Goal: Task Accomplishment & Management: Manage account settings

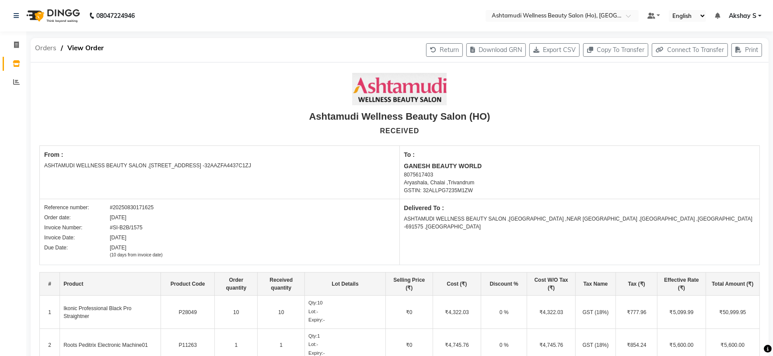
click at [47, 49] on span "Orders" at bounding box center [46, 48] width 30 height 16
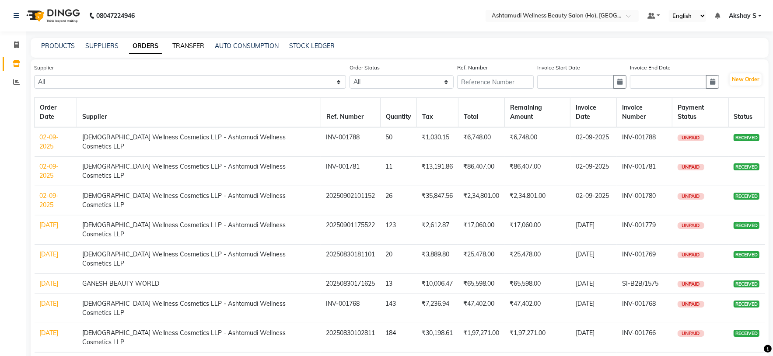
click at [195, 48] on link "TRANSFER" at bounding box center [188, 46] width 32 height 8
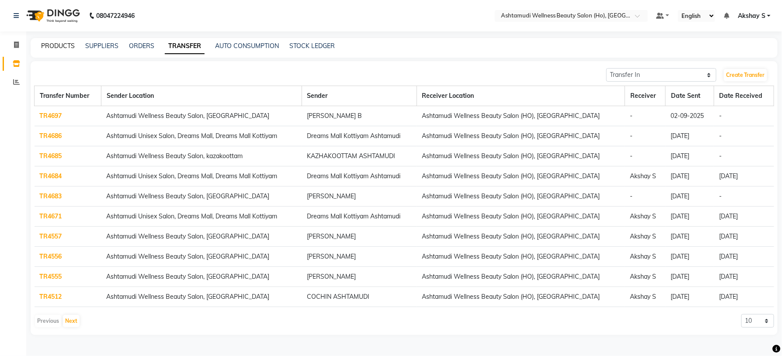
click at [57, 42] on link "PRODUCTS" at bounding box center [58, 46] width 34 height 8
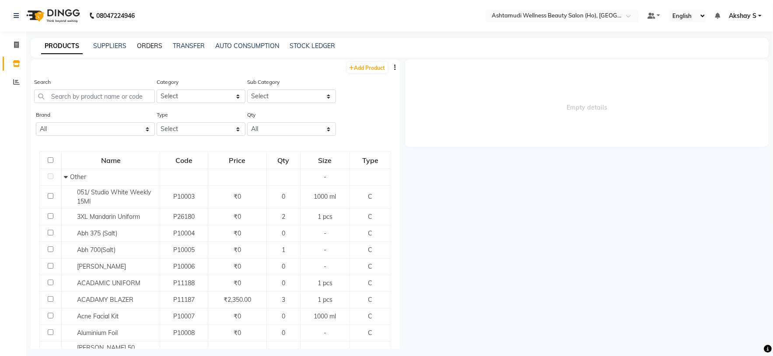
click at [151, 50] on link "ORDERS" at bounding box center [149, 46] width 25 height 8
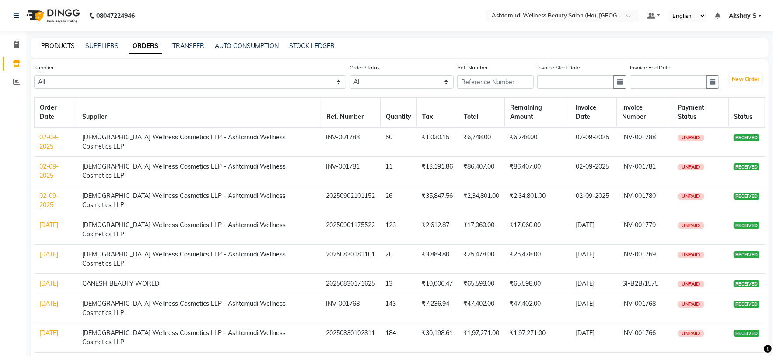
click at [54, 45] on link "PRODUCTS" at bounding box center [58, 46] width 34 height 8
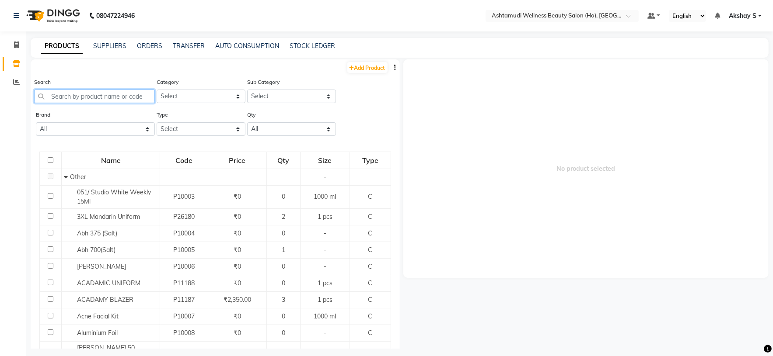
click at [114, 98] on input "text" at bounding box center [94, 97] width 121 height 14
paste input "konic Blowdry Bru"
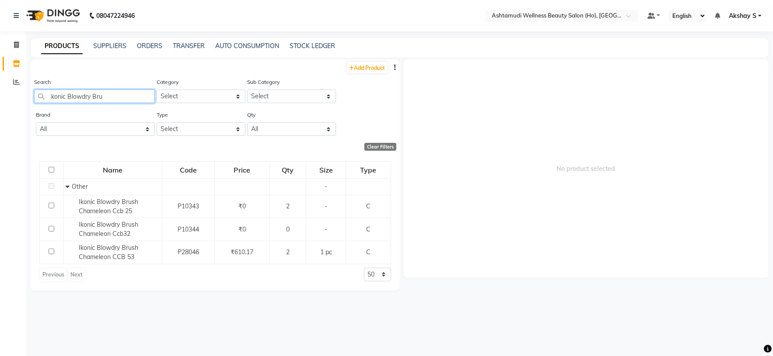
drag, startPoint x: 84, startPoint y: 100, endPoint x: 19, endPoint y: 100, distance: 65.6
click at [19, 100] on app-home "08047224946 Select Location × Ashtamudi Wellness Beauty Salon (Ho), Kottiyam De…" at bounding box center [386, 181] width 773 height 362
paste input "Ikonic Blowdry Brush-BDB52"
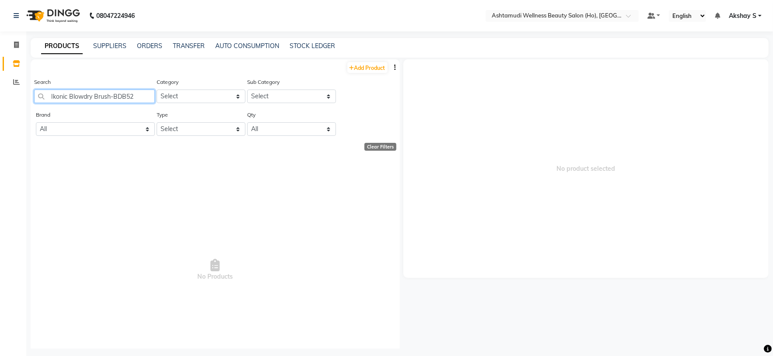
click at [136, 94] on input "Ikonic Blowdry Brush-BDB52" at bounding box center [94, 97] width 121 height 14
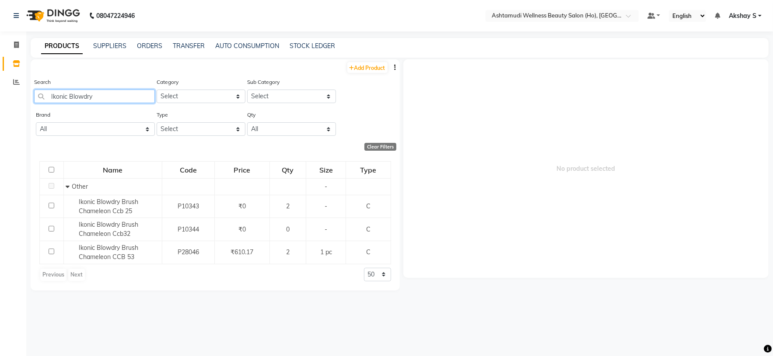
click at [82, 96] on input "Ikonic Blowdry" at bounding box center [94, 97] width 121 height 14
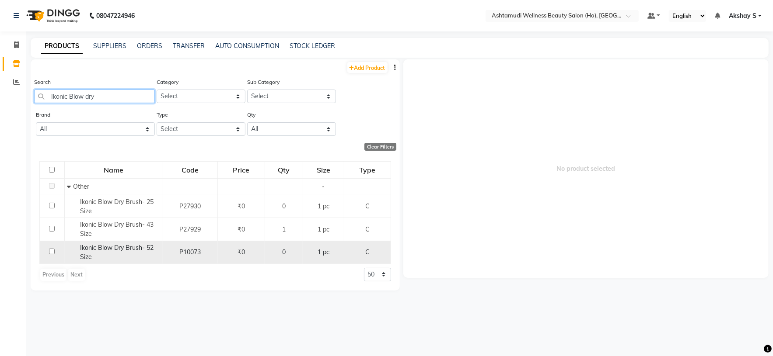
type input "Ikonic Blow dry"
click at [121, 250] on span "Ikonic Blow Dry Brush- 52 Size" at bounding box center [116, 252] width 73 height 17
select select
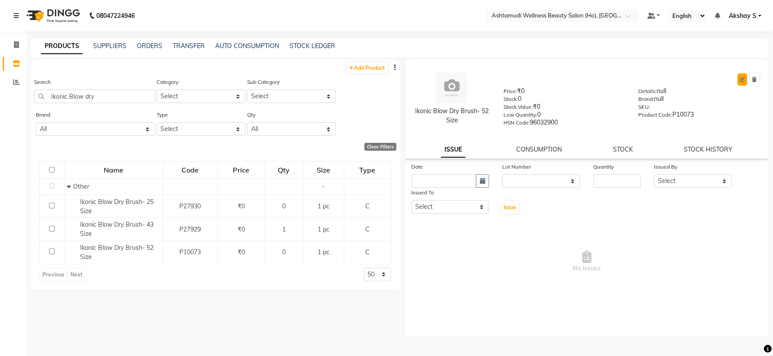
click at [740, 84] on button at bounding box center [742, 79] width 10 height 12
select select "true"
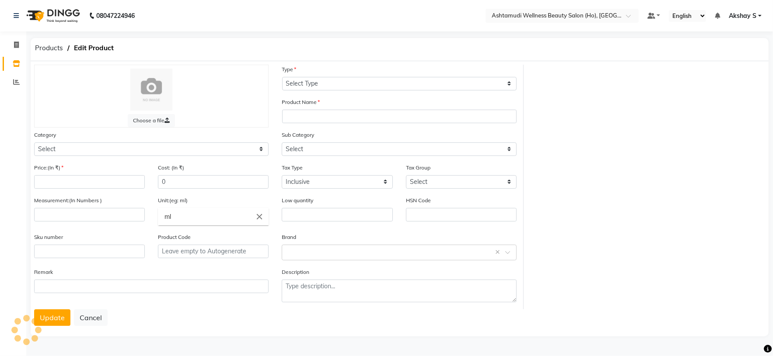
select select "C"
type input "Ikonic Blow Dry Brush- 52 Size"
select select
type input "0"
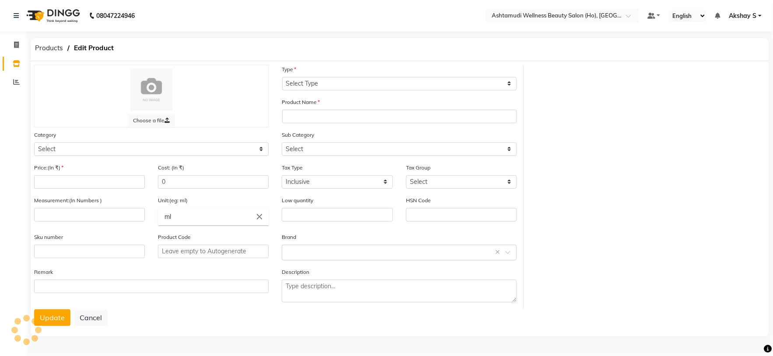
type input "508.47"
type input "1"
type input "pc"
type input "0"
type input "96032900"
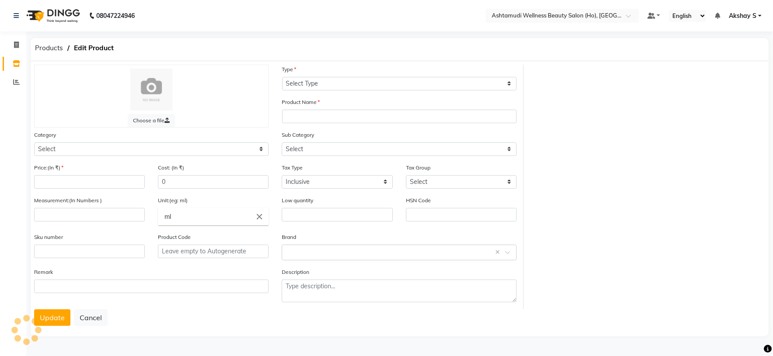
type input "P10073"
type textarea "null"
select select "595501000"
select select "595501002"
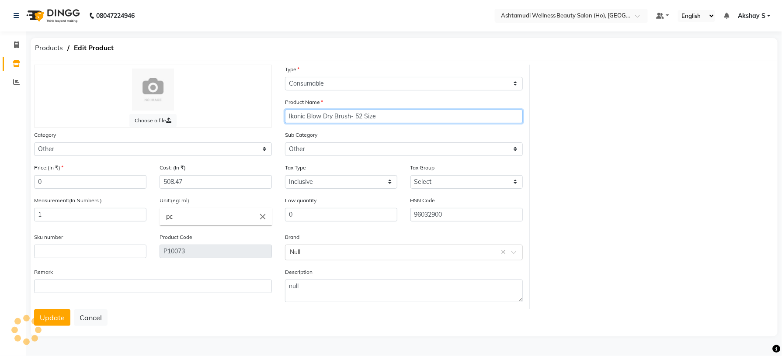
drag, startPoint x: 387, startPoint y: 119, endPoint x: 266, endPoint y: 117, distance: 120.7
click at [266, 117] on div "Choose a file Type Select Type Both Retail Consumable Product Name Ikonic Blow …" at bounding box center [279, 187] width 502 height 245
paste input "dry Brush-BDB52"
type input "Ikonic Blowdry Brush-BDB52"
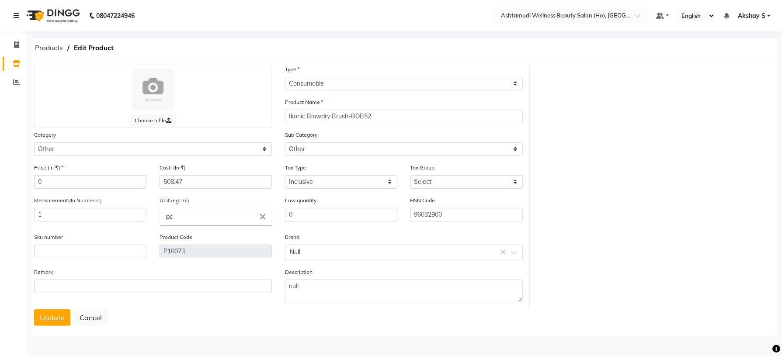
click at [562, 162] on div "Choose a file Type Select Type Both Retail Consumable Product Name Ikonic Blowd…" at bounding box center [404, 187] width 753 height 245
drag, startPoint x: 457, startPoint y: 220, endPoint x: 366, endPoint y: 217, distance: 91.0
click at [366, 217] on div "Low quantity 0 HSN Code 96032900" at bounding box center [404, 212] width 251 height 33
paste input "text"
type input "96032900"
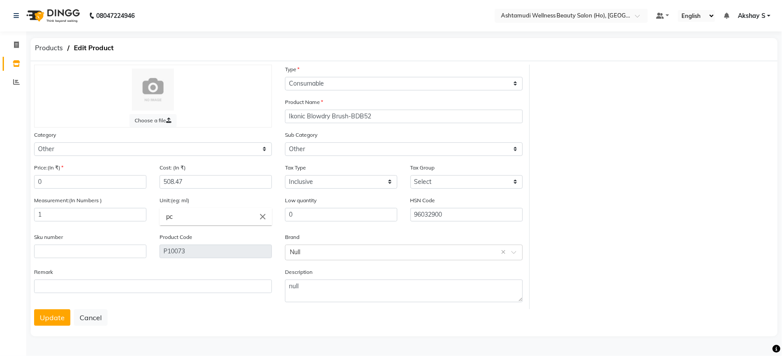
click at [632, 203] on div "Choose a file Type Select Type Both Retail Consumable Product Name Ikonic Blowd…" at bounding box center [404, 187] width 753 height 245
click at [597, 174] on div "Choose a file Type Select Type Both Retail Consumable Product Name Ikonic Blowd…" at bounding box center [404, 187] width 753 height 245
drag, startPoint x: 141, startPoint y: 185, endPoint x: 130, endPoint y: 185, distance: 10.5
click at [130, 185] on div "Price:(In ₹) 0 Cost: (In ₹) 508.47" at bounding box center [153, 179] width 251 height 33
paste input "728.81"
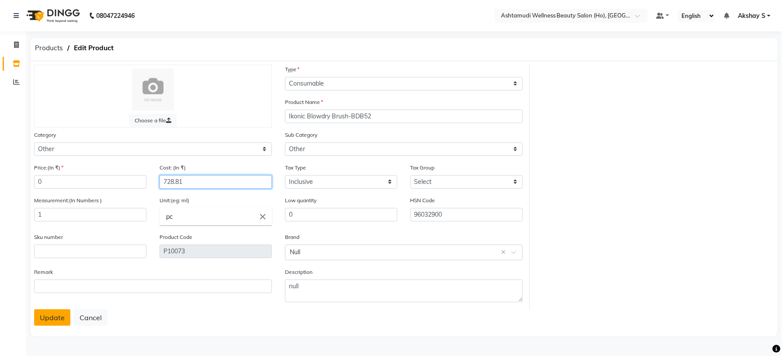
type input "728.81"
click at [52, 317] on button "Update" at bounding box center [52, 318] width 36 height 17
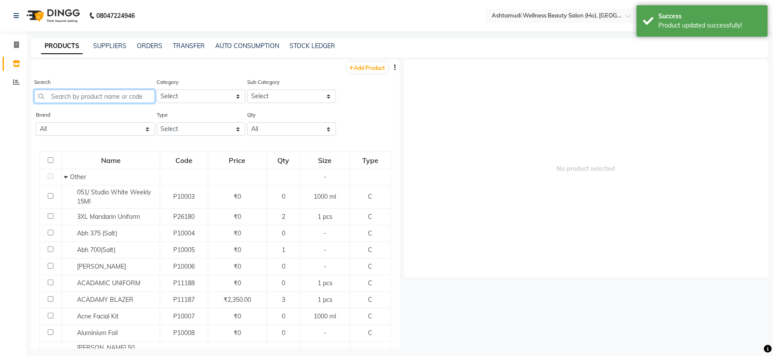
click at [115, 93] on input "text" at bounding box center [94, 97] width 121 height 14
paste input "Ikonic Blowdry Brush"
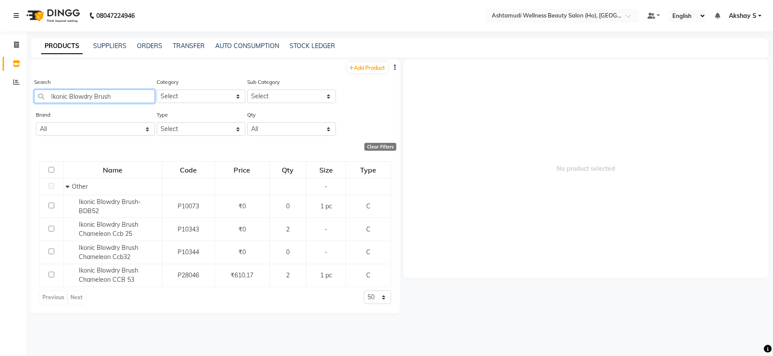
click at [83, 96] on input "Ikonic Blowdry Brush" at bounding box center [94, 97] width 121 height 14
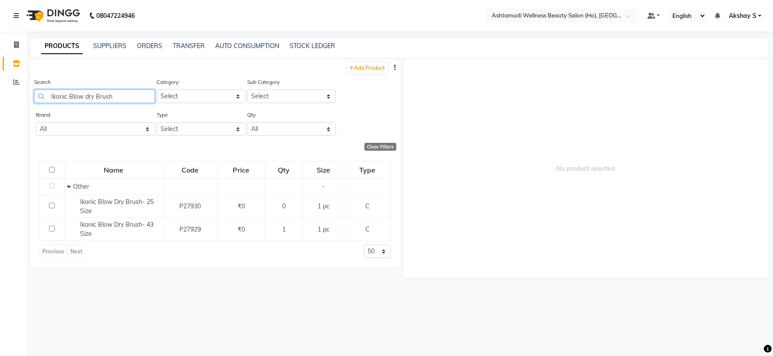
type input "Ikonic Blow dry Brush"
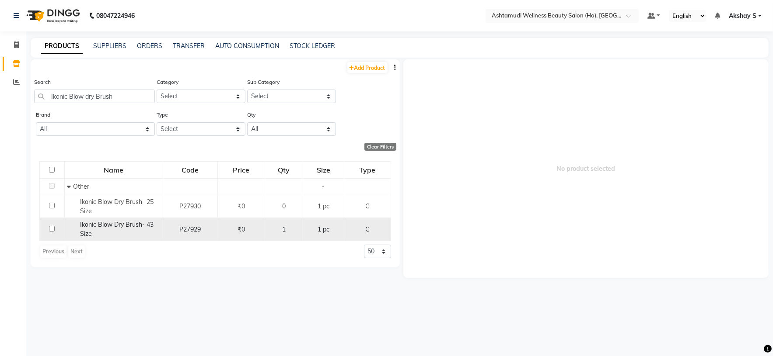
click at [110, 227] on span "Ikonic Blow Dry Brush- 43 Size" at bounding box center [116, 229] width 73 height 17
select select
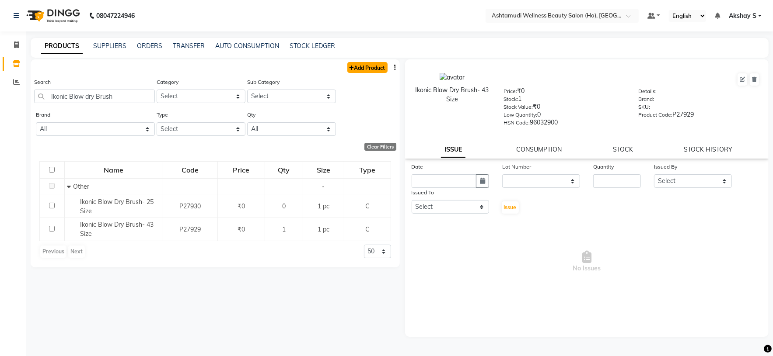
click at [376, 69] on link "Add Product" at bounding box center [367, 67] width 40 height 11
select select "true"
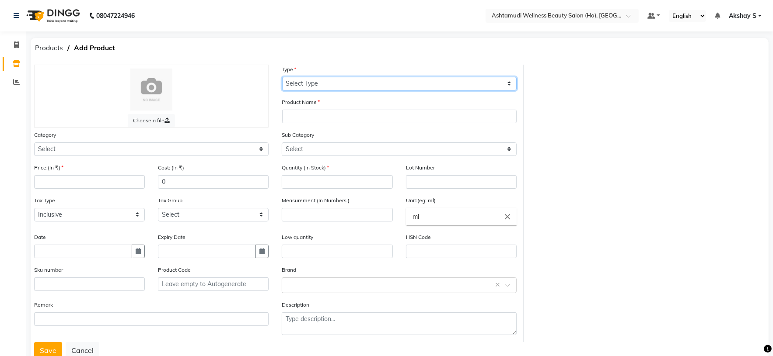
drag, startPoint x: 497, startPoint y: 82, endPoint x: 474, endPoint y: 88, distance: 23.1
click at [496, 85] on select "Select Type Both Retail Consumable" at bounding box center [399, 84] width 234 height 14
select select "C"
click at [282, 77] on select "Select Type Both Retail Consumable" at bounding box center [399, 84] width 234 height 14
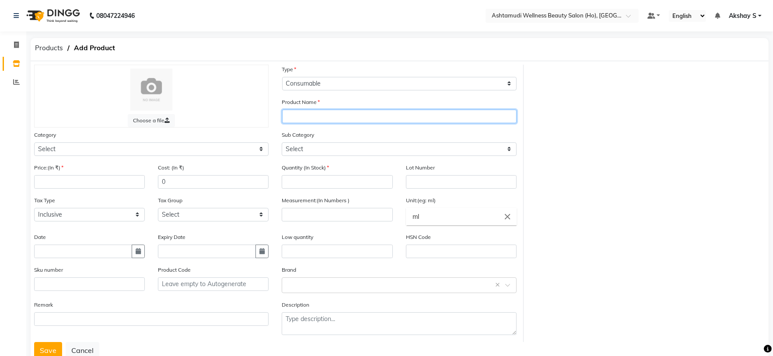
click at [360, 119] on input "text" at bounding box center [399, 117] width 234 height 14
paste input "Ikonic Blowdry Brush-BDB43"
type input "Ikonic Blowdry Brush-BDB43"
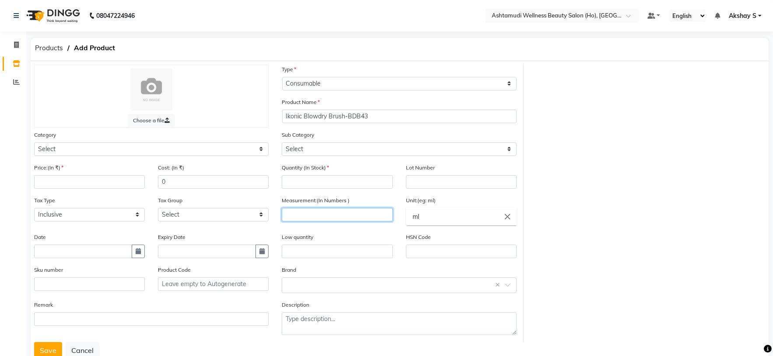
click at [328, 220] on input "number" at bounding box center [337, 215] width 111 height 14
type input "1"
click at [505, 218] on icon "close" at bounding box center [507, 217] width 10 height 10
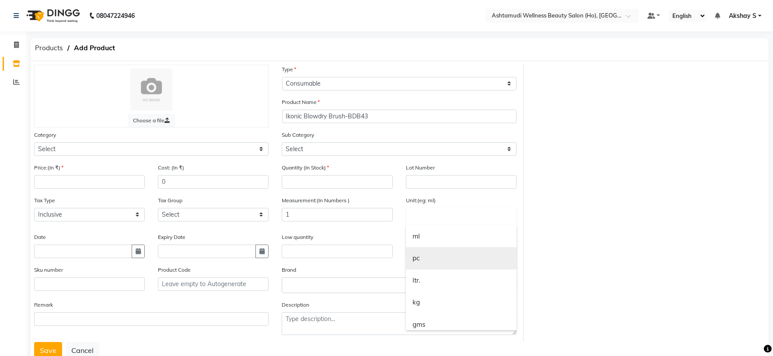
click at [443, 263] on link "pc" at bounding box center [461, 259] width 111 height 22
type input "pc"
click at [610, 218] on div "Choose a file Type Select Type Both Retail Consumable Product Name Ikonic Blowd…" at bounding box center [400, 204] width 744 height 278
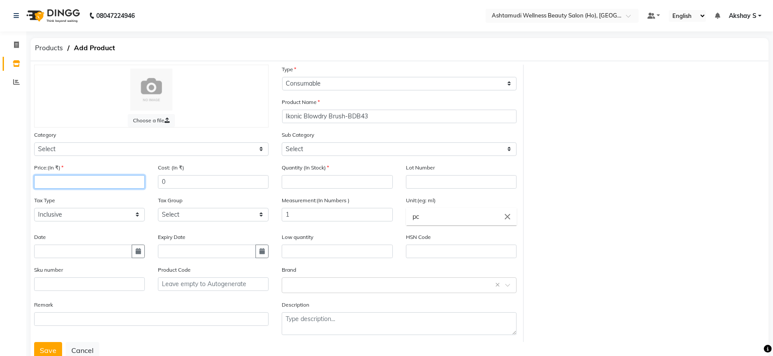
click at [76, 181] on input "number" at bounding box center [89, 182] width 111 height 14
paste input "644.07"
type input "644.07"
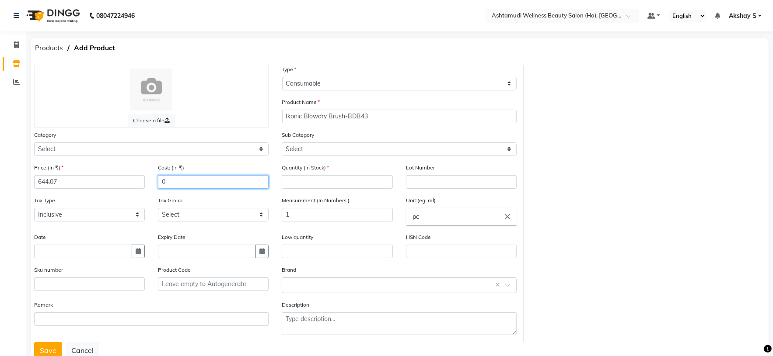
drag, startPoint x: 184, startPoint y: 183, endPoint x: 153, endPoint y: 185, distance: 30.7
click at [153, 185] on div "Cost: (In ₹) 0" at bounding box center [213, 179] width 124 height 33
click at [433, 255] on input "text" at bounding box center [461, 252] width 111 height 14
paste input "9603309"
type input "96033090"
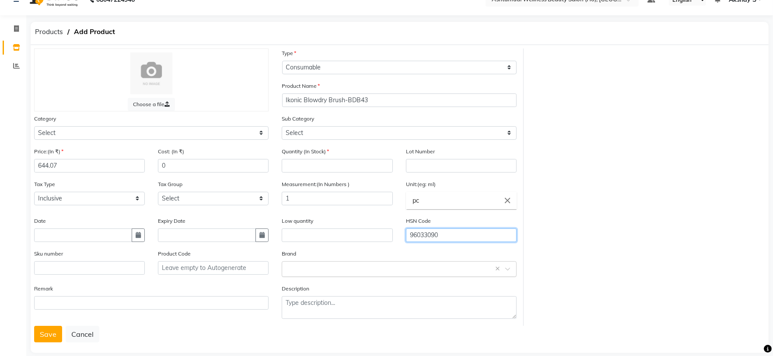
scroll to position [31, 0]
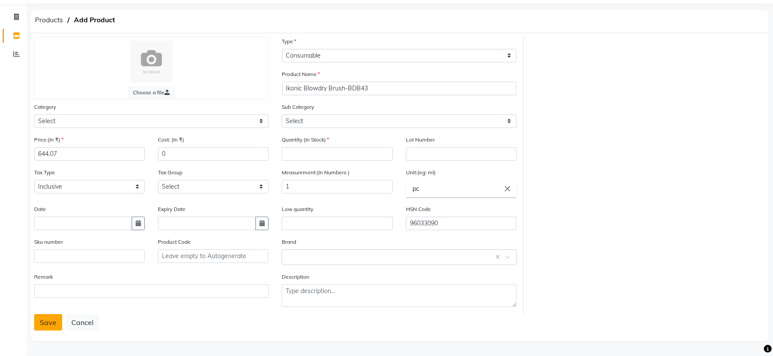
click at [50, 321] on button "Save" at bounding box center [48, 322] width 28 height 17
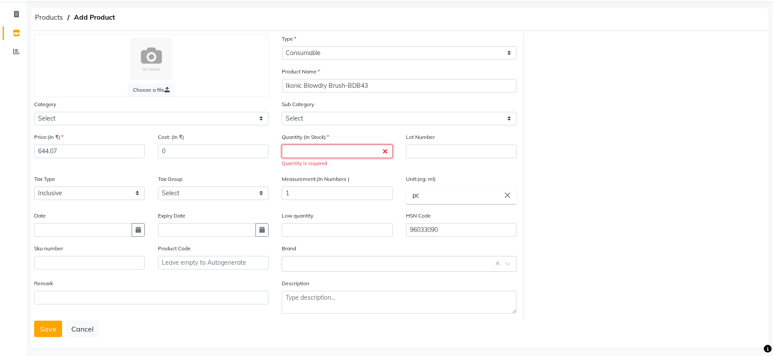
click at [311, 155] on input "number" at bounding box center [337, 152] width 111 height 14
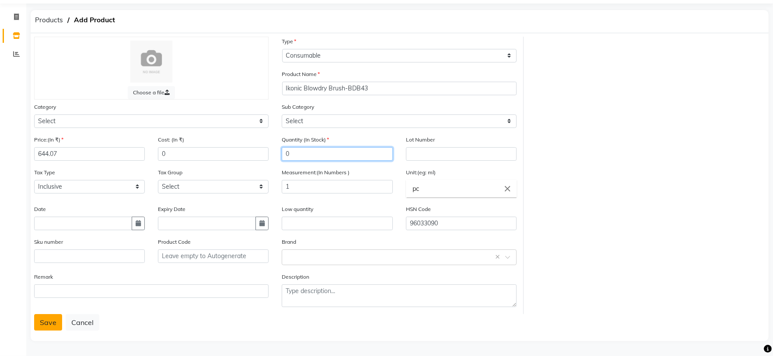
type input "0"
click at [51, 326] on button "Save" at bounding box center [48, 322] width 28 height 17
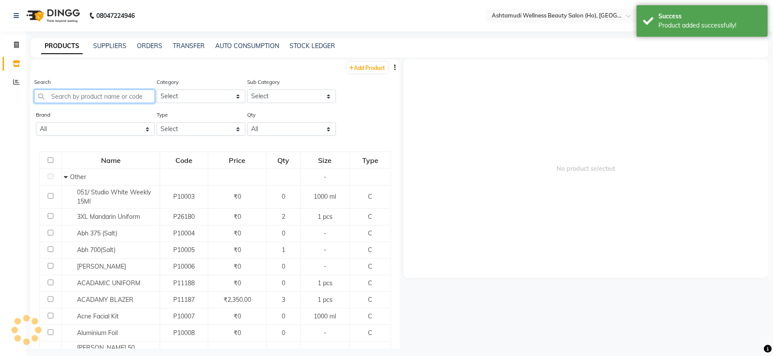
click at [105, 97] on input "text" at bounding box center [94, 97] width 121 height 14
paste input "Ikonic Blowdry Brush-BDB25"
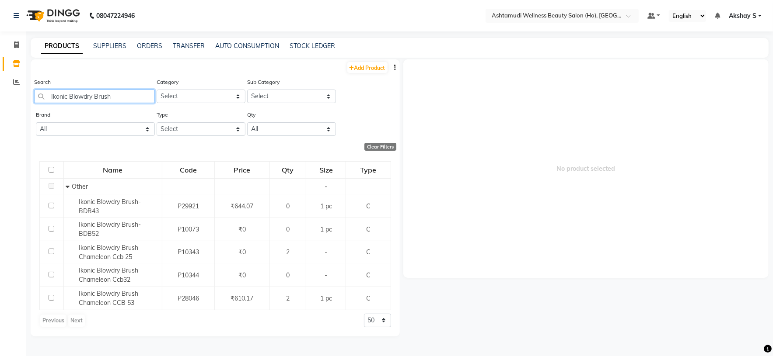
type input "Ikonic Blowdry Brush"
click at [375, 68] on link "Add Product" at bounding box center [367, 67] width 40 height 11
select select "true"
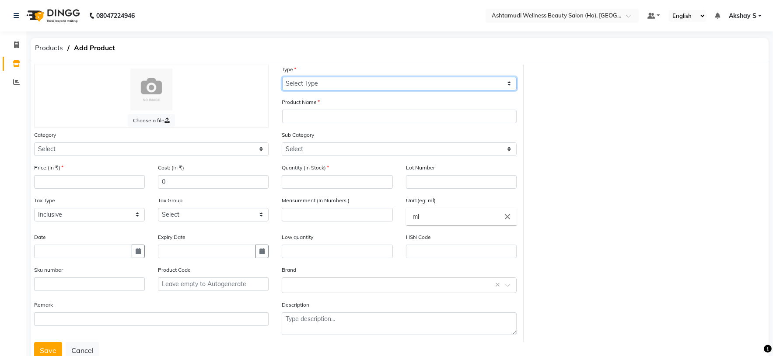
drag, startPoint x: 490, startPoint y: 82, endPoint x: 460, endPoint y: 88, distance: 31.3
click at [490, 82] on select "Select Type Both Retail Consumable" at bounding box center [399, 84] width 234 height 14
select select "C"
click at [282, 77] on select "Select Type Both Retail Consumable" at bounding box center [399, 84] width 234 height 14
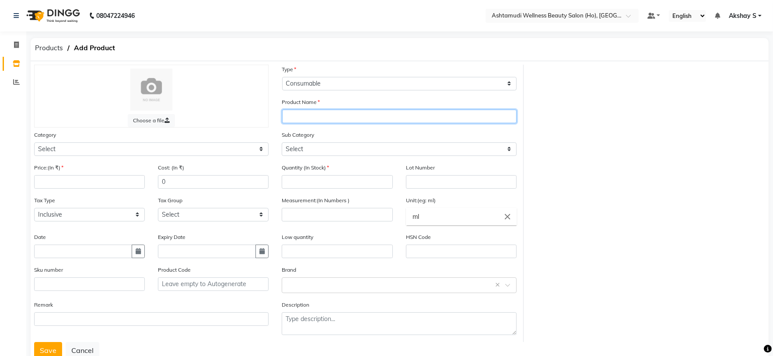
click at [322, 117] on input "text" at bounding box center [399, 117] width 234 height 14
paste input "Ikonic Blowdry Brush-BDB25"
type input "Ikonic Blowdry Brush-BDB25"
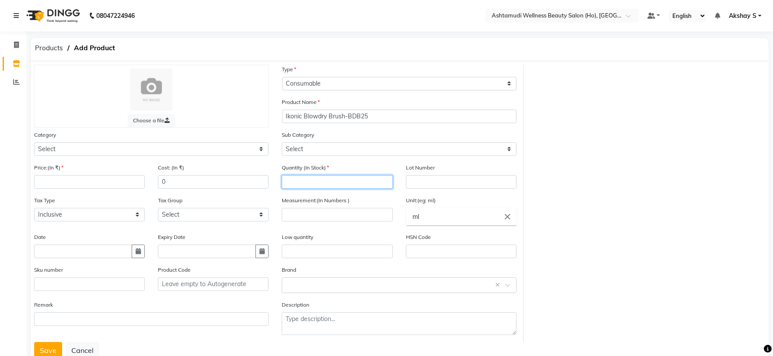
click at [321, 181] on input "number" at bounding box center [337, 182] width 111 height 14
type input "0"
click at [659, 176] on div "Choose a file Type Select Type Both Retail Consumable Product Name Ikonic Blowd…" at bounding box center [400, 204] width 744 height 278
drag, startPoint x: 174, startPoint y: 185, endPoint x: 142, endPoint y: 185, distance: 31.5
click at [142, 185] on div "Price:(In ₹) Cost: (In ₹) 0" at bounding box center [152, 179] width 248 height 33
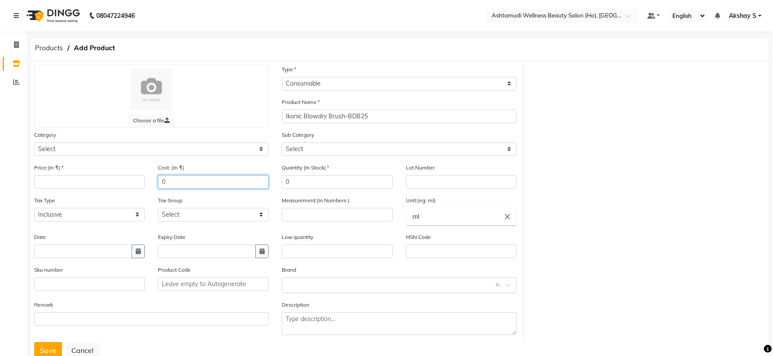
paste input "542.37"
type input "542.37"
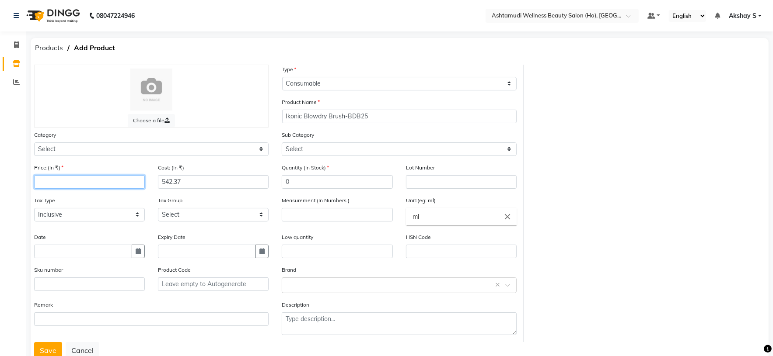
click at [63, 188] on input "number" at bounding box center [89, 182] width 111 height 14
type input "0"
drag, startPoint x: 643, startPoint y: 166, endPoint x: 570, endPoint y: 195, distance: 78.8
click at [645, 165] on div "Choose a file Type Select Type Both Retail Consumable Product Name Ikonic Blowd…" at bounding box center [400, 204] width 744 height 278
click at [301, 221] on input "number" at bounding box center [337, 215] width 111 height 14
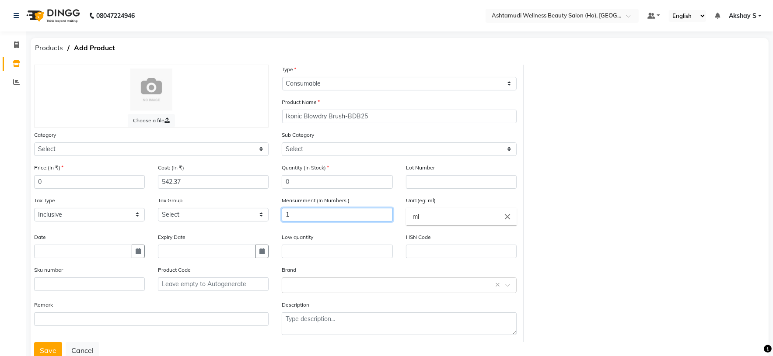
type input "1"
click at [507, 217] on icon "close" at bounding box center [507, 217] width 10 height 10
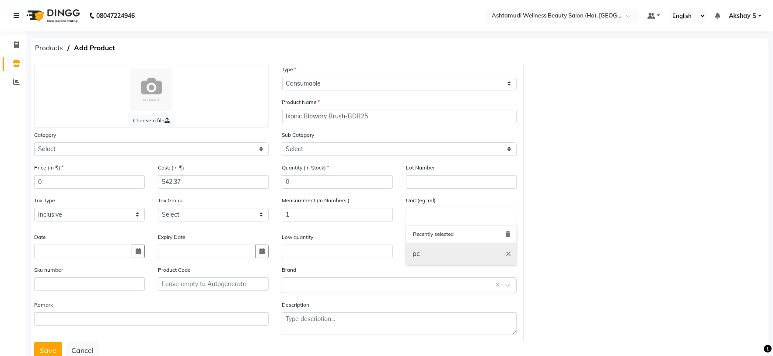
click at [454, 250] on link "pc" at bounding box center [461, 254] width 111 height 22
type input "pc"
click at [556, 209] on div "Choose a file Type Select Type Both Retail Consumable Product Name Ikonic Blowd…" at bounding box center [400, 204] width 744 height 278
click at [432, 258] on input "text" at bounding box center [461, 252] width 111 height 14
paste input "8213000"
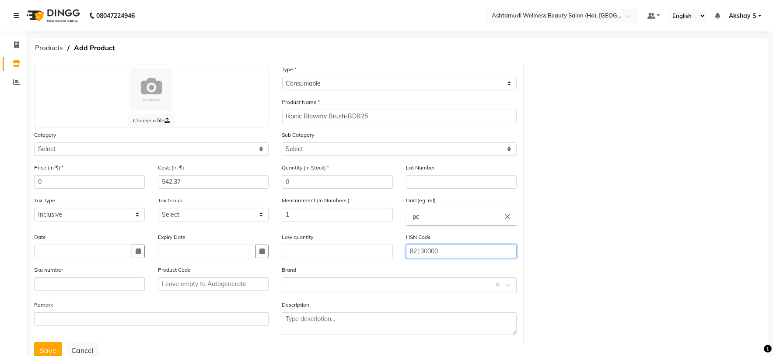
type input "82130000"
click at [617, 206] on div "Choose a file Type Select Type Both Retail Consumable Product Name Ikonic Blowd…" at bounding box center [400, 204] width 744 height 278
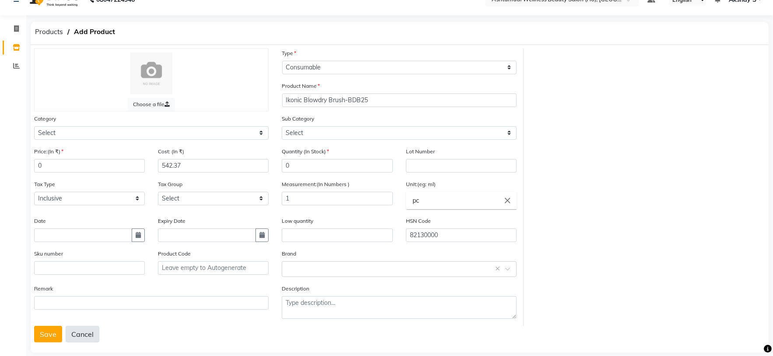
scroll to position [31, 0]
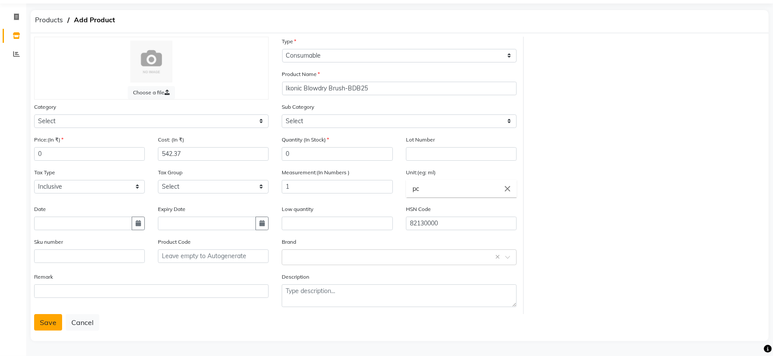
click at [43, 324] on button "Save" at bounding box center [48, 322] width 28 height 17
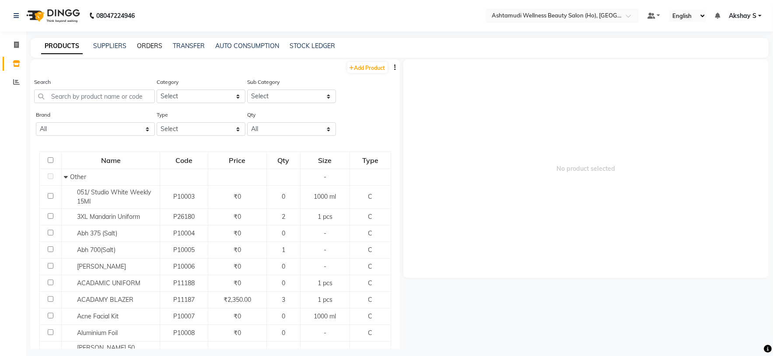
click at [153, 48] on link "ORDERS" at bounding box center [149, 46] width 25 height 8
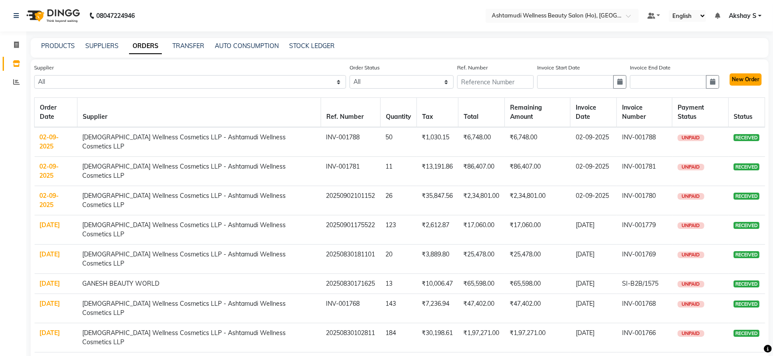
click at [747, 77] on button "New Order" at bounding box center [745, 79] width 32 height 12
select select "true"
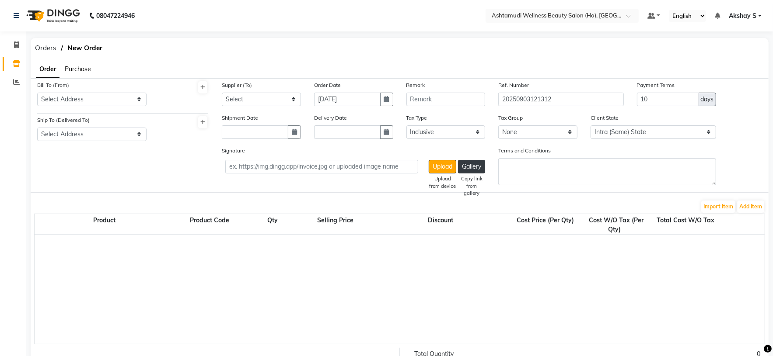
select select "1735"
click at [82, 71] on span "Purchase" at bounding box center [78, 69] width 26 height 8
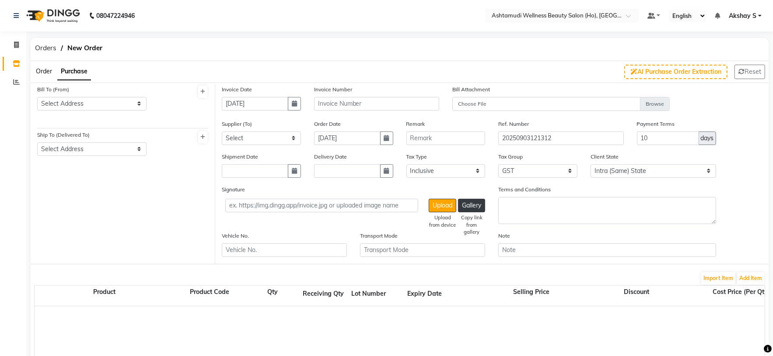
click at [78, 68] on span "Purchase" at bounding box center [74, 71] width 27 height 8
drag, startPoint x: 130, startPoint y: 102, endPoint x: 131, endPoint y: 107, distance: 4.8
click at [130, 102] on select "Select Address ASHTAMUDI WELLNESS BEAUTY SALON ,[STREET_ADDRESS] -32AAZFA4437C1…" at bounding box center [91, 104] width 109 height 14
select select "467"
click at [37, 97] on select "Select Address ASHTAMUDI WELLNESS BEAUTY SALON ,[STREET_ADDRESS] -32AAZFA4437C1…" at bounding box center [91, 104] width 109 height 14
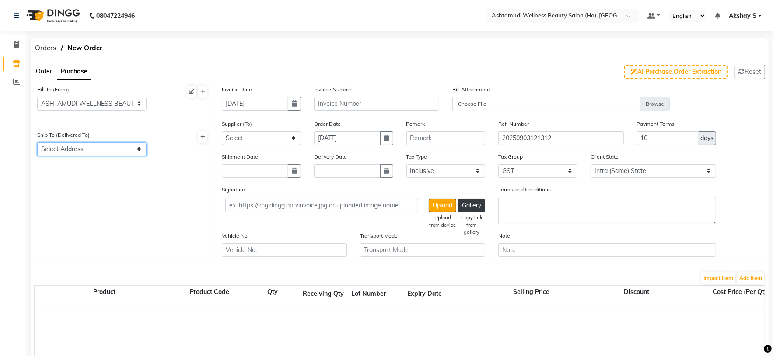
drag, startPoint x: 131, startPoint y: 153, endPoint x: 137, endPoint y: 154, distance: 6.8
click at [131, 152] on select "Select Address ASHTAMUDI WELLNESS BEAUTY SALON ,VAISHANAVAM ,NEAR GURUMANDHIRAM…" at bounding box center [91, 150] width 109 height 14
select select "468"
click at [37, 143] on select "Select Address ASHTAMUDI WELLNESS BEAUTY SALON ,VAISHANAVAM ,NEAR GURUMANDHIRAM…" at bounding box center [91, 150] width 109 height 14
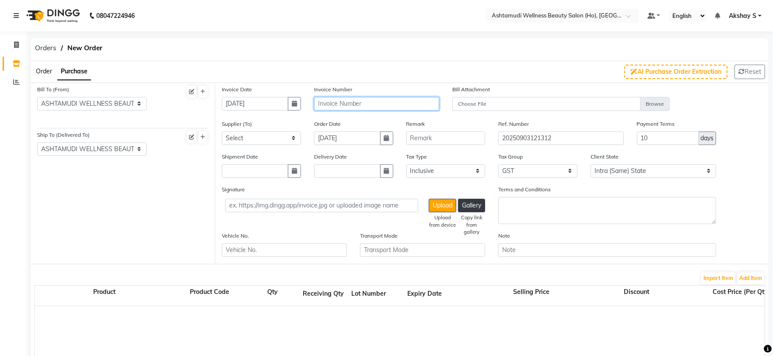
click at [334, 108] on input "text" at bounding box center [376, 104] width 125 height 14
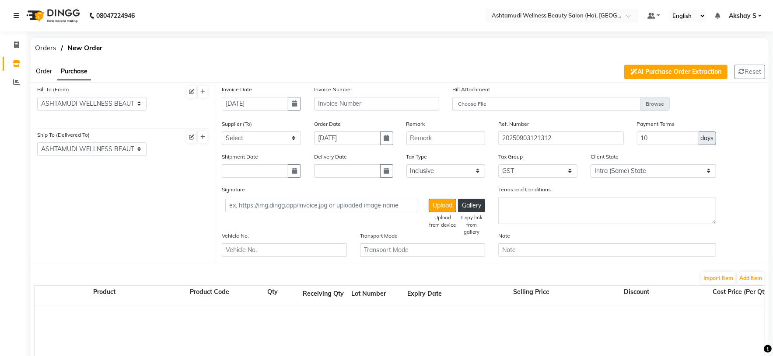
click at [681, 74] on button "AI Purchase Order Extraction" at bounding box center [675, 72] width 103 height 14
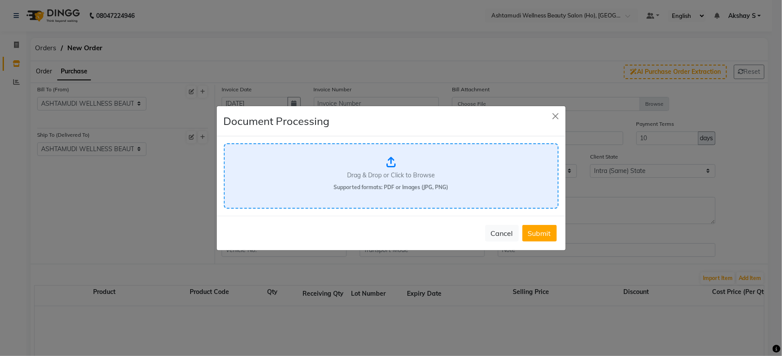
click at [388, 170] on div "Drag & Drop or Click to Browse Supported formats: PDF or Images (JPG, PNG)" at bounding box center [391, 176] width 335 height 66
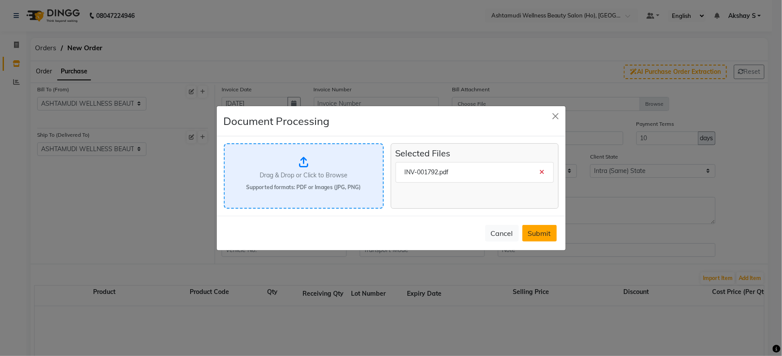
click at [545, 234] on button "Submit" at bounding box center [540, 233] width 35 height 17
select select "1703"
select select "null"
select select
type input "[DATE]"
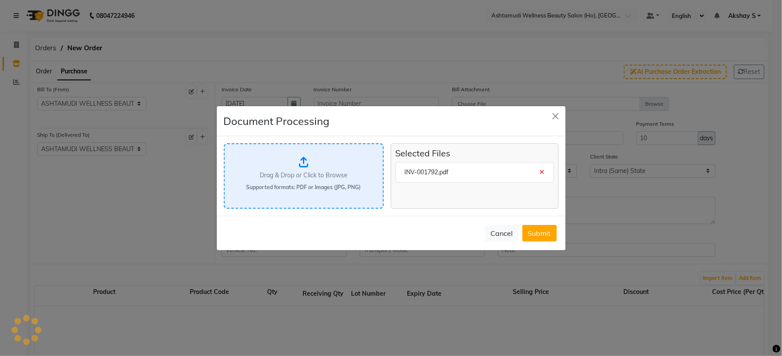
type input "Thank you for the payment. You just made our day."
type input "INV-001792"
type input "30"
select select "false"
select select "true"
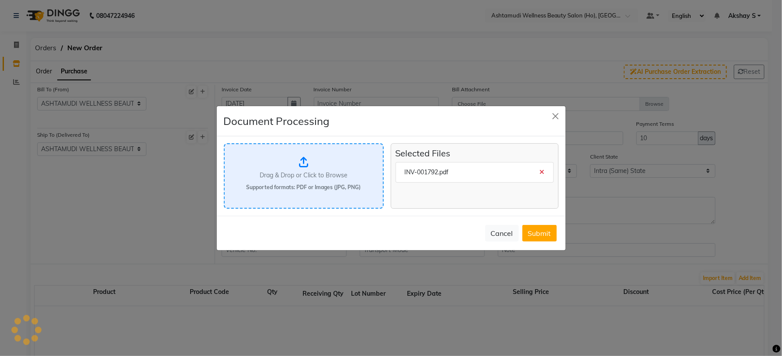
select select "reduce"
type input "0.07"
type input "[DATE]"
type input "INV-001792"
select select "1735"
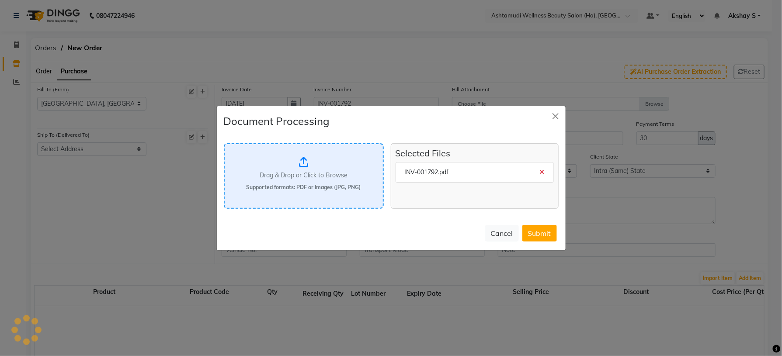
select select "1735"
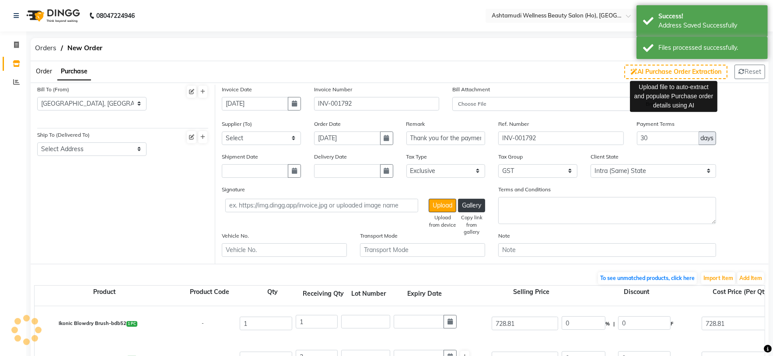
select select "1715"
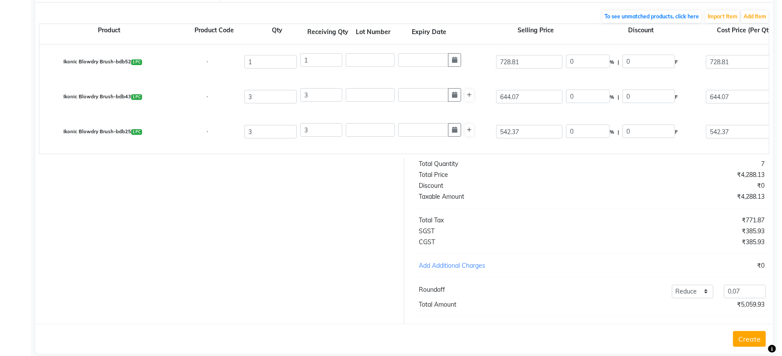
scroll to position [197, 0]
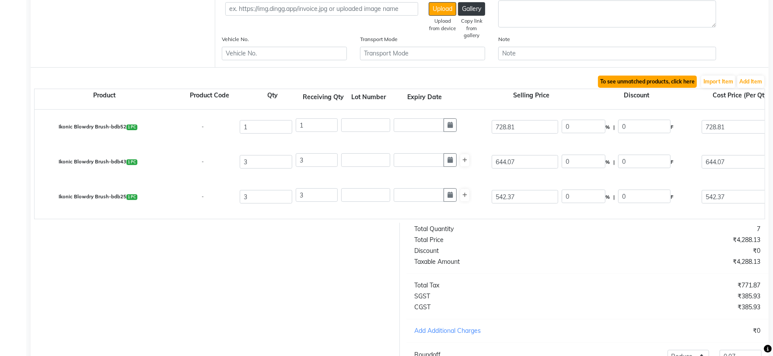
click at [639, 87] on button "To see unmatched products, click here" at bounding box center [647, 82] width 99 height 12
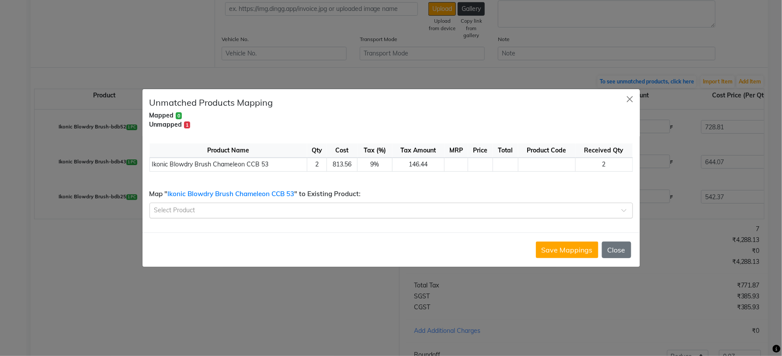
click at [248, 213] on input "text" at bounding box center [382, 210] width 457 height 9
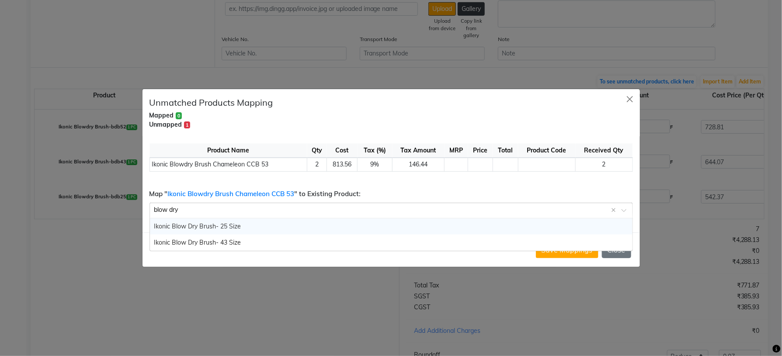
click at [171, 208] on input "blow dry" at bounding box center [382, 210] width 457 height 9
type input "blowdry"
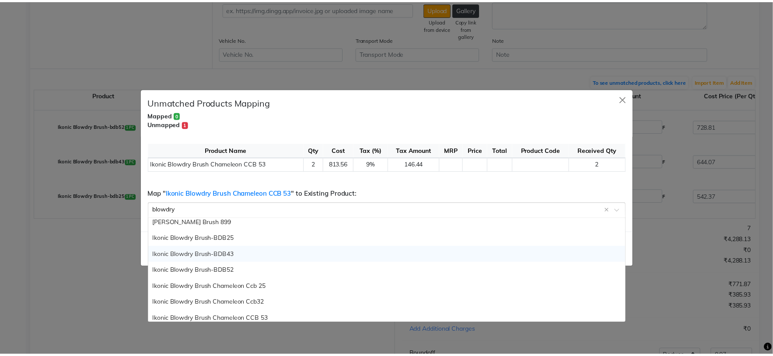
scroll to position [56, 0]
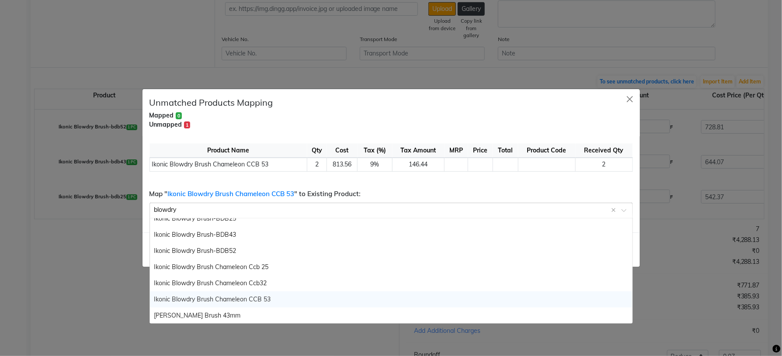
click at [300, 298] on div "Ikonic Blowdry Brush Chameleon CCB 53" at bounding box center [391, 300] width 483 height 16
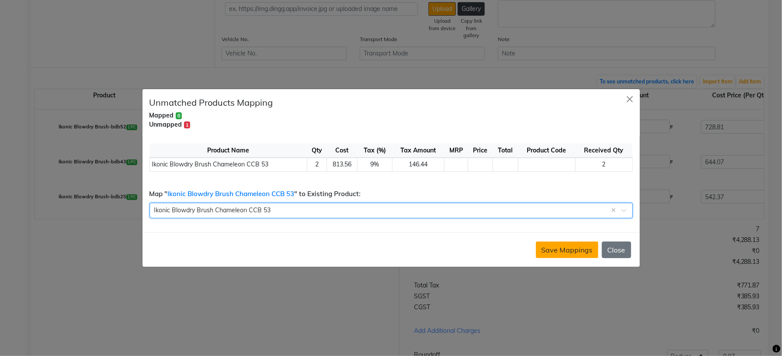
click at [572, 252] on button "Save Mappings" at bounding box center [567, 250] width 63 height 17
select select "1735"
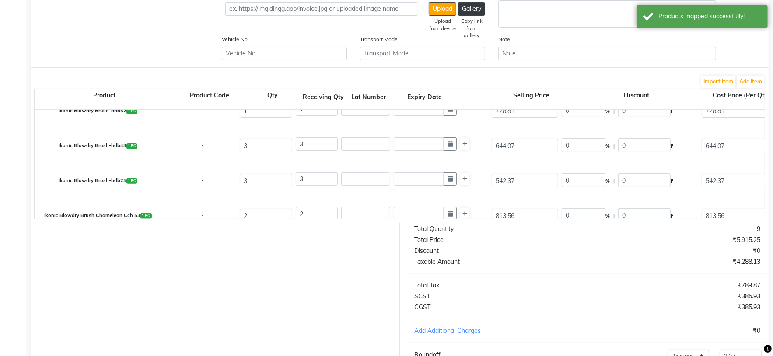
scroll to position [30, 0]
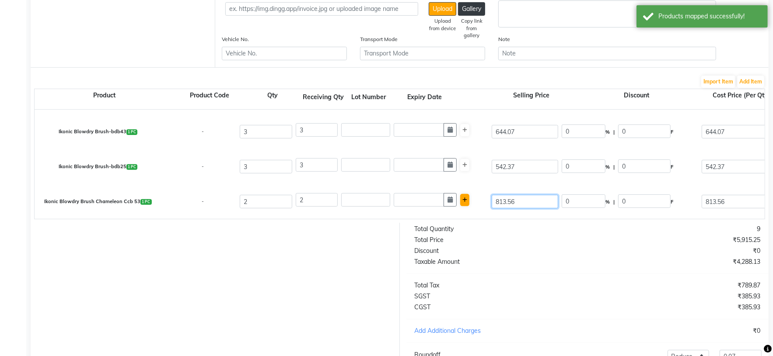
drag, startPoint x: 544, startPoint y: 202, endPoint x: 469, endPoint y: 202, distance: 74.8
click at [470, 202] on div "Ikonic Blowdry Brush Chameleon Ccb 53 1 PC - 2 2 813.56 0 % | 0 F 813.56 0 None…" at bounding box center [764, 202] width 1473 height 35
type input "0"
type input "813.56"
type input "1627.12"
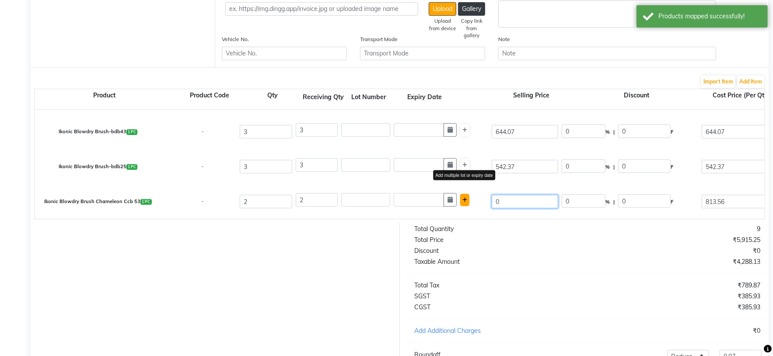
type input "292.88"
type input "1920"
type input "0"
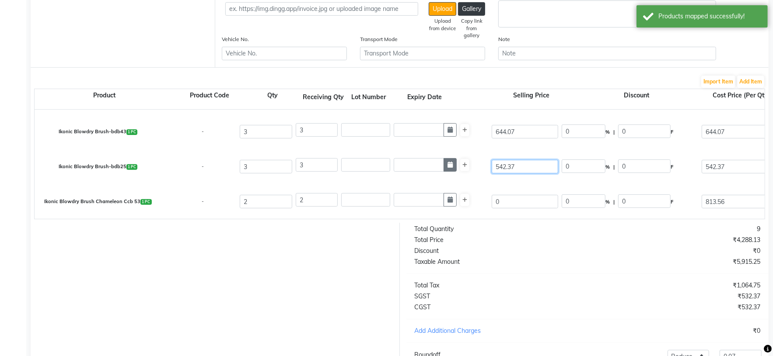
drag, startPoint x: 538, startPoint y: 171, endPoint x: 449, endPoint y: 170, distance: 89.2
click at [449, 170] on div "Ikonic Blowdry Brush-bdb25 1 PC - 3 3 542.37 0 % | 0 F 542.37 542.37 1627.11 No…" at bounding box center [764, 167] width 1473 height 35
type input "0"
drag, startPoint x: 532, startPoint y: 129, endPoint x: 455, endPoint y: 129, distance: 77.0
click at [455, 129] on div "Ikonic Blowdry Brush-bdb43 1 PC - 3 3 0 0 % | 0 F 644.07 644.07 1932.21 None th…" at bounding box center [764, 132] width 1473 height 35
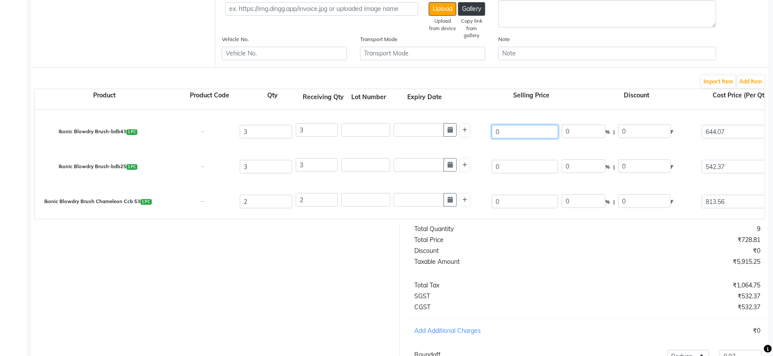
type input "0"
drag, startPoint x: 523, startPoint y: 261, endPoint x: 524, endPoint y: 221, distance: 39.8
click at [525, 257] on div "Total Quantity 9 Total Price ₹728.81 Discount ₹0 Taxable Amount ₹5,915.25 Total…" at bounding box center [588, 306] width 376 height 166
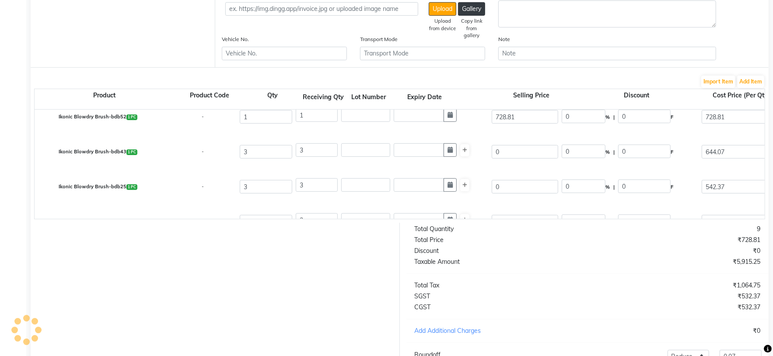
scroll to position [0, 0]
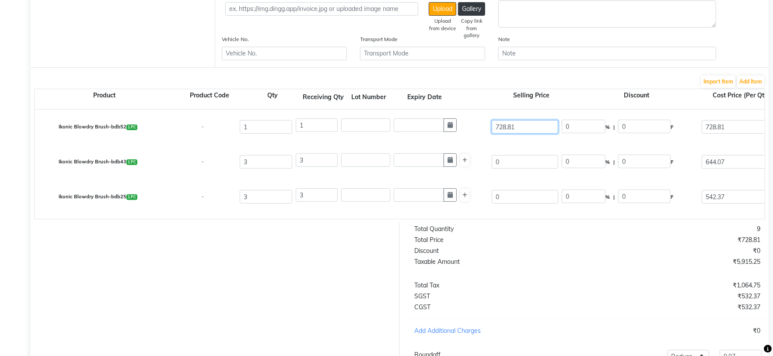
drag, startPoint x: 529, startPoint y: 132, endPoint x: 462, endPoint y: 136, distance: 67.5
click at [463, 129] on div "Ikonic Blowdry Brush-bdb52 1 PC - 1 1 728.81 0 % | 0 F 728.81 728.81 728.81 Non…" at bounding box center [764, 127] width 1473 height 35
type input "0"
click at [557, 289] on div "Total Quantity 9 Total Price ₹0 Discount ₹0 Taxable Amount ₹5,915.25 Total Tax …" at bounding box center [588, 306] width 376 height 166
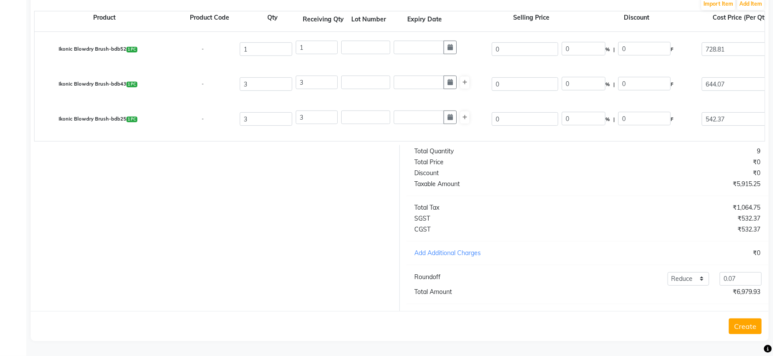
scroll to position [286, 0]
drag, startPoint x: 749, startPoint y: 281, endPoint x: 684, endPoint y: 281, distance: 64.3
click at [684, 281] on div "Add Reduce 0.07" at bounding box center [661, 279] width 209 height 14
click at [740, 277] on input "56" at bounding box center [740, 279] width 42 height 14
type input "5"
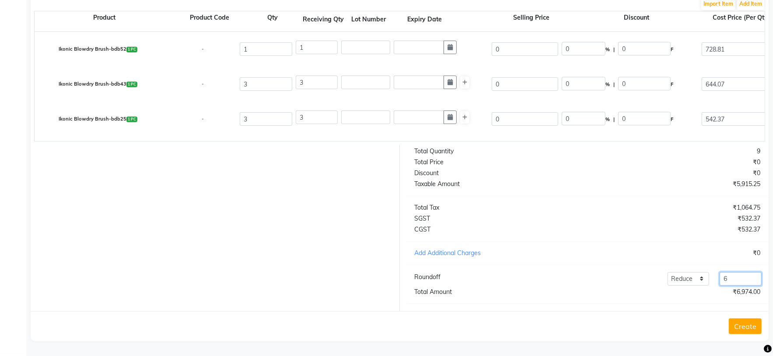
type input "6"
click at [643, 235] on div "Total Quantity 9 Total Price ₹0 Discount ₹0 Taxable Amount ₹5,915.25 Total Tax …" at bounding box center [588, 228] width 376 height 166
click at [752, 328] on button "Create" at bounding box center [745, 327] width 33 height 16
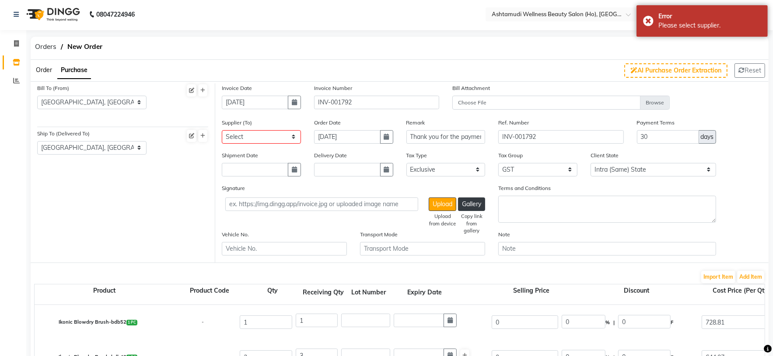
scroll to position [0, 0]
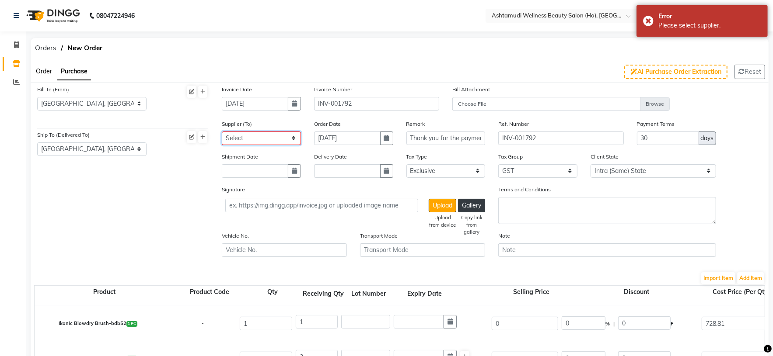
click at [296, 140] on select "Select AROMA BEAUTY GALLERY ASPIRE ENTERPRISES CITY COLLECTION DENTAL POINT GAN…" at bounding box center [261, 139] width 79 height 14
select select "2548"
click at [222, 132] on select "Select AROMA BEAUTY GALLERY ASPIRE ENTERPRISES CITY COLLECTION DENTAL POINT GAN…" at bounding box center [261, 139] width 79 height 14
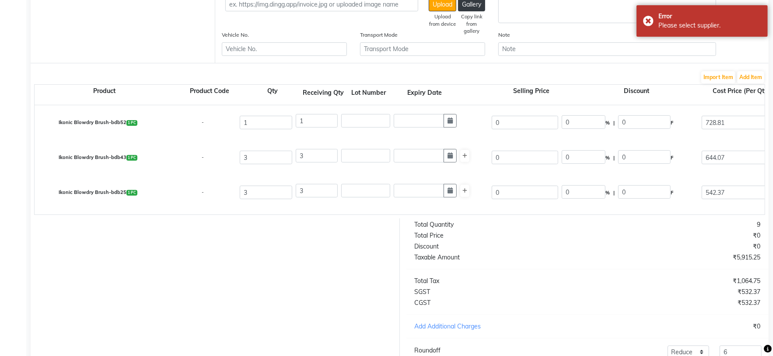
scroll to position [286, 0]
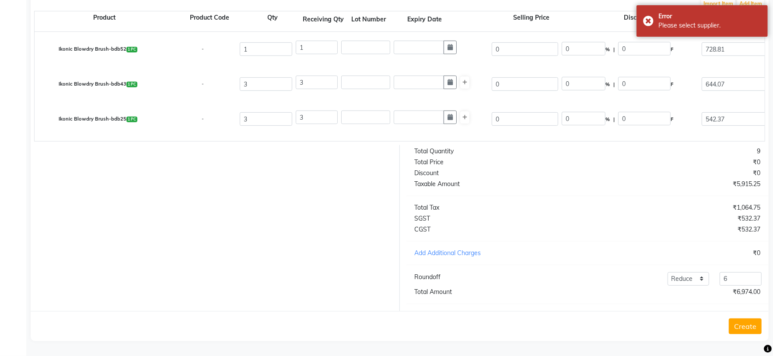
click at [747, 323] on button "Create" at bounding box center [745, 327] width 33 height 16
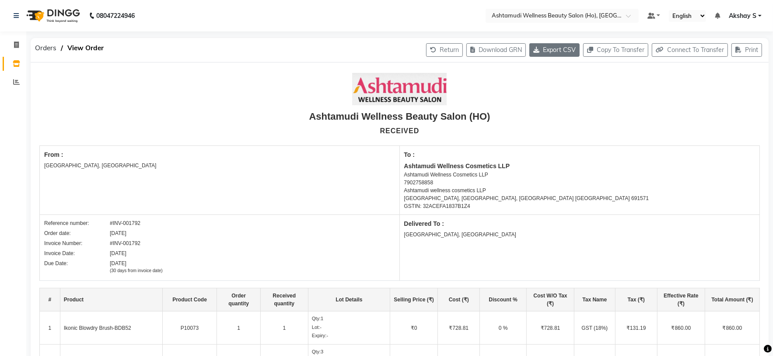
click at [558, 51] on button "Export CSV" at bounding box center [554, 50] width 50 height 14
click at [47, 42] on span "Orders" at bounding box center [46, 48] width 30 height 16
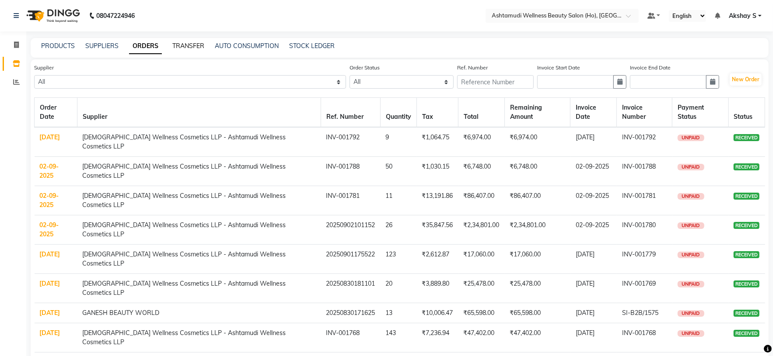
click at [199, 45] on link "TRANSFER" at bounding box center [188, 46] width 32 height 8
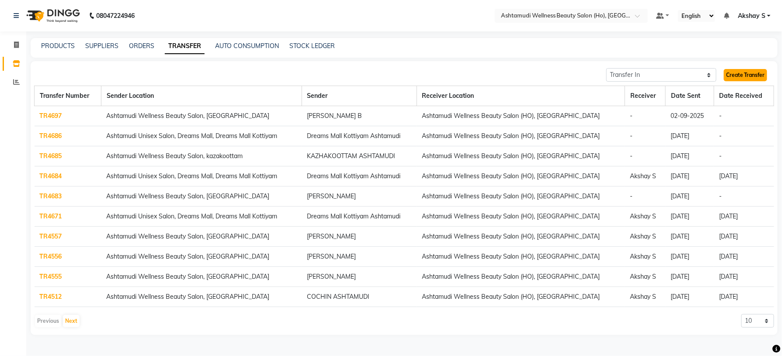
click at [740, 78] on link "Create Transfer" at bounding box center [745, 75] width 43 height 12
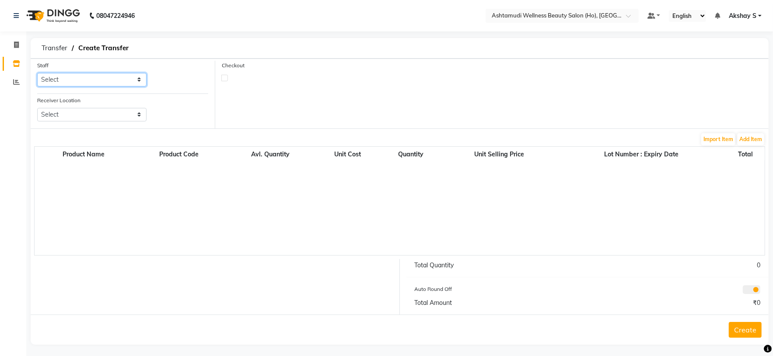
click at [138, 80] on select "Select Abhijith ABHINAND Akshay S Ananthu S Dev Anila P Anjana u Asiya ATHIRA A…" at bounding box center [91, 80] width 109 height 14
select select "44763"
click at [37, 73] on select "Select Abhijith ABHINAND Akshay S Ananthu S Dev Anila P Anjana u Asiya ATHIRA A…" at bounding box center [91, 80] width 109 height 14
click at [123, 117] on select "Select Ashtamudi Wellness Beauty Salon, Kowdiar Ashtamudi Wellness Beauty Salon…" at bounding box center [91, 115] width 109 height 14
select select "1884"
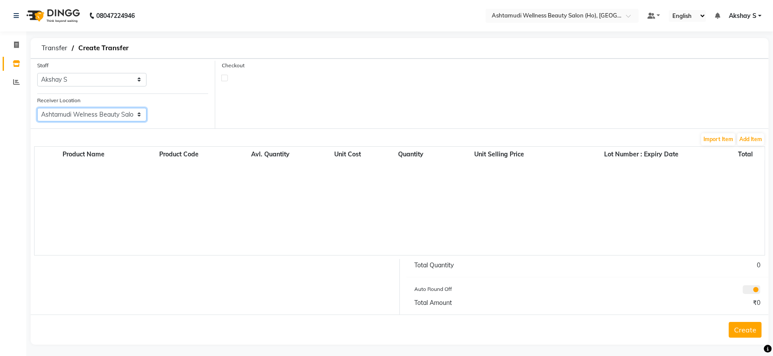
click at [37, 108] on select "Select Ashtamudi Wellness Beauty Salon, Kowdiar Ashtamudi Wellness Beauty Salon…" at bounding box center [91, 115] width 109 height 14
click at [749, 145] on button "Add Item" at bounding box center [750, 139] width 27 height 12
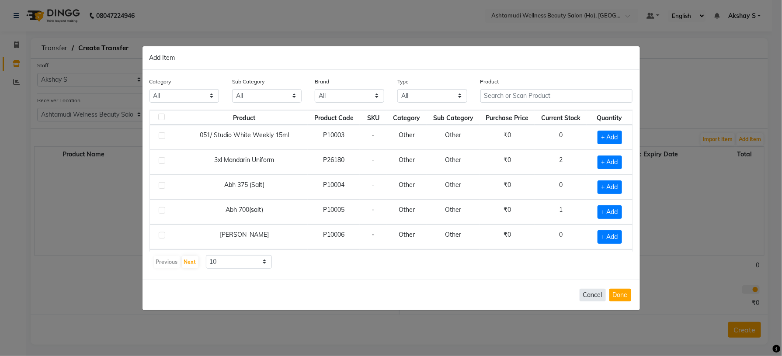
click at [593, 295] on button "Cancel" at bounding box center [593, 295] width 26 height 13
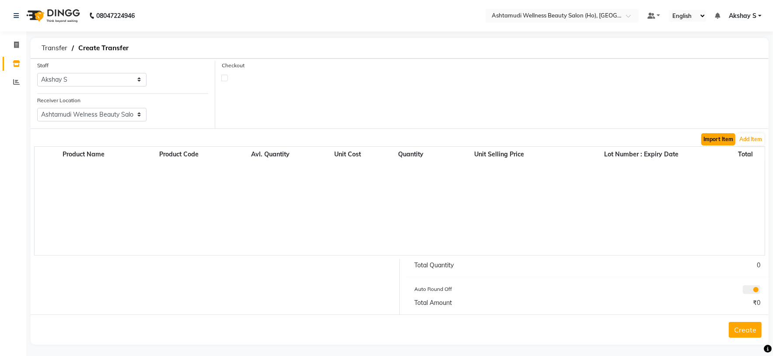
click at [717, 139] on button "Import Item" at bounding box center [718, 139] width 34 height 12
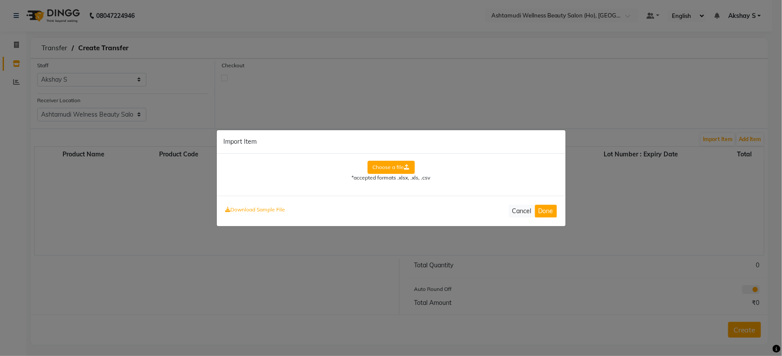
click at [400, 168] on label "Choose a file" at bounding box center [391, 167] width 47 height 13
click at [0, 0] on input "Choose a file" at bounding box center [0, 0] width 0 height 0
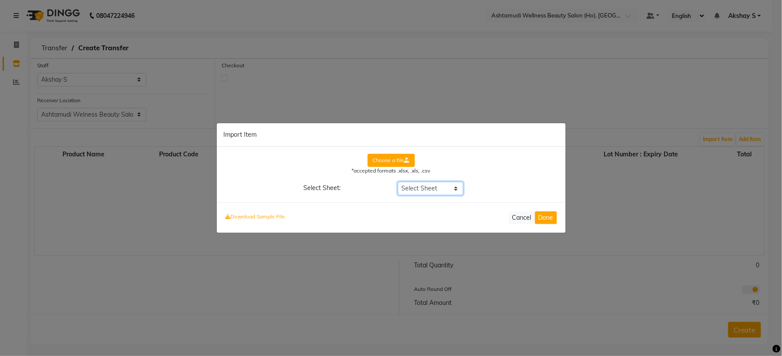
click at [456, 187] on select "Select Sheet Sheet1" at bounding box center [431, 189] width 66 height 14
select select "Sheet1"
click at [398, 182] on select "Select Sheet Sheet1" at bounding box center [431, 189] width 66 height 14
select select "Cost"
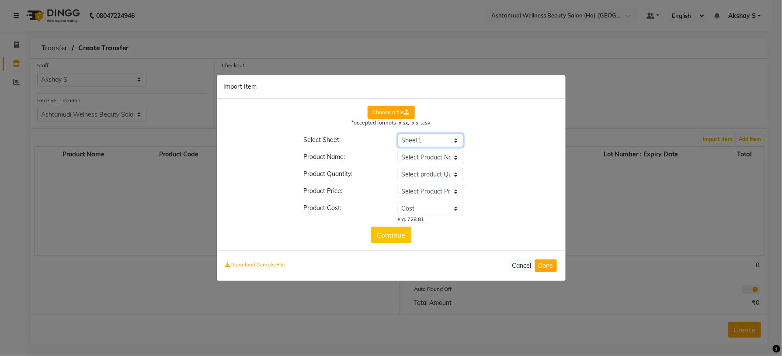
click at [456, 141] on select "Select Sheet Sheet1" at bounding box center [431, 141] width 66 height 14
click at [457, 158] on select "Select Product Name Product Quantity Cost" at bounding box center [431, 158] width 66 height 14
select select "Product"
click at [398, 151] on select "Select Product Name Product Quantity Cost" at bounding box center [431, 158] width 66 height 14
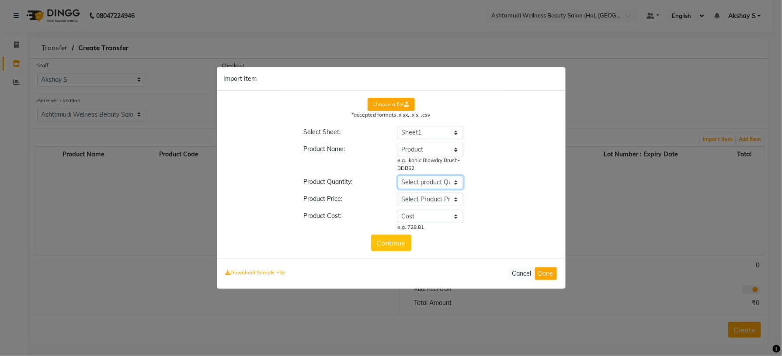
click at [456, 182] on select "Select product Quantity Product Quantity Cost" at bounding box center [431, 183] width 66 height 14
select select "Quantity"
click at [398, 176] on select "Select product Quantity Product Quantity Cost" at bounding box center [431, 183] width 66 height 14
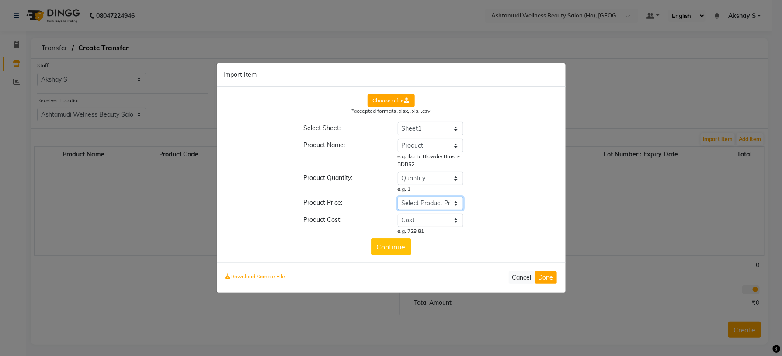
click at [457, 204] on select "Select Product Price Product Quantity Cost" at bounding box center [431, 204] width 66 height 14
select select "Cost"
click at [398, 197] on select "Select Product Price Product Quantity Cost" at bounding box center [431, 204] width 66 height 14
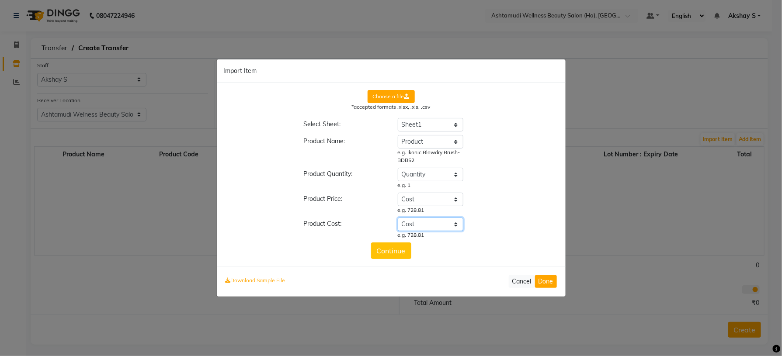
click at [454, 225] on select "Select Product Cost Product Quantity Cost" at bounding box center [431, 225] width 66 height 14
click at [398, 218] on select "Select Product Cost Product Quantity Cost" at bounding box center [431, 225] width 66 height 14
click at [401, 251] on button "Continue" at bounding box center [391, 251] width 40 height 17
click at [548, 283] on button "Done" at bounding box center [546, 281] width 22 height 13
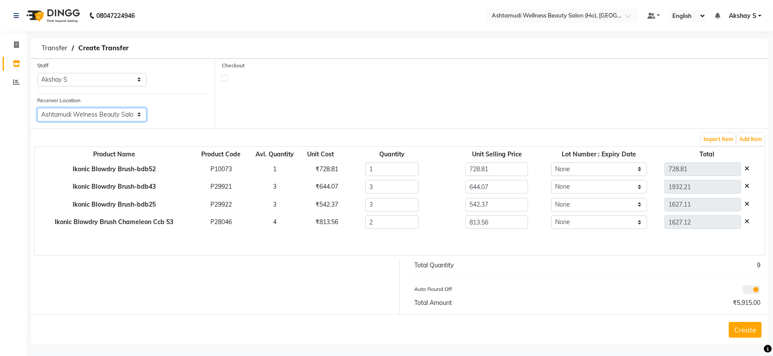
click at [137, 115] on select "Select Ashtamudi Wellness Beauty Salon, Kowdiar Ashtamudi Wellness Beauty Salon…" at bounding box center [91, 115] width 109 height 14
click at [333, 85] on div "Checkout" at bounding box center [491, 95] width 553 height 68
click at [745, 331] on button "Create" at bounding box center [745, 330] width 33 height 16
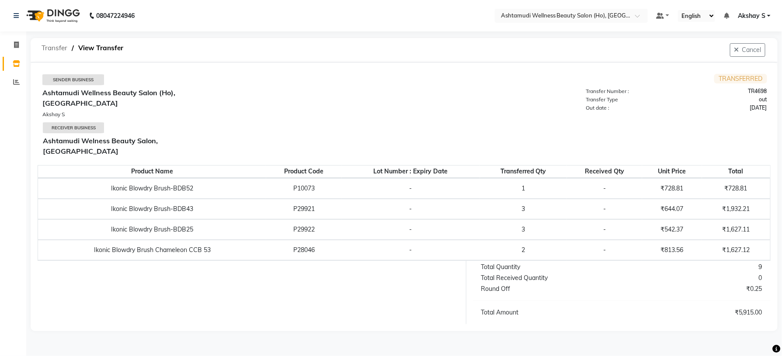
click at [60, 50] on span "Transfer" at bounding box center [54, 48] width 35 height 16
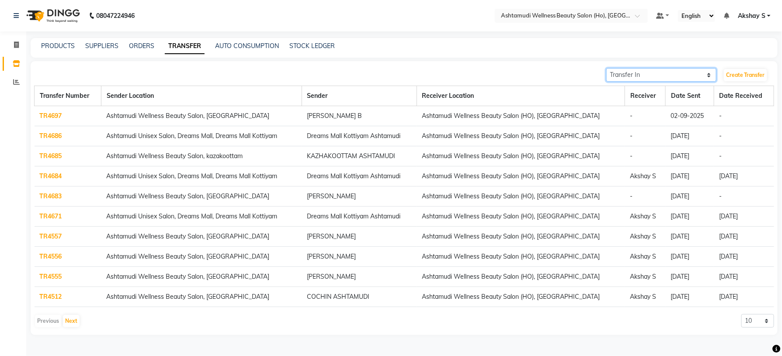
click at [700, 72] on select "Transfer In Transfer Out" at bounding box center [662, 75] width 110 height 14
select select "sender"
click at [607, 68] on select "Transfer In Transfer Out" at bounding box center [662, 75] width 110 height 14
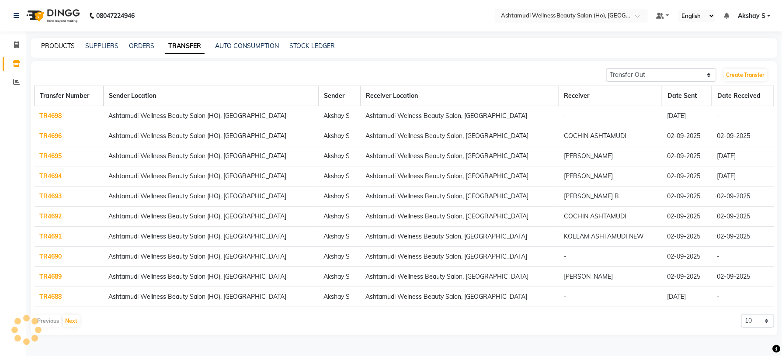
click at [48, 49] on link "PRODUCTS" at bounding box center [58, 46] width 34 height 8
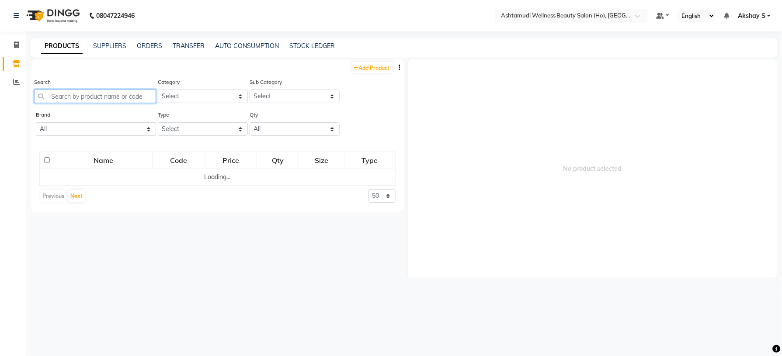
click at [89, 95] on input "text" at bounding box center [95, 97] width 122 height 14
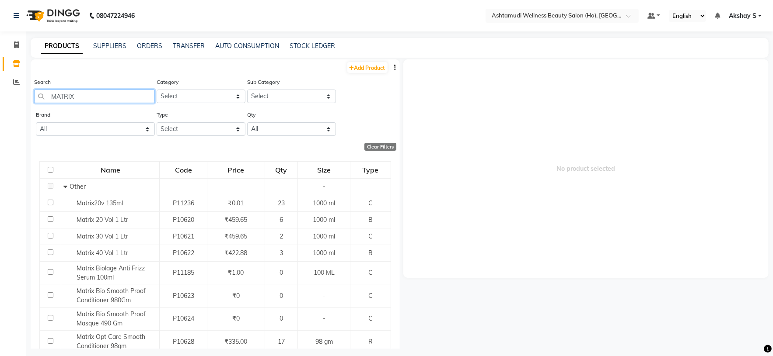
type input "MATRIX"
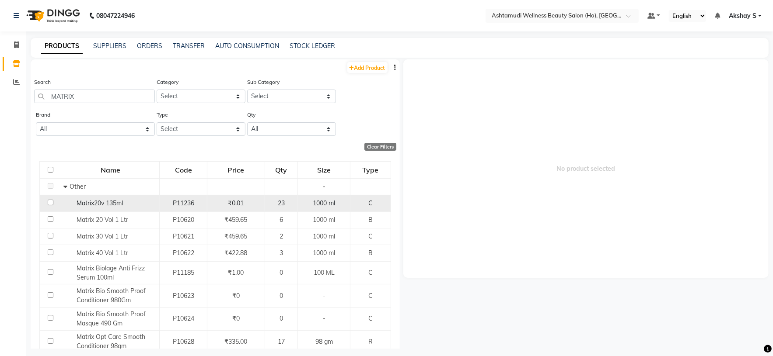
click at [115, 203] on span "Matrix20v 135ml" at bounding box center [100, 203] width 46 height 8
select select
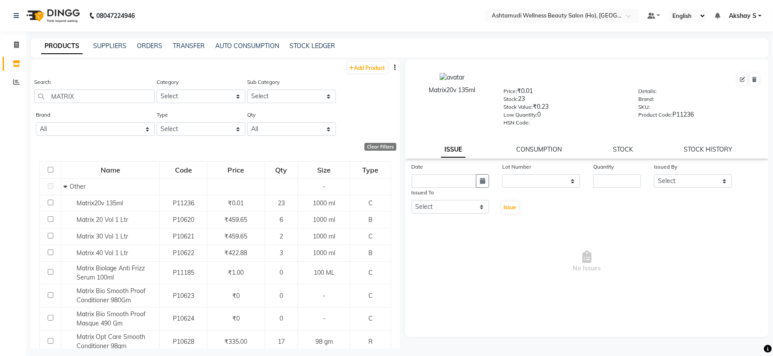
click at [444, 89] on div "Matrix20v 135ml" at bounding box center [452, 90] width 77 height 9
copy div "Matrix20v 135ml"
click at [195, 48] on link "TRANSFER" at bounding box center [189, 46] width 32 height 8
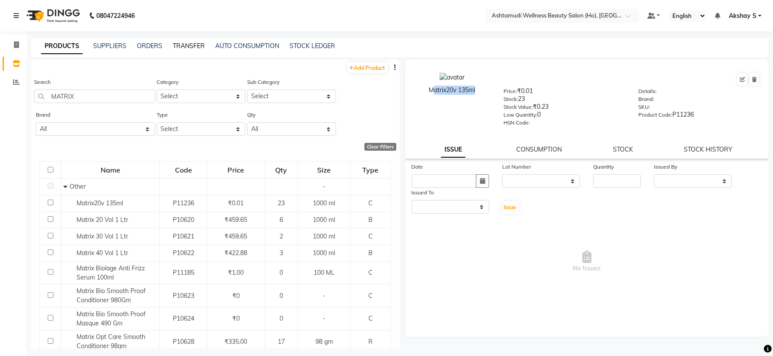
select select "sender"
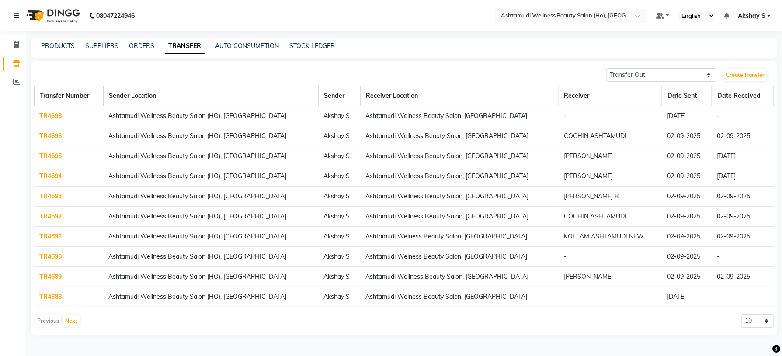
click at [768, 75] on div "Create Transfer" at bounding box center [748, 75] width 51 height 14
click at [760, 70] on link "Create Transfer" at bounding box center [745, 75] width 43 height 12
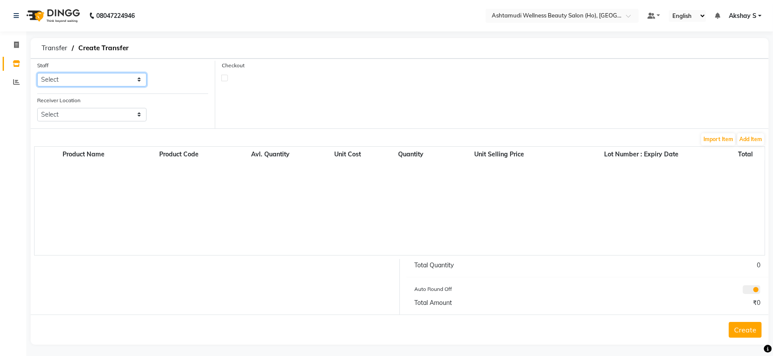
click at [139, 79] on select "Select" at bounding box center [91, 80] width 109 height 14
click at [148, 76] on div "Staff Select" at bounding box center [92, 77] width 122 height 33
click at [142, 76] on select "Select" at bounding box center [91, 80] width 109 height 14
click at [401, 100] on div "Checkout" at bounding box center [491, 95] width 553 height 68
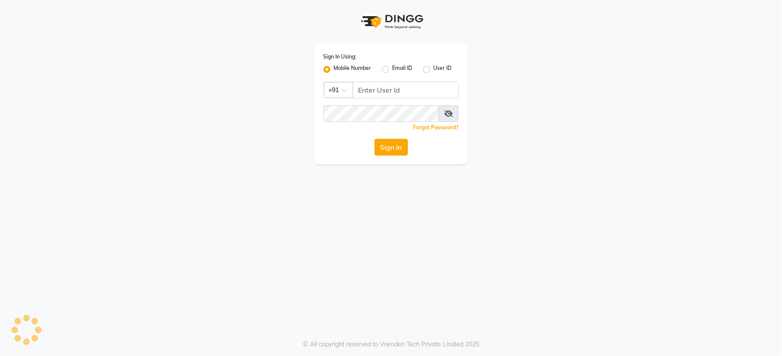
select select "service"
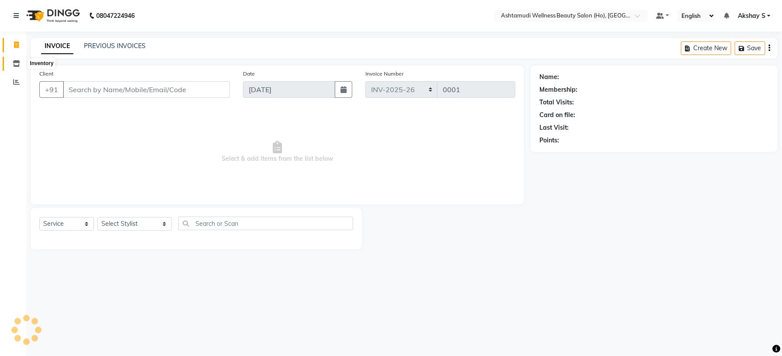
click at [13, 63] on icon at bounding box center [16, 63] width 7 height 7
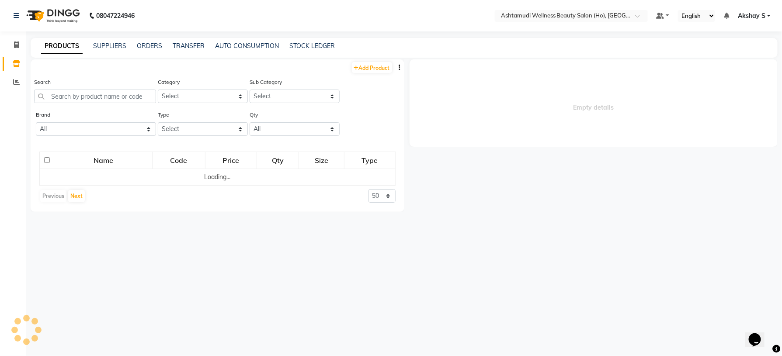
select select
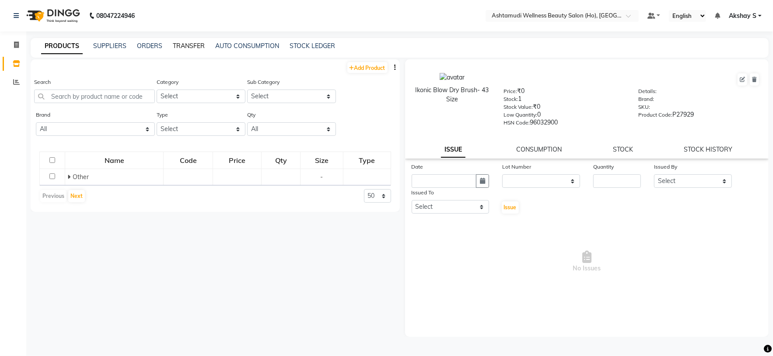
click at [179, 46] on link "TRANSFER" at bounding box center [189, 46] width 32 height 8
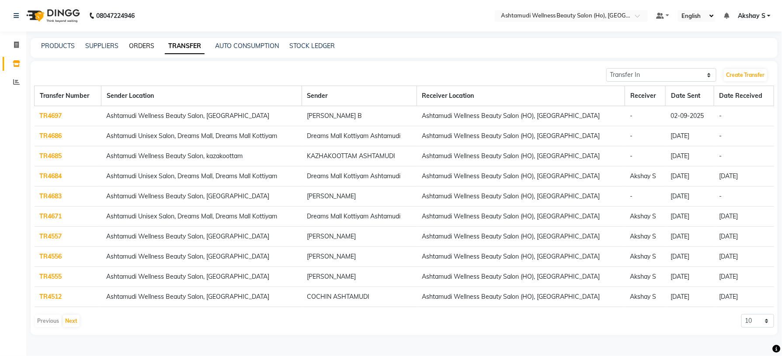
click at [147, 43] on link "ORDERS" at bounding box center [141, 46] width 25 height 8
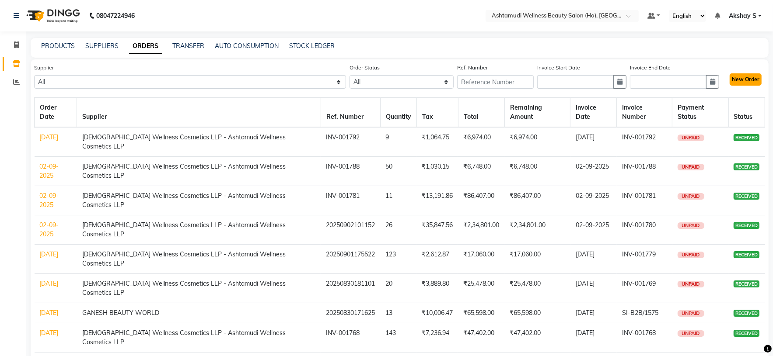
click at [753, 82] on button "New Order" at bounding box center [745, 79] width 32 height 12
select select "true"
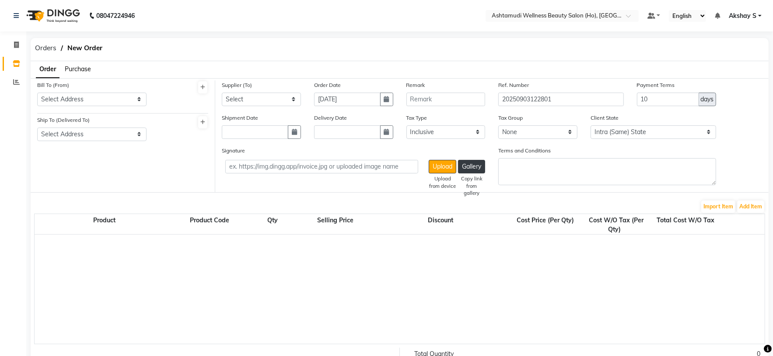
select select "1735"
click at [82, 69] on span "Purchase" at bounding box center [78, 69] width 26 height 8
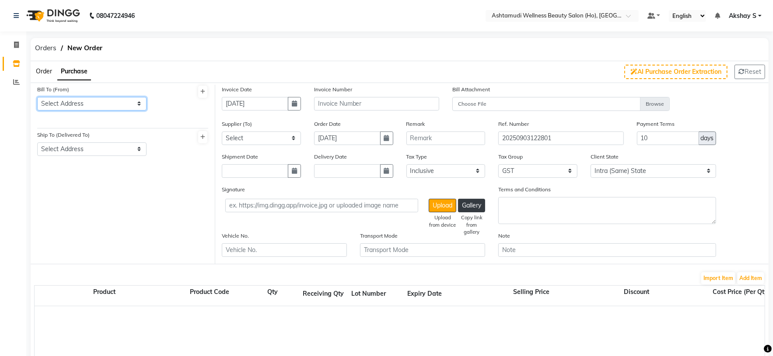
click at [121, 100] on select "Select Address ASHTAMUDI WELLNESS BEAUTY SALON ,[STREET_ADDRESS] -32AAZFA4437C1…" at bounding box center [91, 104] width 109 height 14
select select "467"
click at [37, 97] on select "Select Address ASHTAMUDI WELLNESS BEAUTY SALON ,[STREET_ADDRESS] -32AAZFA4437C1…" at bounding box center [91, 104] width 109 height 14
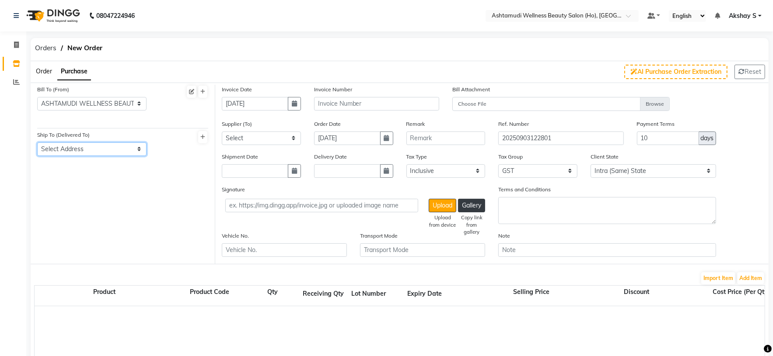
click at [142, 150] on select "Select Address [GEOGRAPHIC_DATA] ,NEAR [GEOGRAPHIC_DATA] ,[GEOGRAPHIC_DATA] -[G…" at bounding box center [91, 150] width 109 height 14
select select "468"
click at [37, 143] on select "Select Address [GEOGRAPHIC_DATA] ,NEAR [GEOGRAPHIC_DATA] ,[GEOGRAPHIC_DATA] -[G…" at bounding box center [91, 150] width 109 height 14
click at [292, 139] on select "Select AROMA BEAUTY GALLERY ASPIRE ENTERPRISES CITY COLLECTION DENTAL POINT GAN…" at bounding box center [261, 139] width 79 height 14
select select "2548"
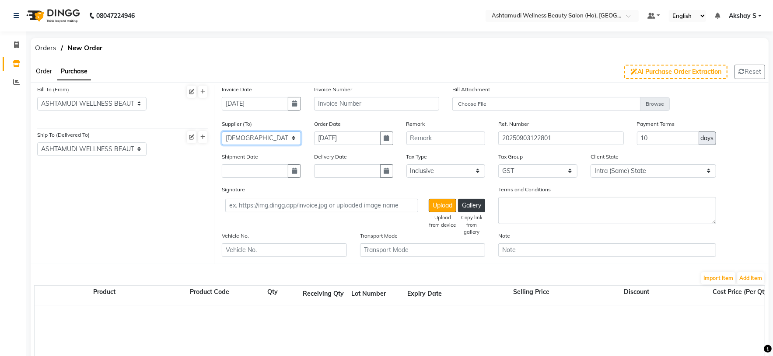
click at [222, 132] on select "Select AROMA BEAUTY GALLERY ASPIRE ENTERPRISES CITY COLLECTION DENTAL POINT GAN…" at bounding box center [261, 139] width 79 height 14
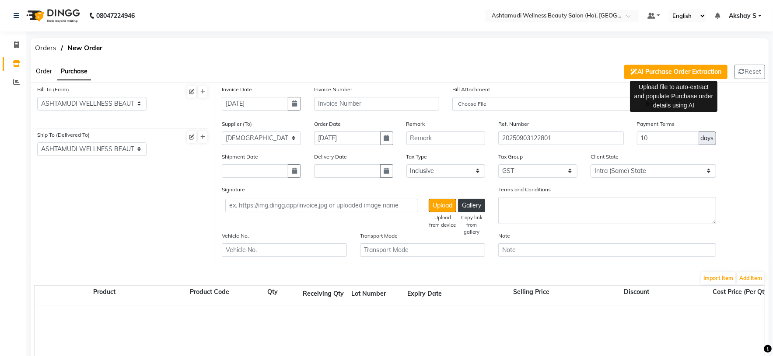
click at [692, 73] on button "AI Purchase Order Extraction" at bounding box center [675, 72] width 103 height 14
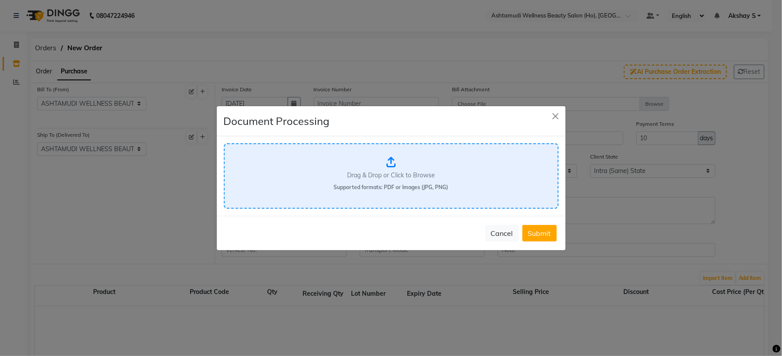
click at [401, 172] on p "Drag & Drop or Click to Browse" at bounding box center [391, 175] width 88 height 9
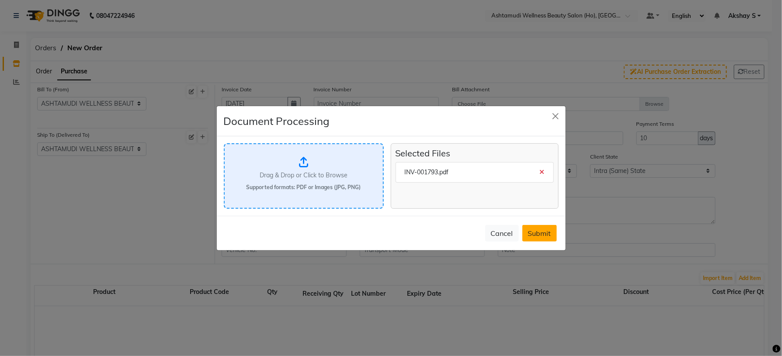
click at [549, 234] on button "Submit" at bounding box center [540, 233] width 35 height 17
select select "1703"
select select "1715"
select select
type input "[DATE]"
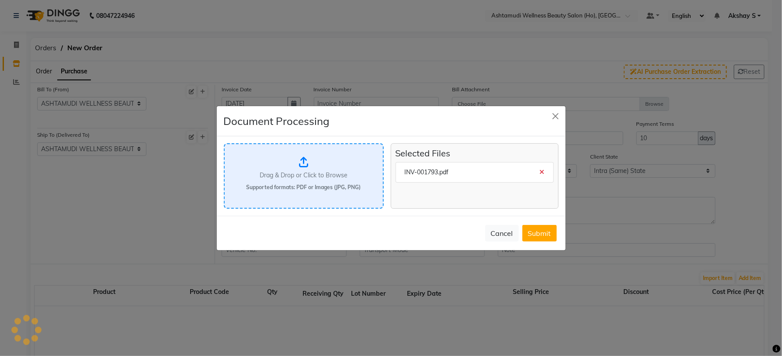
type input "Thank you for the payment. You just made our day."
type input "INV-001793"
select select "true"
type input "0.21"
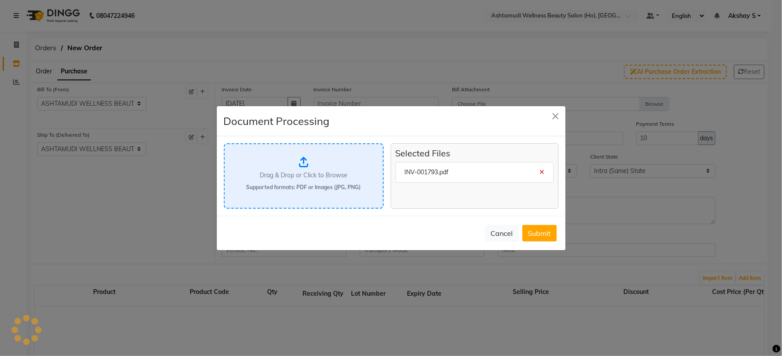
type input "[DATE]"
type input "INV-001793"
select select "1735"
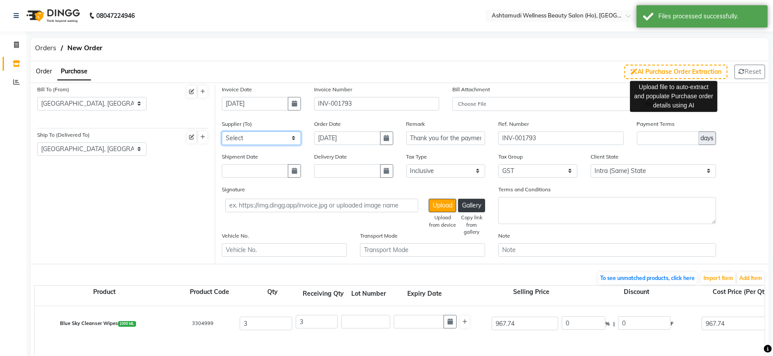
click at [297, 139] on select "Select AROMA BEAUTY GALLERY ASPIRE ENTERPRISES CITY COLLECTION DENTAL POINT GAN…" at bounding box center [261, 139] width 79 height 14
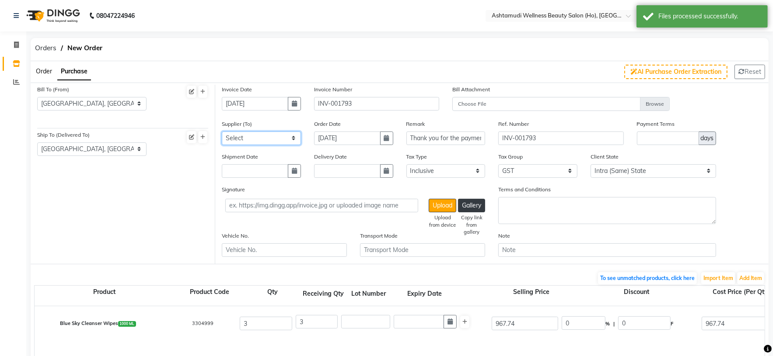
select select "2548"
click at [222, 132] on select "Select AROMA BEAUTY GALLERY ASPIRE ENTERPRISES CITY COLLECTION DENTAL POINT GAN…" at bounding box center [261, 139] width 79 height 14
click at [458, 46] on div "Orders New Order" at bounding box center [399, 49] width 751 height 23
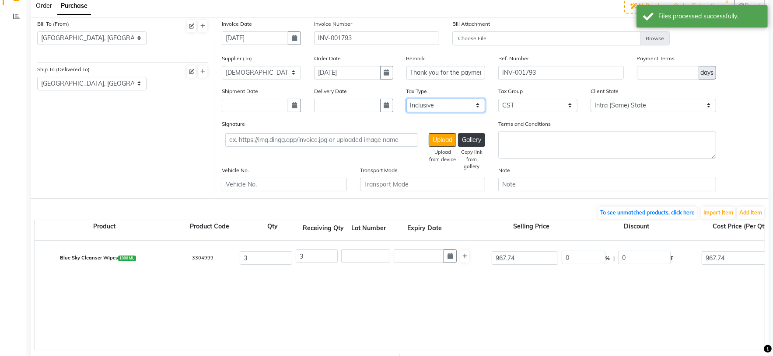
click at [481, 104] on select "Select Inclusive Exclusive" at bounding box center [445, 106] width 79 height 14
select select "false"
click at [406, 99] on select "Select Inclusive Exclusive" at bounding box center [445, 106] width 79 height 14
type input "967.74"
type input "2903.22"
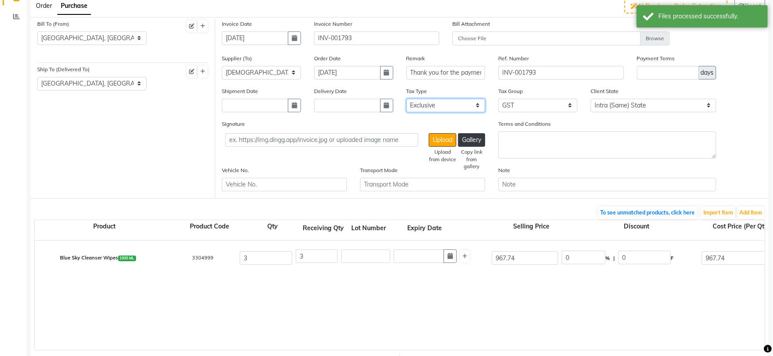
type input "522.58"
type input "3425.8"
click at [471, 293] on div "Blue Sky Cleanser Wipes 1000 ML 3304999 3 3 967.74 0 % | 0 F 967.74 967.74 2903…" at bounding box center [765, 295] width 1460 height 109
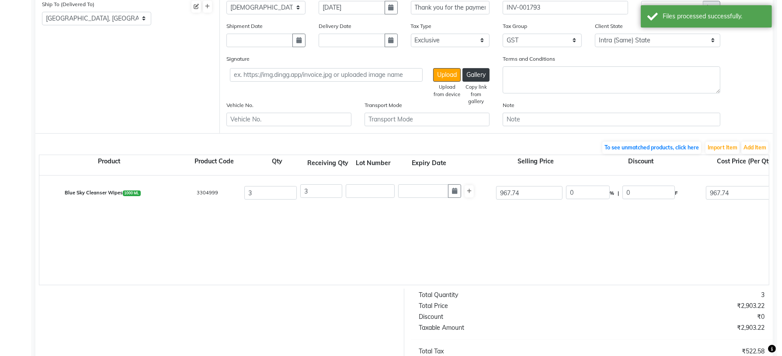
scroll to position [197, 0]
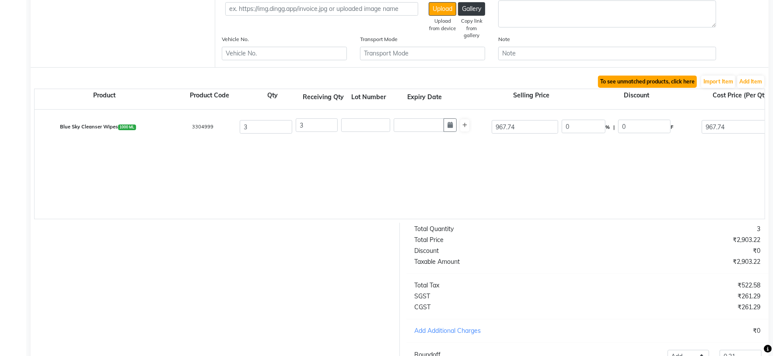
click at [662, 80] on button "To see unmatched products, click here" at bounding box center [647, 82] width 99 height 12
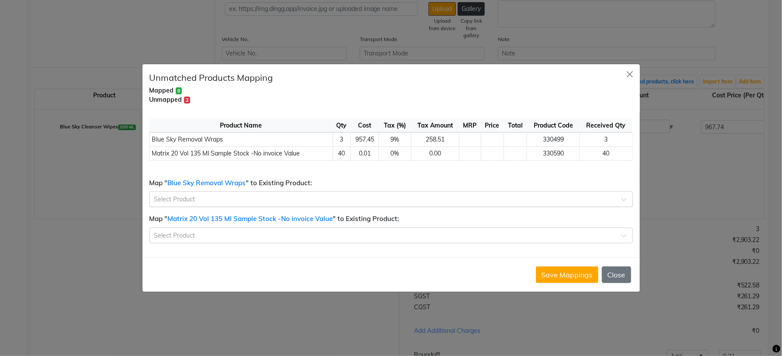
click at [264, 200] on input "text" at bounding box center [382, 198] width 457 height 9
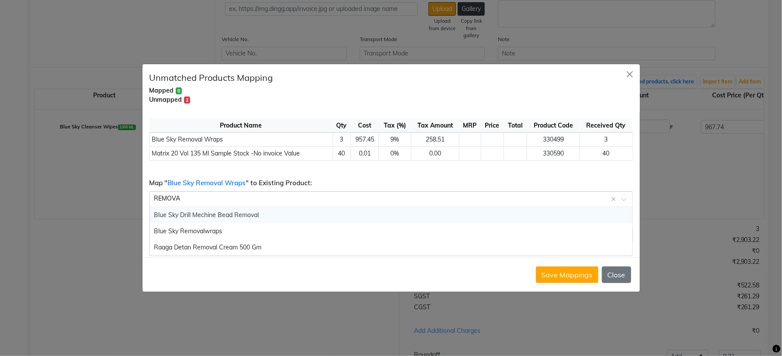
type input "REMOVAL"
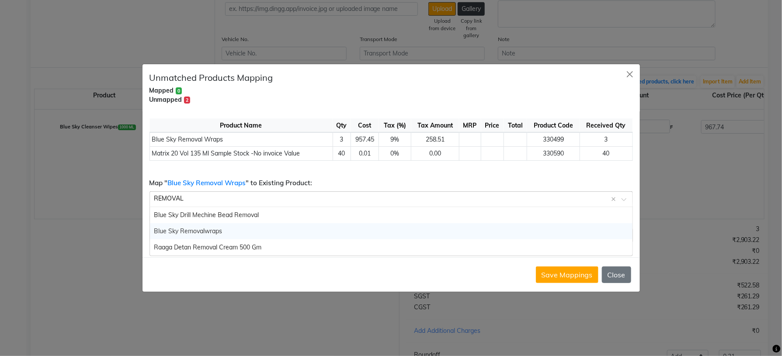
click at [234, 235] on div "Blue Sky Removalwraps" at bounding box center [391, 231] width 483 height 16
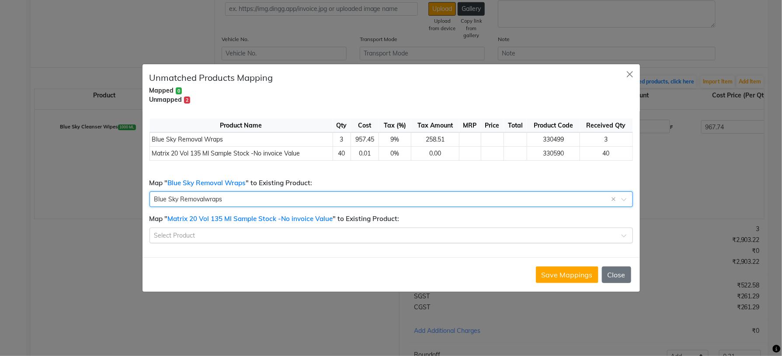
click at [300, 242] on div "Select Product" at bounding box center [392, 236] width 484 height 16
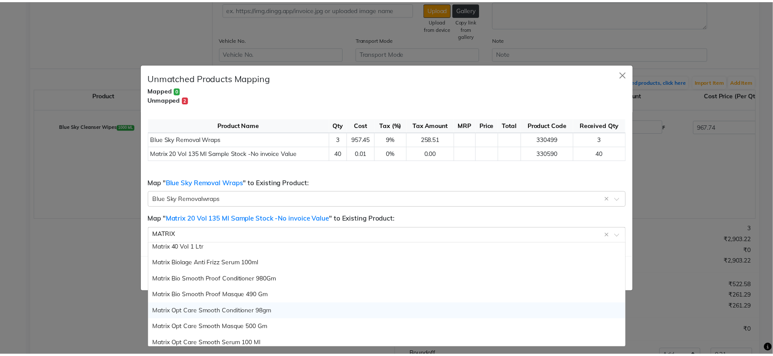
scroll to position [0, 0]
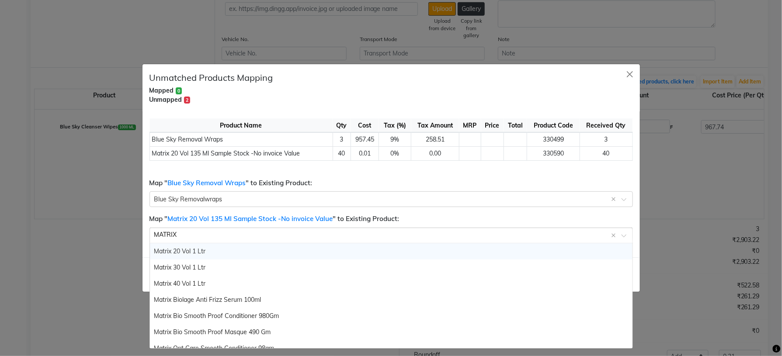
click at [198, 235] on input "MATRIX" at bounding box center [382, 234] width 457 height 9
type input "M"
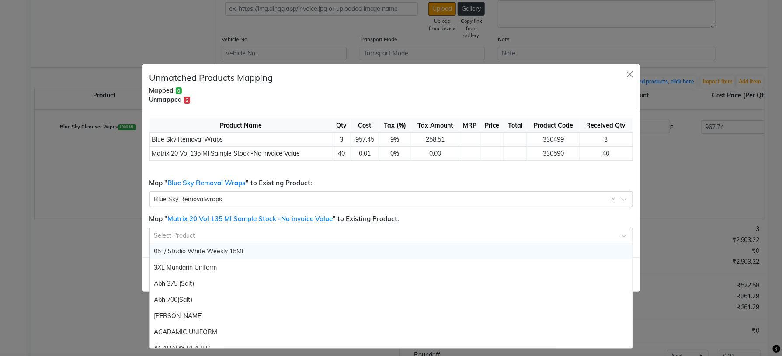
paste input "Matrix20v 135ml"
type input "Matrix20v 135ml"
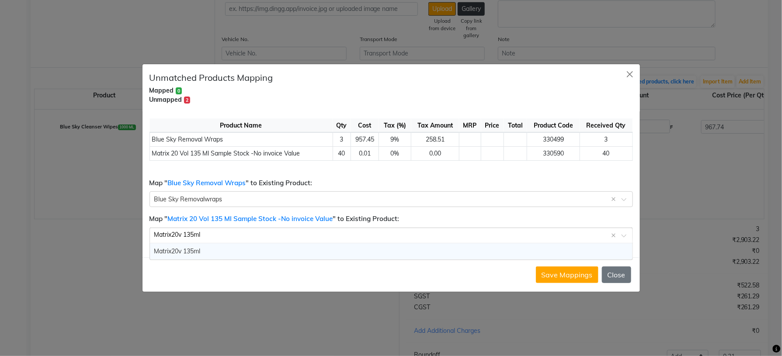
click at [192, 249] on span "Matrix20v 135ml" at bounding box center [177, 252] width 46 height 8
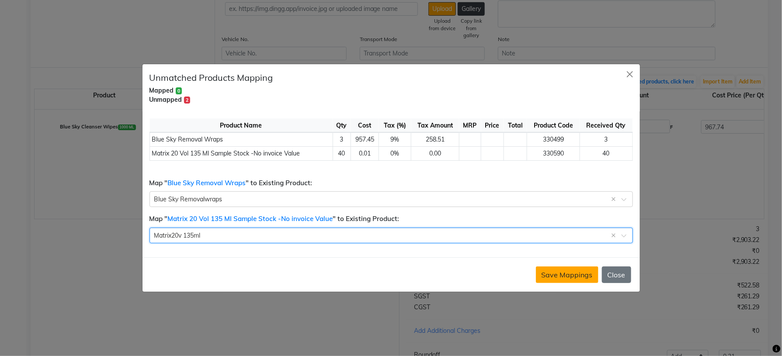
click at [572, 273] on button "Save Mappings" at bounding box center [567, 275] width 63 height 17
select select "1735"
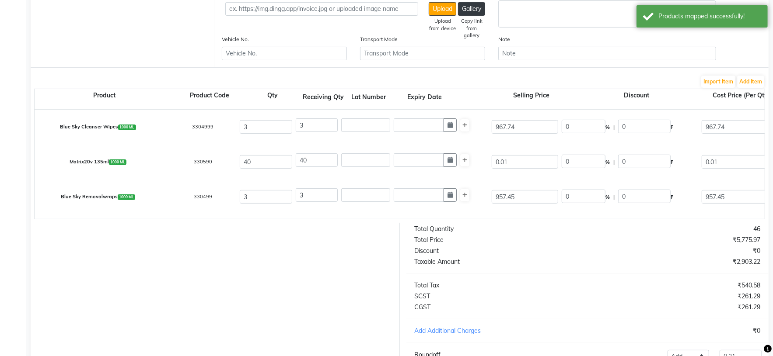
scroll to position [286, 0]
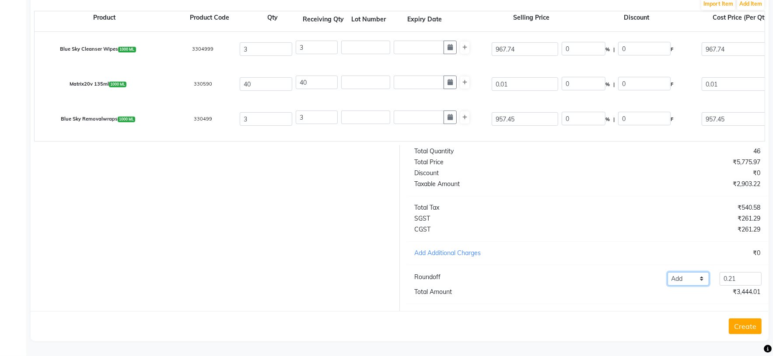
click at [700, 279] on select "Add Reduce" at bounding box center [688, 279] width 42 height 14
select select "reduce"
click at [667, 272] on select "Add Reduce" at bounding box center [688, 279] width 42 height 14
drag, startPoint x: 753, startPoint y: 272, endPoint x: 703, endPoint y: 270, distance: 49.4
click at [715, 277] on div "0.21" at bounding box center [740, 279] width 52 height 14
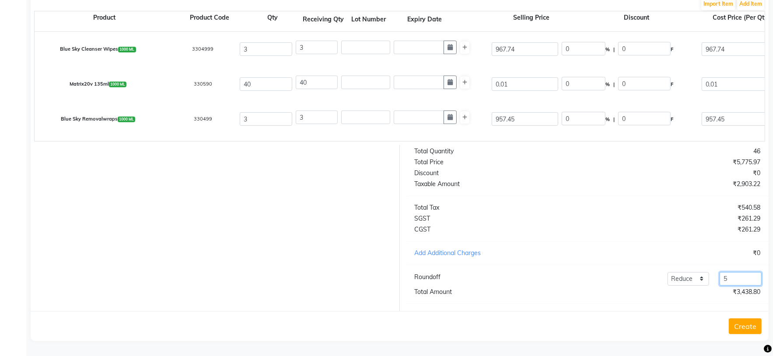
type input "5"
click at [600, 300] on div "Total Quantity 46 Total Price ₹5,775.97 Discount ₹0 Taxable Amount ₹2,903.22 To…" at bounding box center [588, 228] width 376 height 166
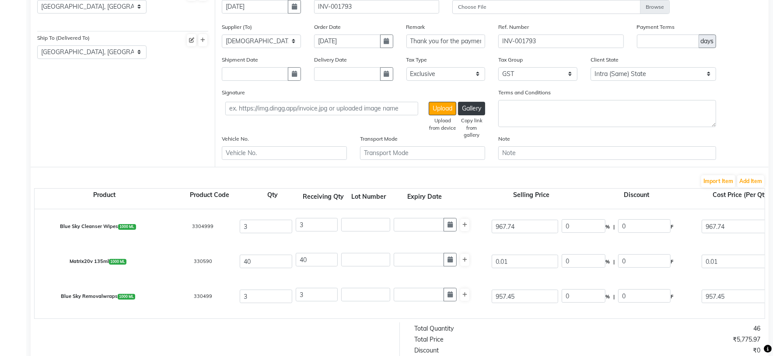
scroll to position [90, 0]
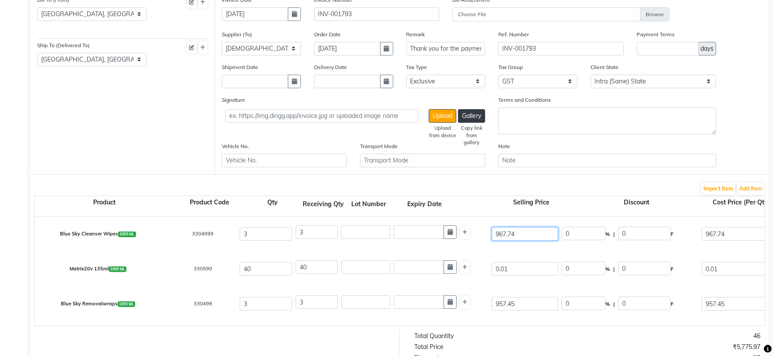
drag, startPoint x: 534, startPoint y: 235, endPoint x: 482, endPoint y: 235, distance: 51.6
click at [482, 235] on div "Blue Sky Cleanser Wipes 1000 ML 3304999 3 3 967.74 0 % | 0 F 967.74 967.74 2903…" at bounding box center [764, 234] width 1473 height 35
type input "0"
click at [468, 272] on div "Matrix20v 135ml 1000 ML 330590 40 40 0.01 0 % | 0 F 0.01 0 None thread GST (18%…" at bounding box center [764, 269] width 1473 height 35
type input "0"
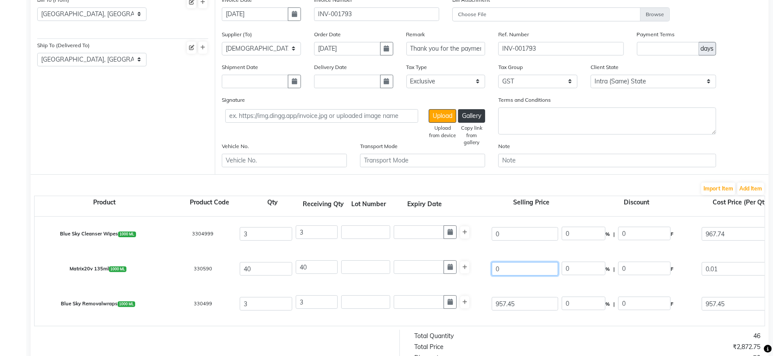
type input "0.01"
type input "0.4"
type input "0.07"
type input "0.47"
type input "0"
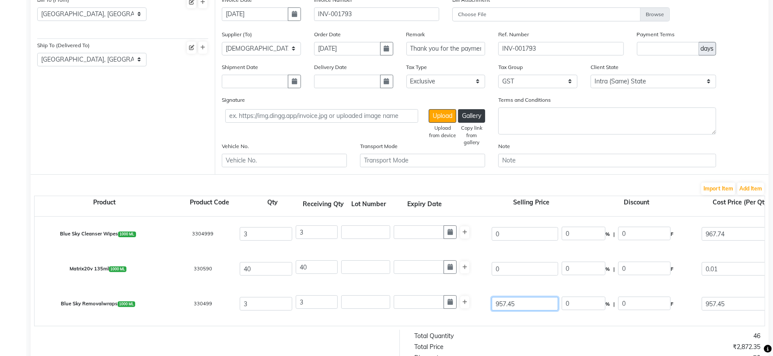
drag, startPoint x: 530, startPoint y: 306, endPoint x: 476, endPoint y: 309, distance: 54.3
click at [476, 309] on div "Blue Sky Removalwraps 1000 ML 330499 3 3 957.45 0 % | 0 F 957.45 0 None thread …" at bounding box center [764, 304] width 1473 height 35
type input "0"
type input "957.45"
type input "2872.35"
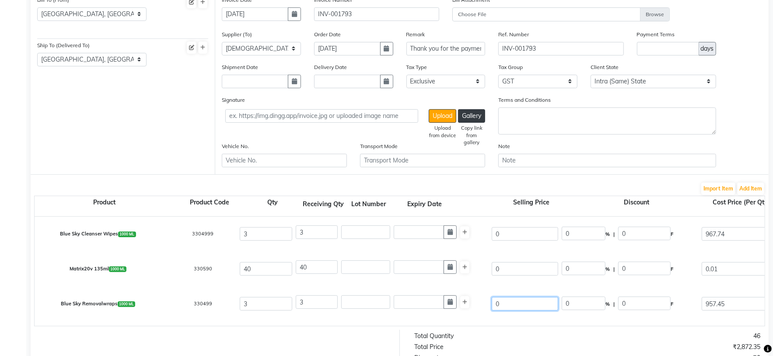
type input "517.02"
type input "3389.37"
type input "0"
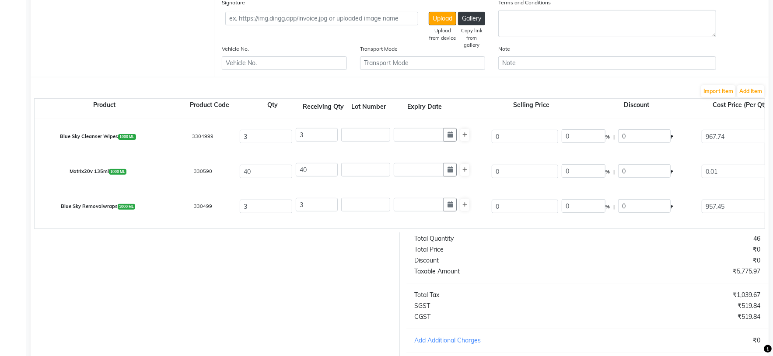
scroll to position [286, 0]
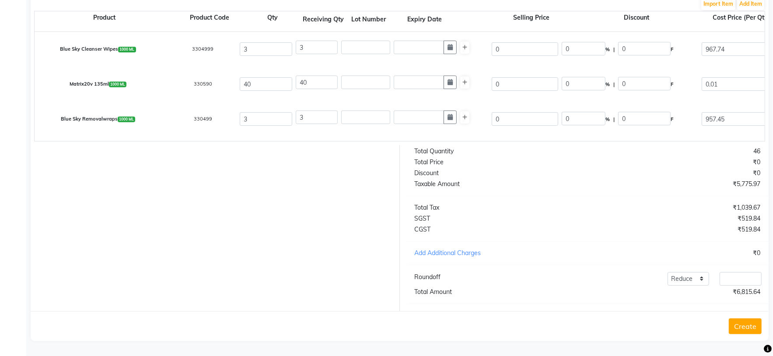
click at [564, 317] on div "Create" at bounding box center [400, 326] width 738 height 30
click at [725, 280] on input "number" at bounding box center [740, 279] width 42 height 14
type input "5.64"
click at [638, 309] on div "Total Quantity 46 Total Price ₹0 Discount ₹0 Taxable Amount ₹5,775.97 Total Tax…" at bounding box center [588, 228] width 376 height 166
click at [755, 329] on button "Create" at bounding box center [745, 327] width 33 height 16
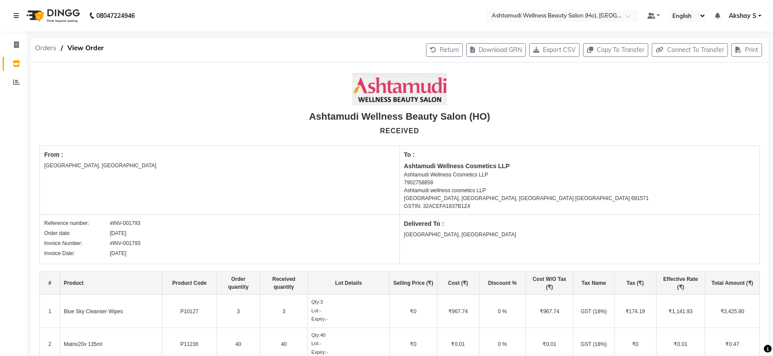
click at [49, 50] on span "Orders" at bounding box center [46, 48] width 30 height 16
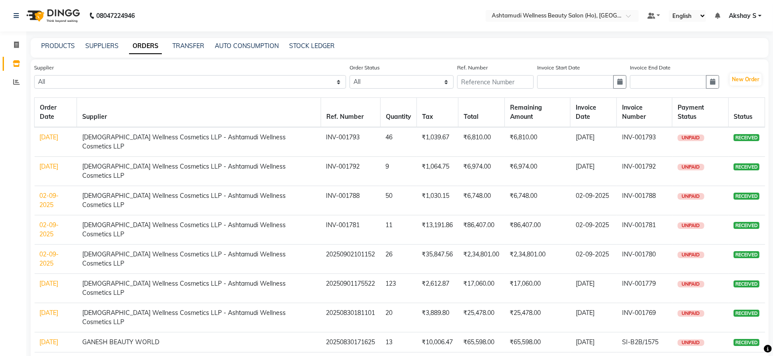
click at [66, 50] on div "PRODUCTS" at bounding box center [58, 46] width 34 height 9
click at [64, 48] on link "PRODUCTS" at bounding box center [58, 46] width 34 height 8
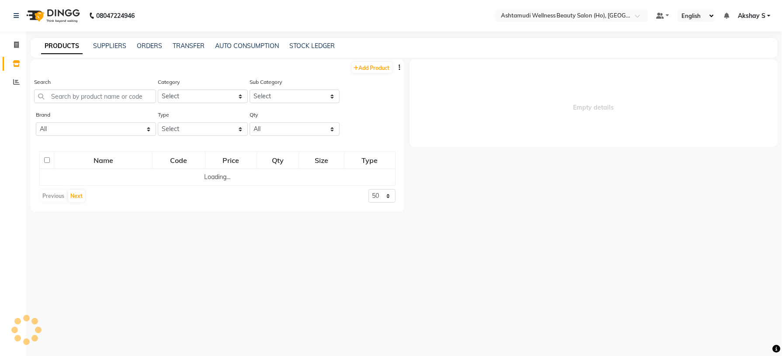
select select
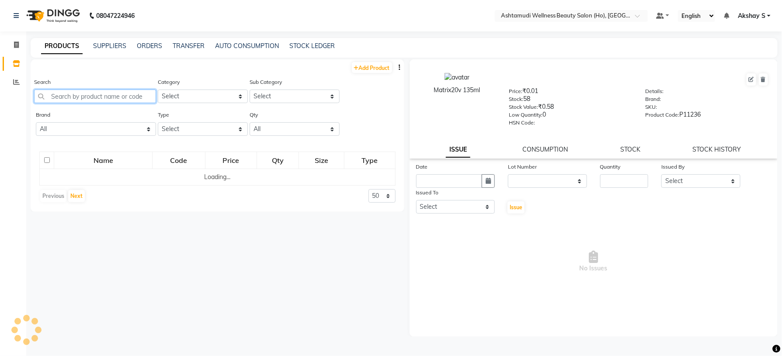
click at [73, 96] on input "text" at bounding box center [95, 97] width 122 height 14
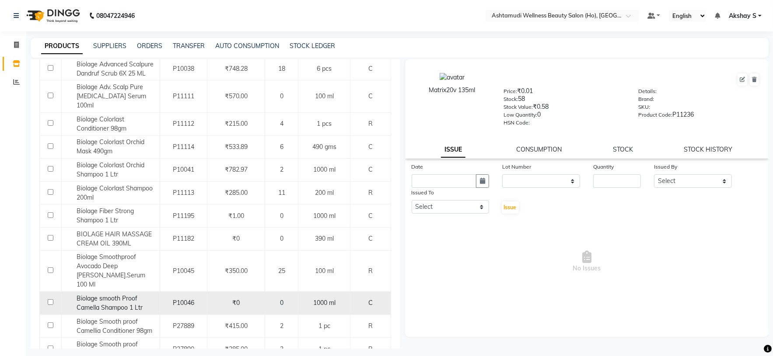
scroll to position [328, 0]
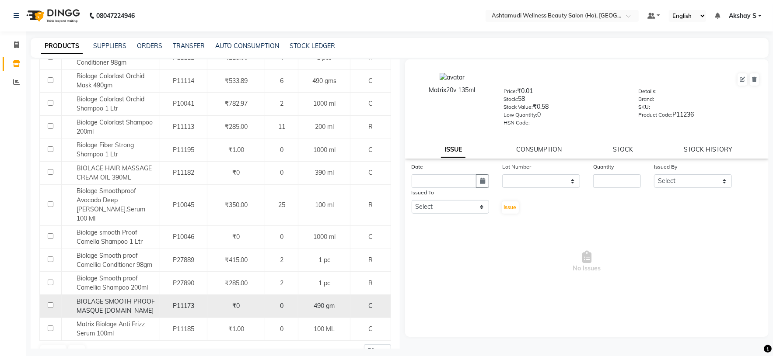
type input "BIOLAGE"
click at [112, 298] on span "BIOLAGE SMOOTH PROOF MASQUE [DOMAIN_NAME]" at bounding box center [116, 306] width 78 height 17
select select
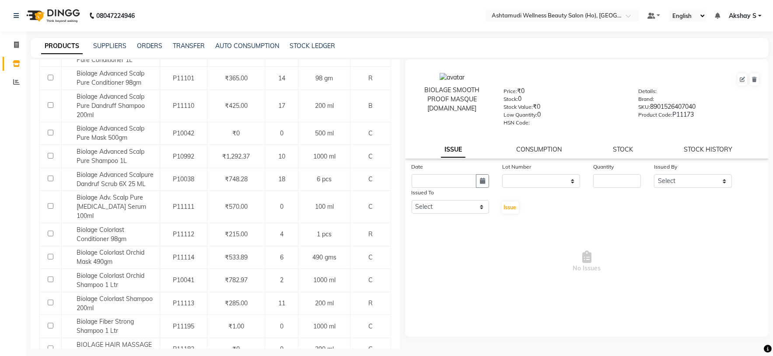
scroll to position [0, 0]
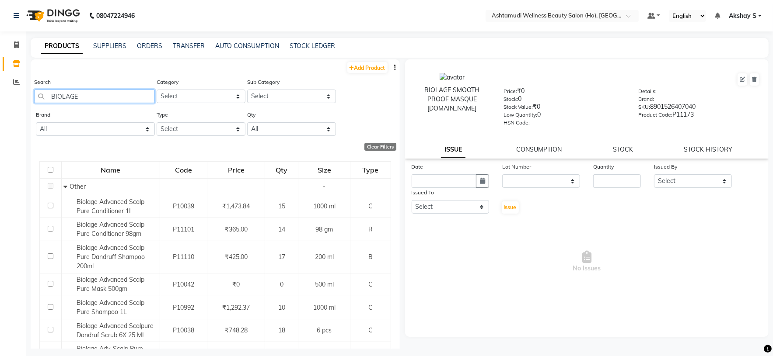
drag, startPoint x: 91, startPoint y: 90, endPoint x: 30, endPoint y: 99, distance: 61.9
click at [30, 99] on main "PRODUCTS SUPPLIERS ORDERS TRANSFER AUTO CONSUMPTION STOCK LEDGER Add Product Se…" at bounding box center [399, 200] width 746 height 324
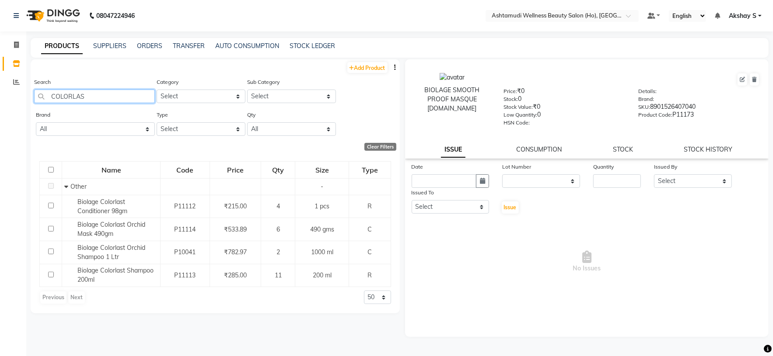
type input "COLORLAS"
click at [158, 44] on link "ORDERS" at bounding box center [149, 46] width 25 height 8
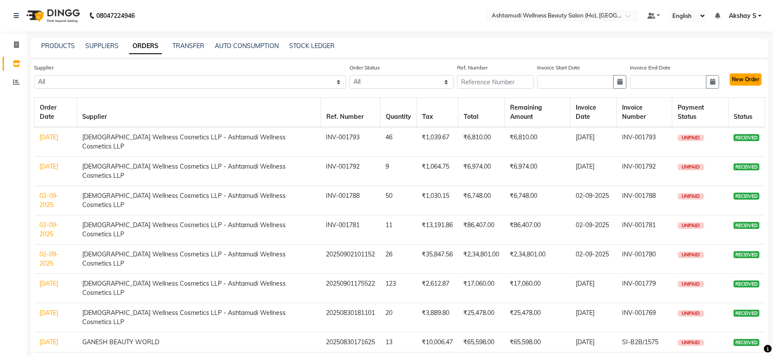
click at [747, 77] on button "New Order" at bounding box center [745, 79] width 32 height 12
select select "true"
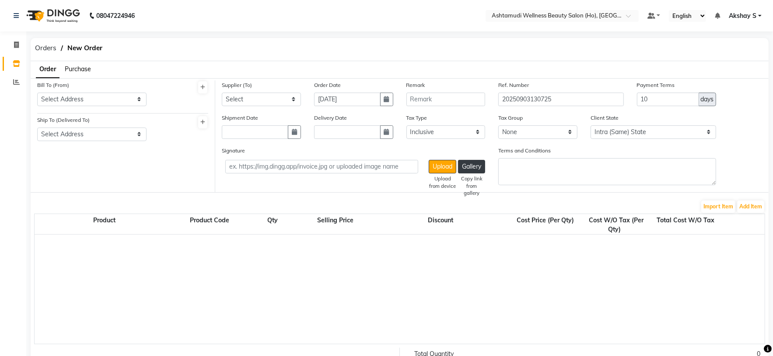
select select "1735"
click at [80, 69] on span "Purchase" at bounding box center [78, 69] width 26 height 8
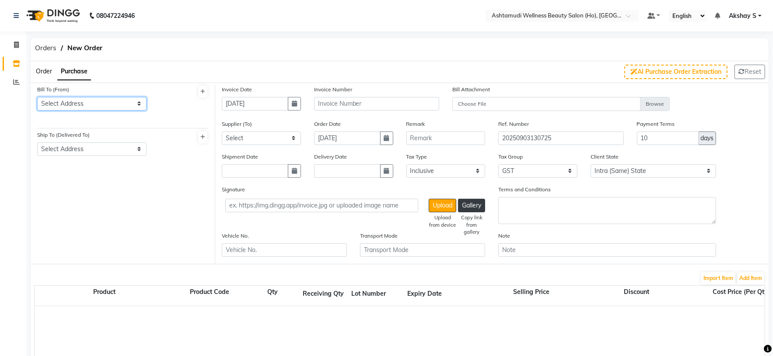
click at [138, 105] on select "Select Address ASHTAMUDI WELLNESS BEAUTY SALON ,[STREET_ADDRESS] -32AAZFA4437C1…" at bounding box center [91, 104] width 109 height 14
select select "467"
click at [37, 97] on select "Select Address ASHTAMUDI WELLNESS BEAUTY SALON ,[STREET_ADDRESS] -32AAZFA4437C1…" at bounding box center [91, 104] width 109 height 14
click at [146, 154] on div "Ship To (Delivered To) Select Address [GEOGRAPHIC_DATA] ,NEAR [GEOGRAPHIC_DATA]…" at bounding box center [91, 143] width 109 height 26
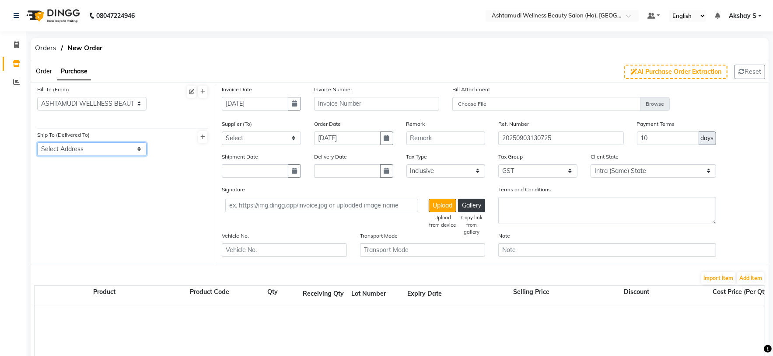
click at [139, 150] on select "Select Address [GEOGRAPHIC_DATA] ,NEAR [GEOGRAPHIC_DATA] ,[GEOGRAPHIC_DATA] -[G…" at bounding box center [91, 150] width 109 height 14
select select "468"
click at [37, 143] on select "Select Address [GEOGRAPHIC_DATA] ,NEAR [GEOGRAPHIC_DATA] ,[GEOGRAPHIC_DATA] -[G…" at bounding box center [91, 150] width 109 height 14
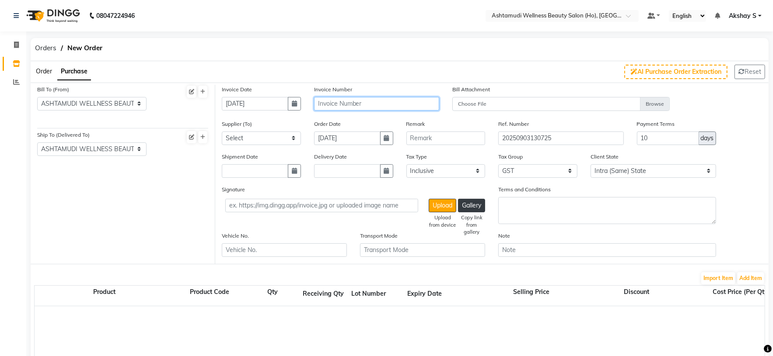
click at [353, 102] on input "text" at bounding box center [376, 104] width 125 height 14
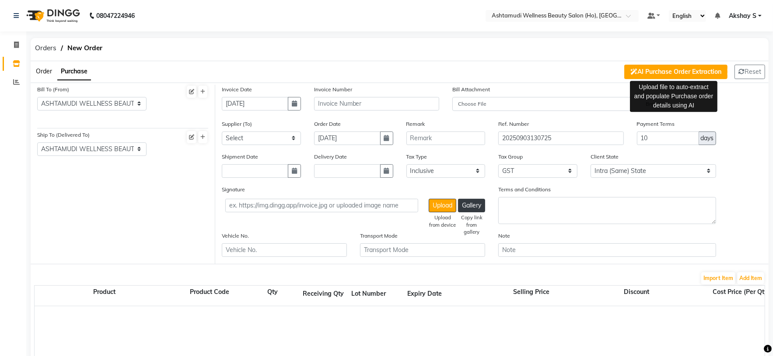
click at [683, 70] on button "AI Purchase Order Extraction" at bounding box center [675, 72] width 103 height 14
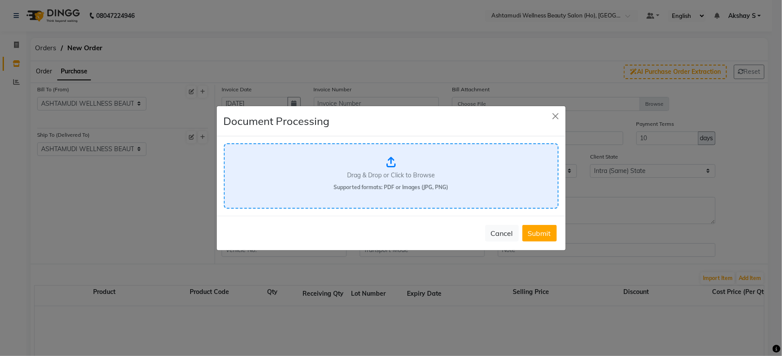
click at [386, 171] on p "Drag & Drop or Click to Browse" at bounding box center [391, 175] width 88 height 9
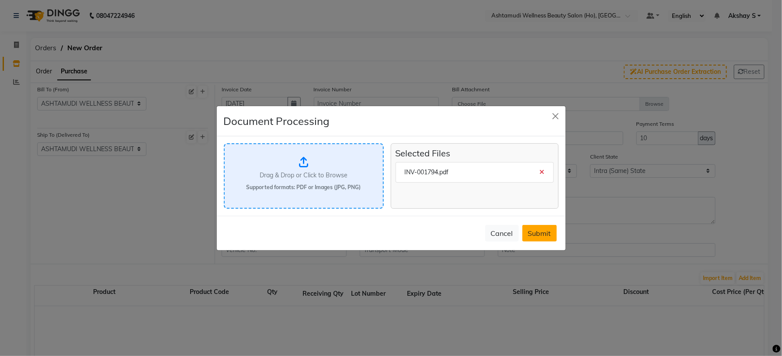
click at [548, 233] on button "Submit" at bounding box center [540, 233] width 35 height 17
select select "1695"
select select "1698"
select select
type input "[DATE]"
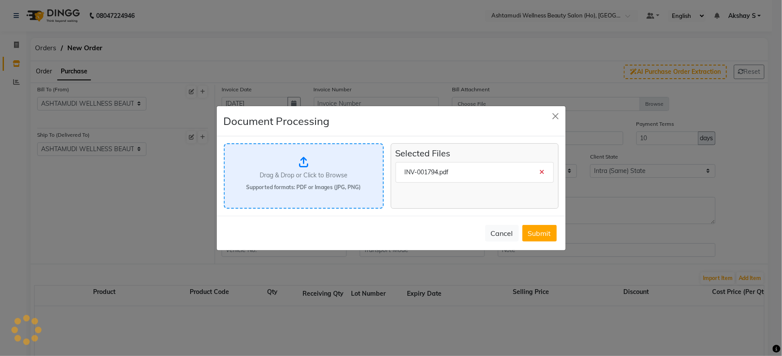
type input "Thank you for the payment. You just made our day."
type input "INV-001794"
select select "true"
type input "0.29"
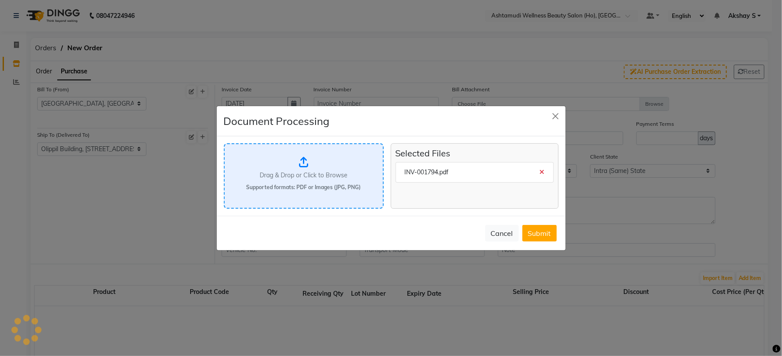
type input "[DATE]"
type input "INV-001794"
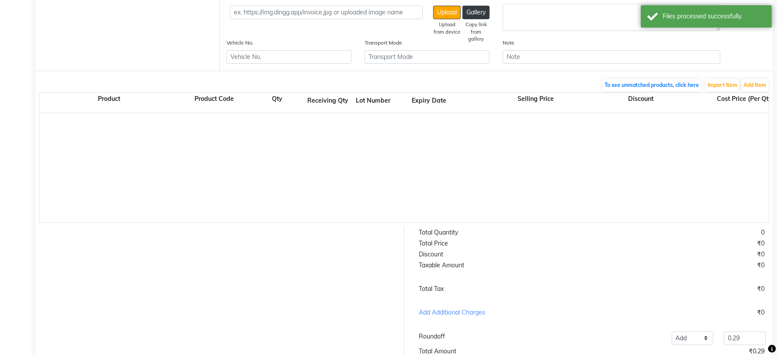
scroll to position [68, 0]
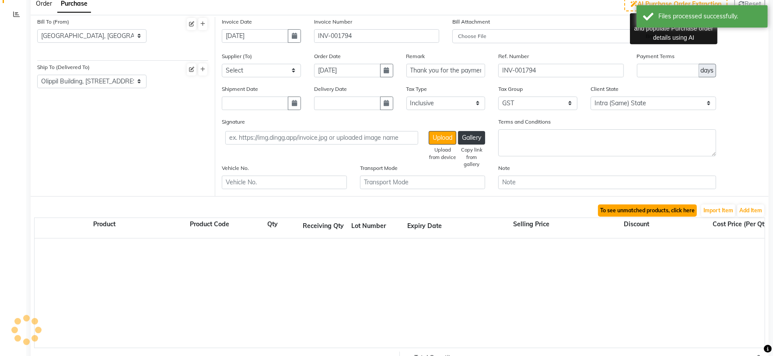
click at [664, 211] on button "To see unmatched products, click here" at bounding box center [647, 211] width 99 height 12
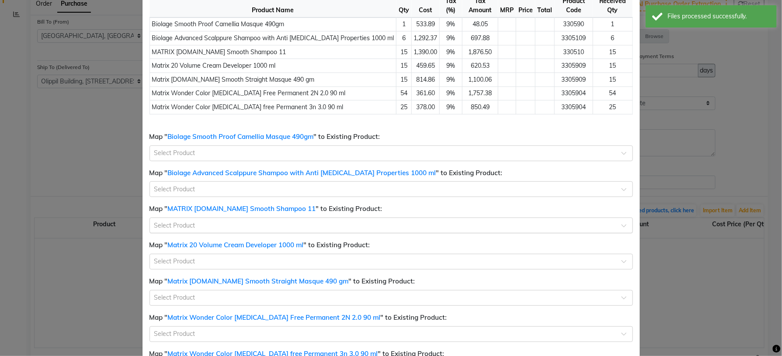
scroll to position [0, 0]
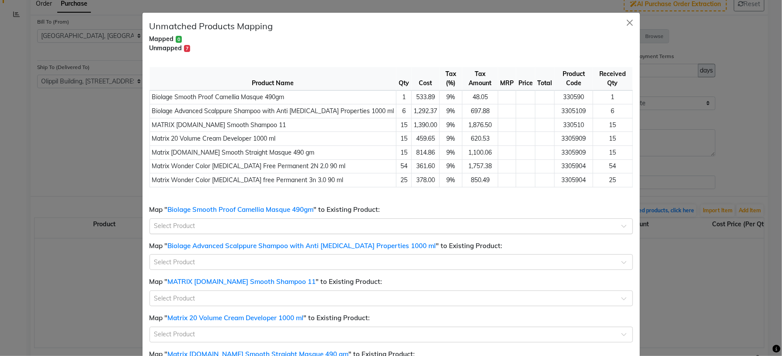
click at [256, 221] on input "text" at bounding box center [382, 225] width 457 height 9
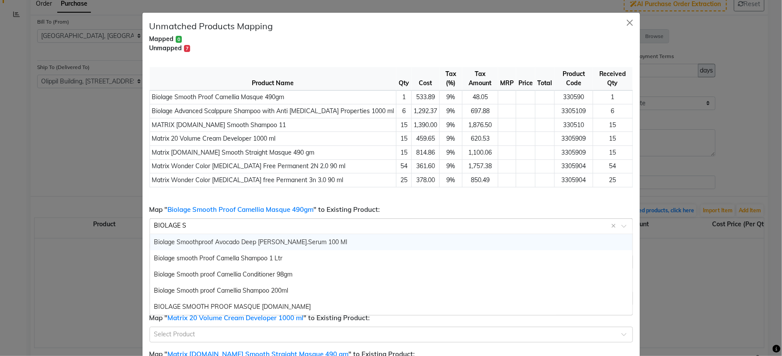
type input "BIOLAGE SM"
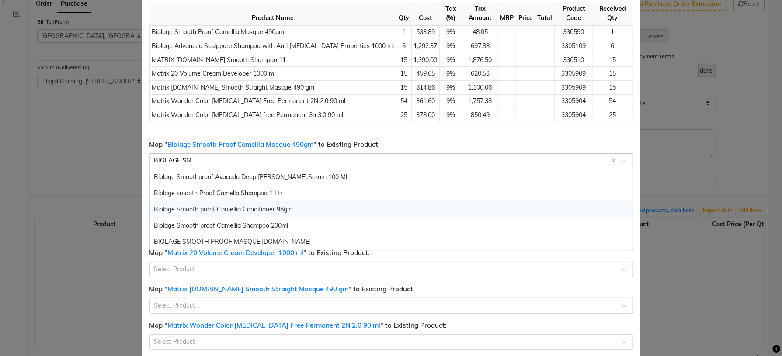
scroll to position [66, 0]
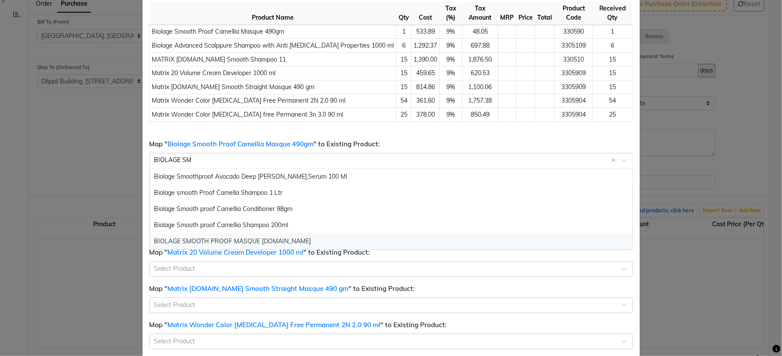
click at [262, 237] on span "BIOLAGE SMOOTH PROOF MASQUE [DOMAIN_NAME]" at bounding box center [232, 241] width 157 height 8
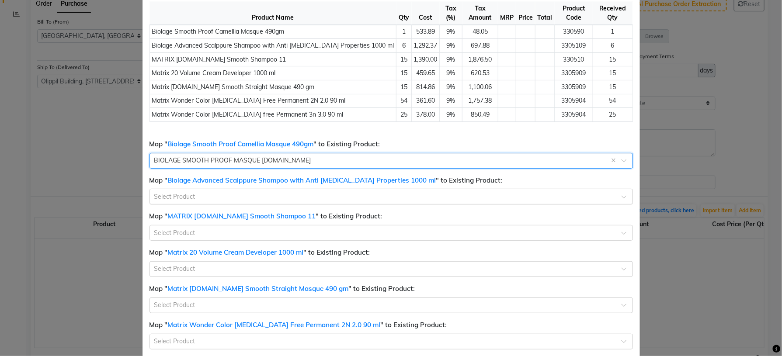
click at [237, 192] on input "text" at bounding box center [382, 196] width 457 height 9
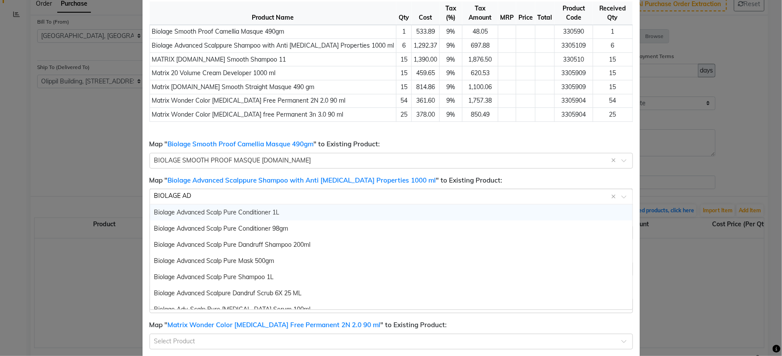
type input "BIOLAGE ADV"
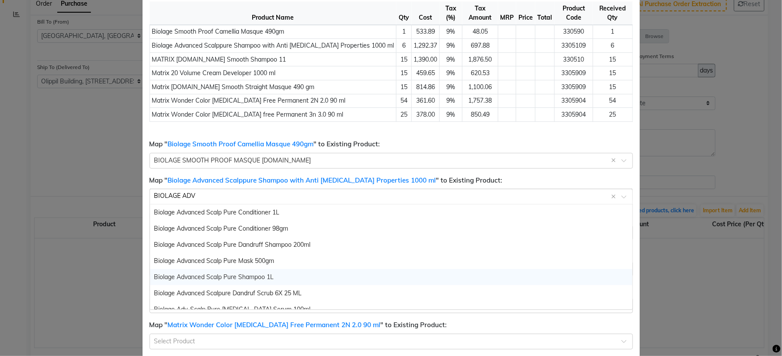
click at [275, 271] on div "Biolage Advanced Scalp Pure Shampoo 1L" at bounding box center [391, 277] width 483 height 16
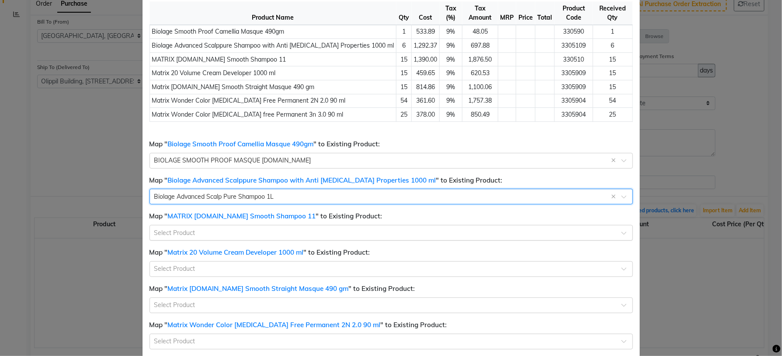
click at [234, 228] on input "text" at bounding box center [382, 232] width 457 height 9
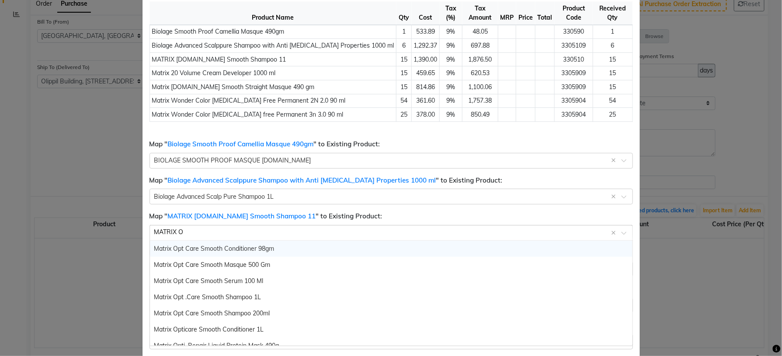
type input "MATRIX OP"
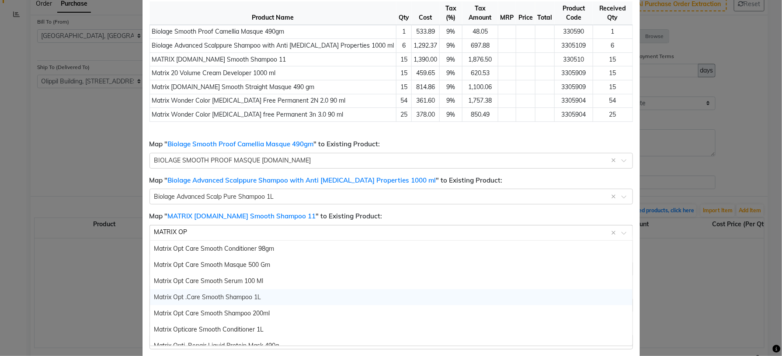
click at [265, 289] on div "Matrix Opt .Care Smooth Shampoo 1L" at bounding box center [391, 297] width 483 height 16
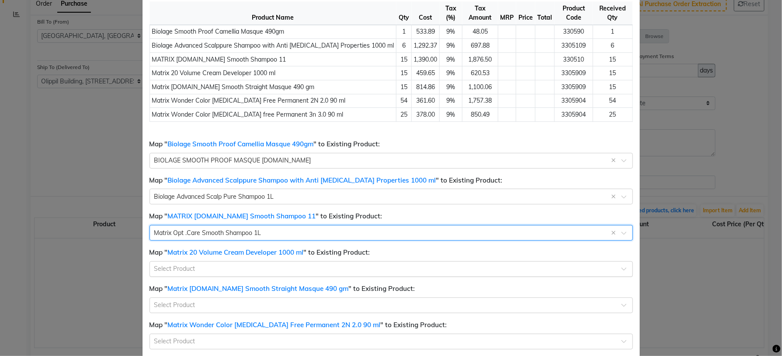
click at [189, 264] on input "text" at bounding box center [382, 268] width 457 height 9
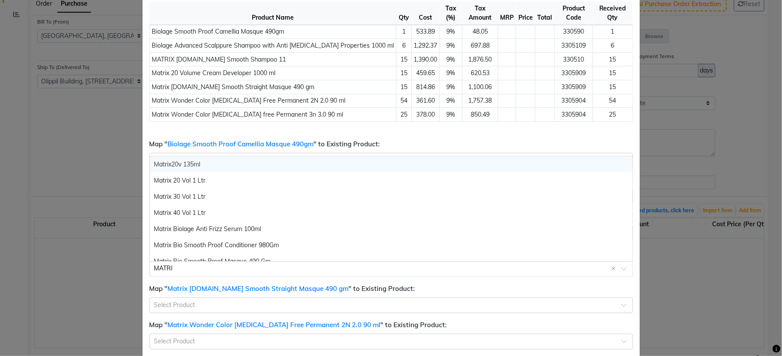
type input "MATRIX"
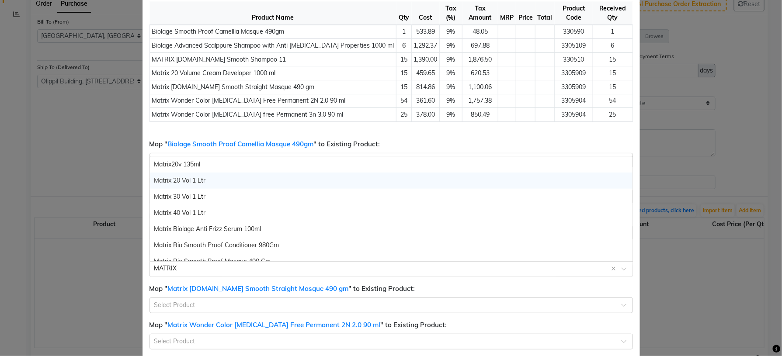
click at [179, 177] on span "Matrix 20 Vol 1 Ltr" at bounding box center [180, 181] width 52 height 8
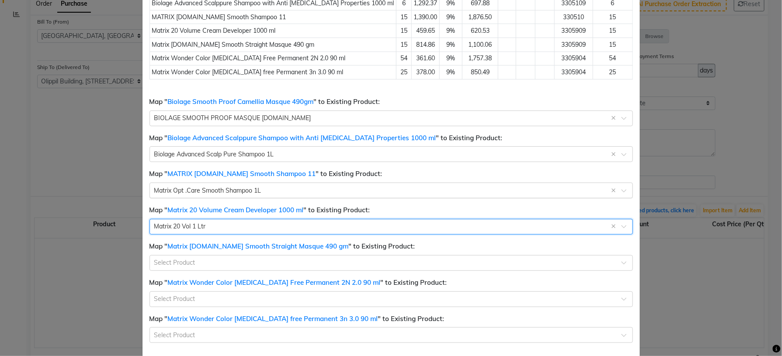
scroll to position [131, 0]
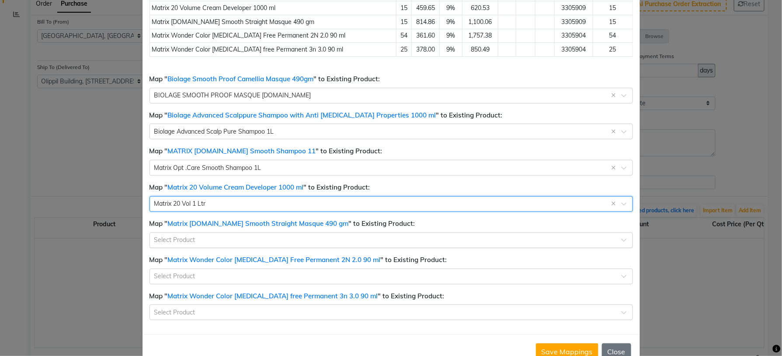
click at [175, 235] on input "text" at bounding box center [382, 239] width 457 height 9
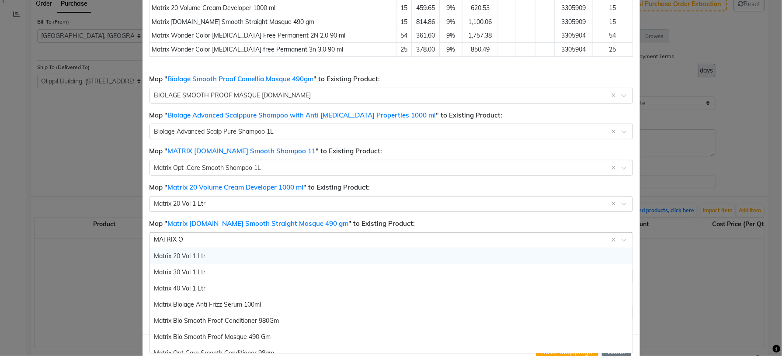
type input "MATRIX OP"
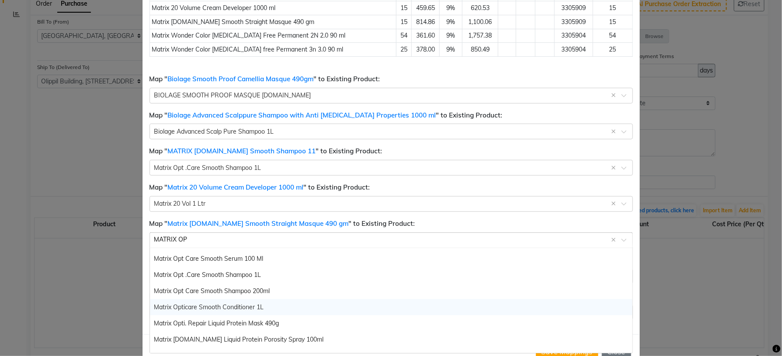
scroll to position [7, 0]
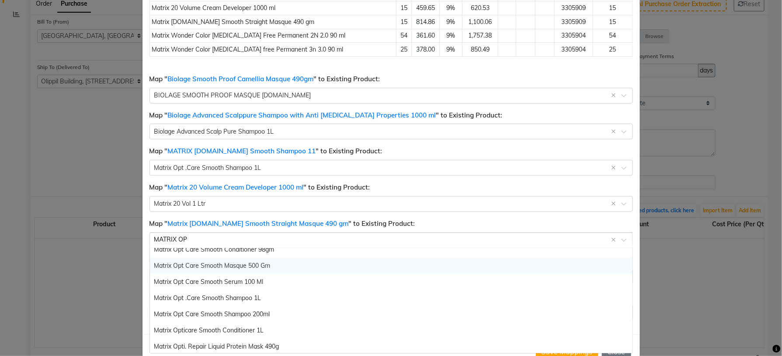
click at [262, 261] on div "Matrix Opt Care Smooth Masque 500 Gm" at bounding box center [391, 266] width 483 height 16
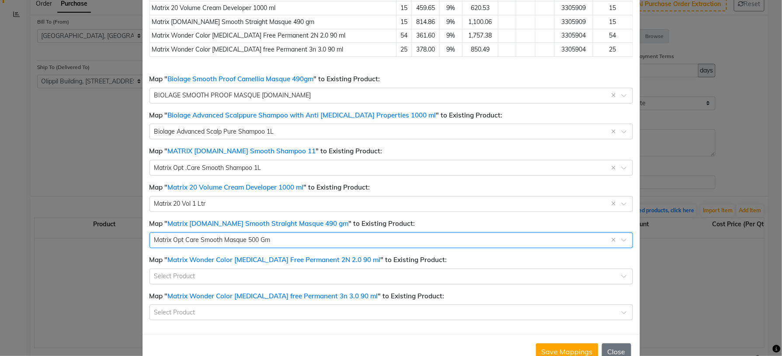
click at [204, 272] on input "text" at bounding box center [382, 276] width 457 height 9
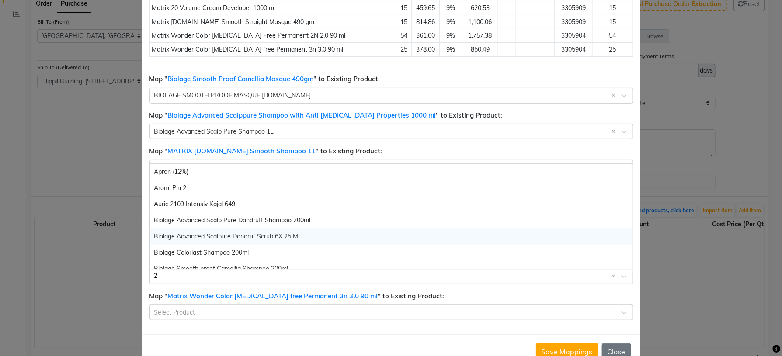
type input "2N"
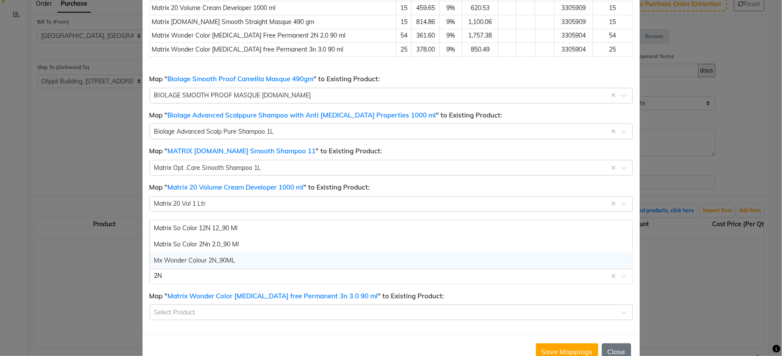
click at [228, 257] on span "Mx Wonder Colour 2N_90ML" at bounding box center [194, 261] width 81 height 8
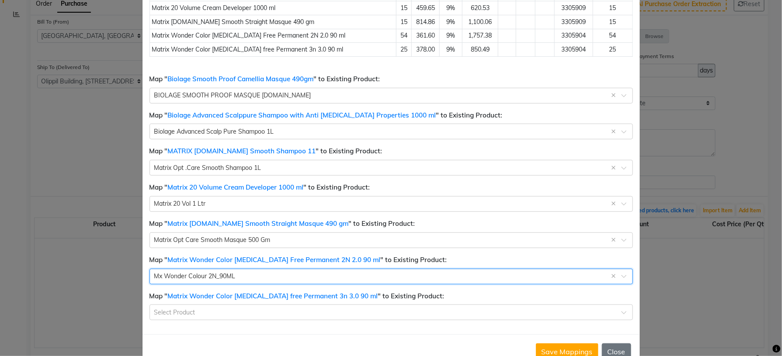
scroll to position [148, 0]
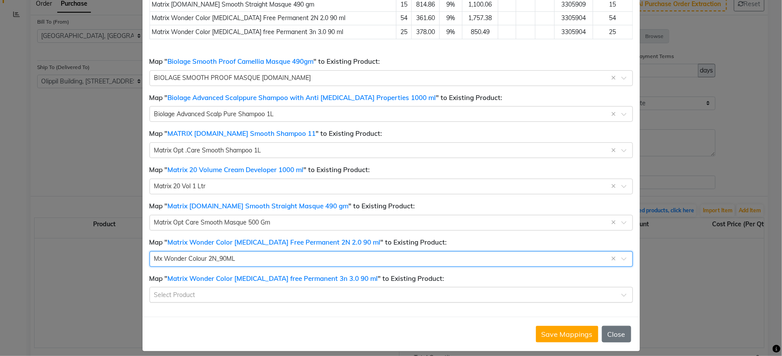
click at [186, 290] on input "text" at bounding box center [382, 294] width 457 height 9
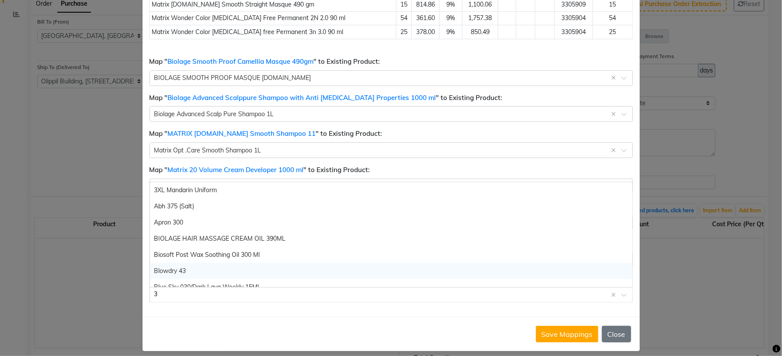
type input "3N"
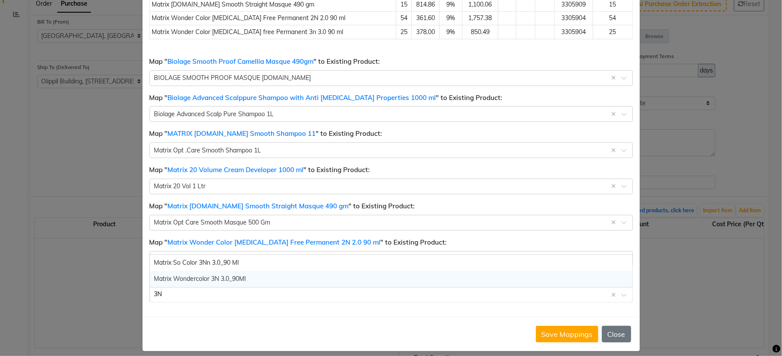
click at [222, 275] on span "Matrix Wondercolor 3N 3.0_90Ml" at bounding box center [200, 279] width 92 height 8
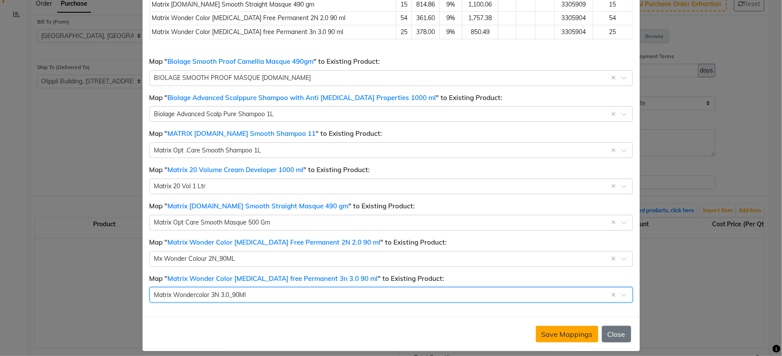
click at [567, 326] on button "Save Mappings" at bounding box center [567, 334] width 63 height 17
select select "1735"
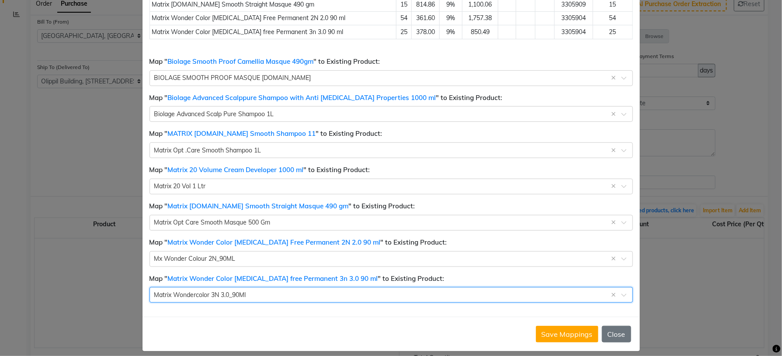
select select "1735"
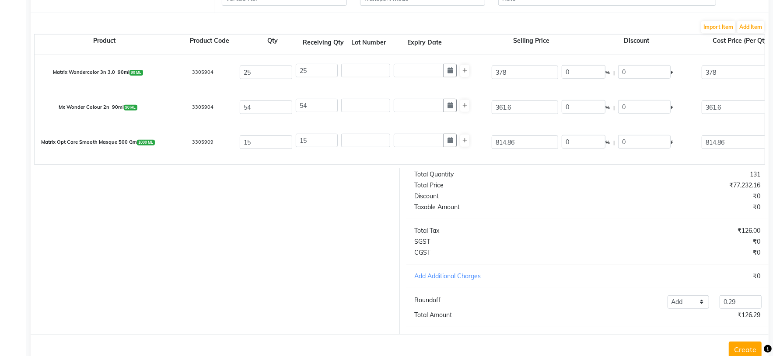
scroll to position [221, 0]
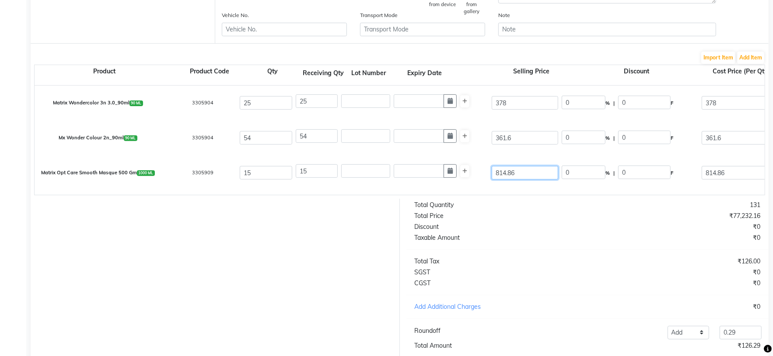
drag, startPoint x: 520, startPoint y: 176, endPoint x: 473, endPoint y: 178, distance: 46.8
click at [473, 178] on div "Matrix Opt Care Smooth Masque 500 Gm 1000 ML 3305909 15 15 814.86 0 % | 0 F 814…" at bounding box center [764, 173] width 1473 height 35
type input "0"
type input "690.56"
type input "10358.4"
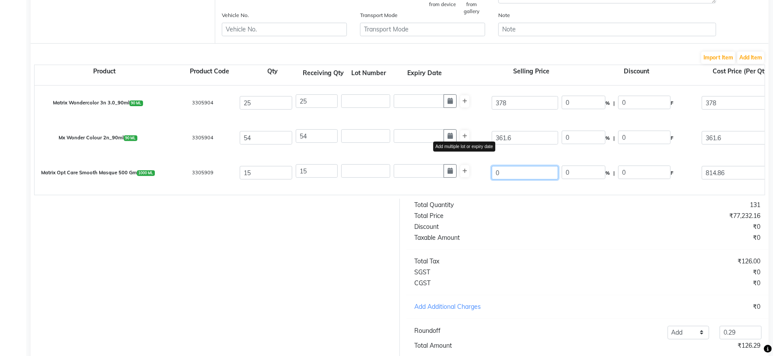
type input "1864.51"
type input "12222.91"
type input "0"
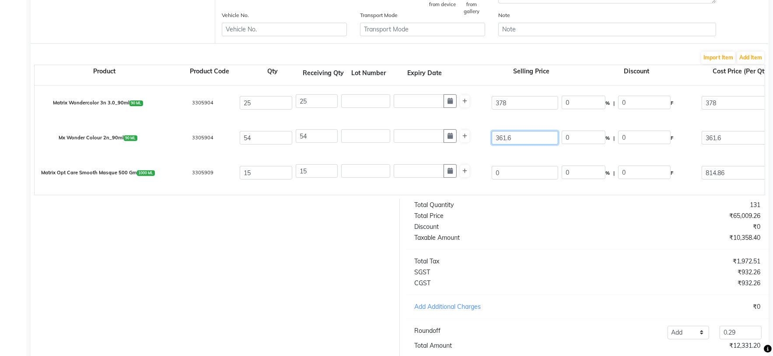
drag, startPoint x: 520, startPoint y: 135, endPoint x: 482, endPoint y: 141, distance: 38.5
click at [482, 141] on div "Mx Wonder Colour 2n_90ml 90 ML 3305904 54 54 361.6 0 % | 0 F 361.6 0 None threa…" at bounding box center [764, 138] width 1473 height 35
type input "0"
type input "306.44"
type input "16547.76"
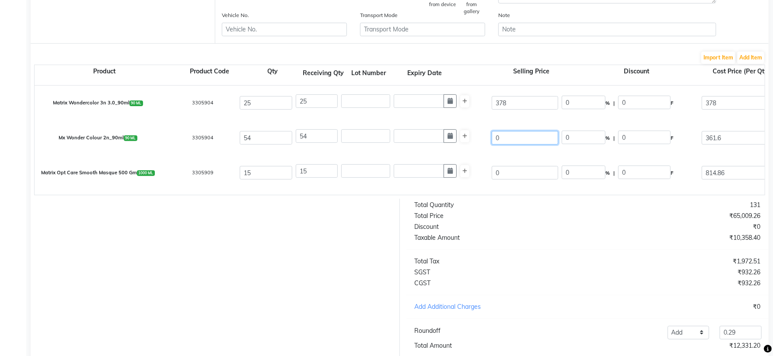
type input "2978.6"
type input "19526.36"
type input "0"
drag, startPoint x: 490, startPoint y: 109, endPoint x: 475, endPoint y: 111, distance: 15.0
click at [475, 111] on div "Matrix Wondercolor 3n 3.0_90ml 90 ML 3305904 25 25 378 0 % | 0 F 378 0 None thr…" at bounding box center [764, 103] width 1473 height 35
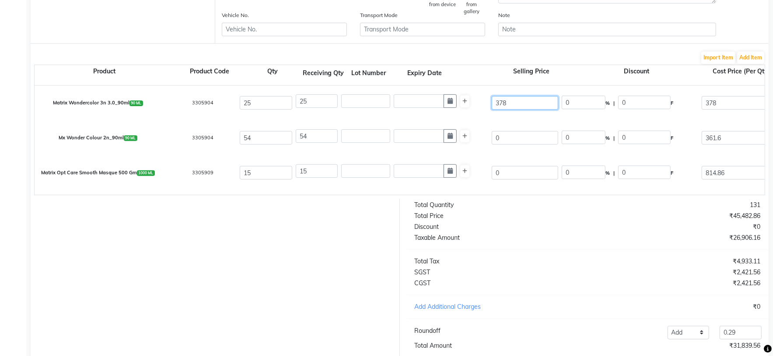
type input "0"
type input "320.34"
type input "8008.5"
type input "1441.53"
type input "9450.03"
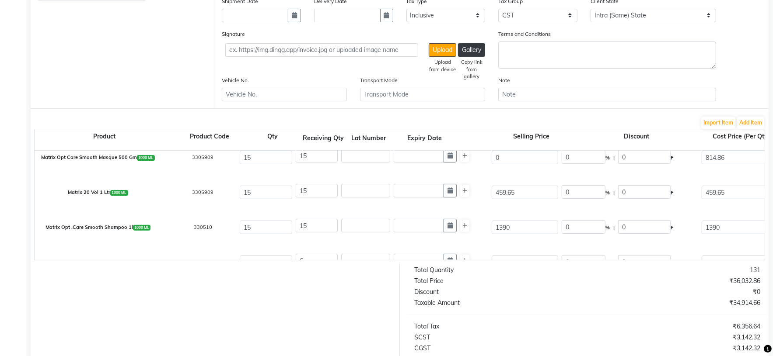
scroll to position [131, 0]
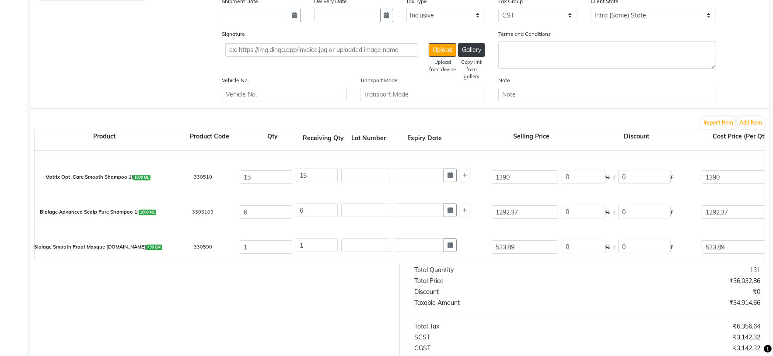
type input "0"
click at [449, 186] on div "Matrix Opt .Care Smooth Shampoo 1l 1000 ML 330510 15 15 1390 0 % | 0 F 1390 0 N…" at bounding box center [764, 177] width 1473 height 35
type input "0"
type input "1177.97"
type input "17669.55"
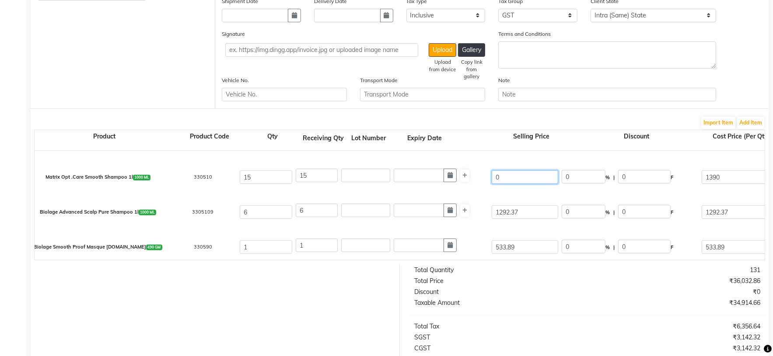
type input "3180.52"
type input "20850.07"
type input "0"
drag, startPoint x: 488, startPoint y: 214, endPoint x: 451, endPoint y: 214, distance: 36.7
click at [451, 214] on div "Biolage Advanced Scalp Pure Shampoo 1l 1000 ML 3305109 6 6 1292.37 0 % | 0 F 12…" at bounding box center [764, 212] width 1473 height 35
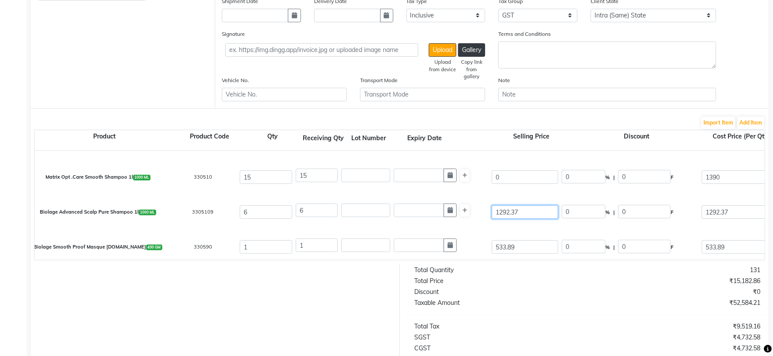
type input "0"
type input "1095.23"
type input "6571.38"
type input "1182.85"
type input "7754.23"
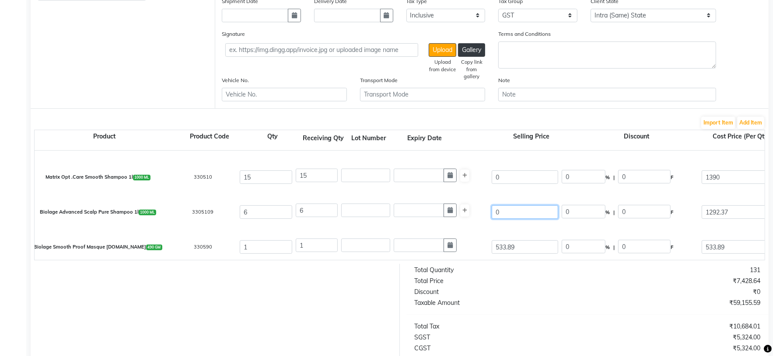
type input "0"
click at [456, 254] on div "Biolage Smooth Proof Masque [DOMAIN_NAME] 490 GM 330590 1 1 533.89 0 % | 0 F 53…" at bounding box center [764, 247] width 1473 height 35
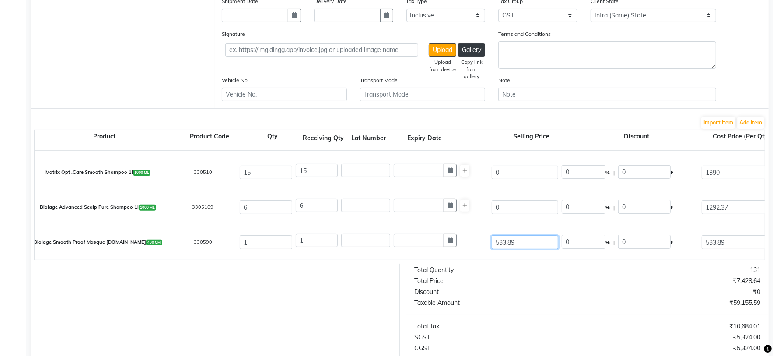
type input "0"
type input "452.45"
type input "81.44"
type input "533.89"
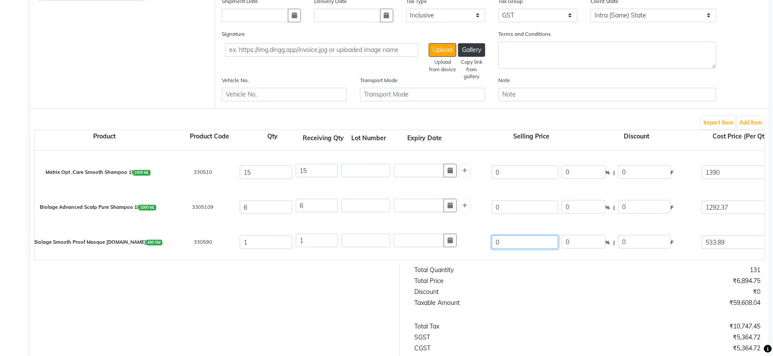
type input "0"
click at [547, 286] on div "Total Price" at bounding box center [497, 281] width 179 height 9
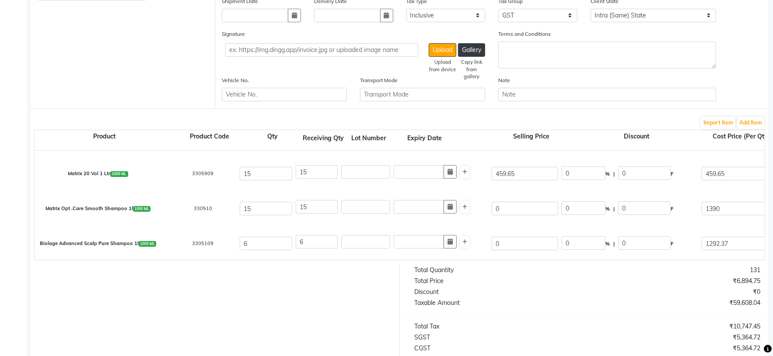
scroll to position [70, 0]
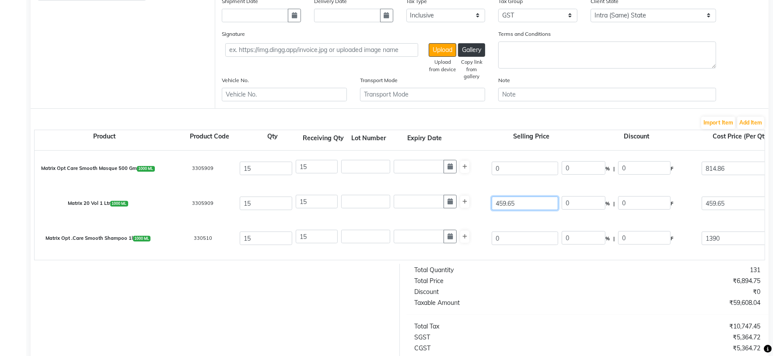
drag, startPoint x: 519, startPoint y: 206, endPoint x: 450, endPoint y: 213, distance: 69.9
click at [450, 213] on div "Matrix 20 Vol 1 Ltr 1000 ML 3305909 15 15 459.65 0 % | 0 F 459.65 0 None thread…" at bounding box center [764, 203] width 1473 height 35
type input "0"
type input "389.53"
type input "5842.95"
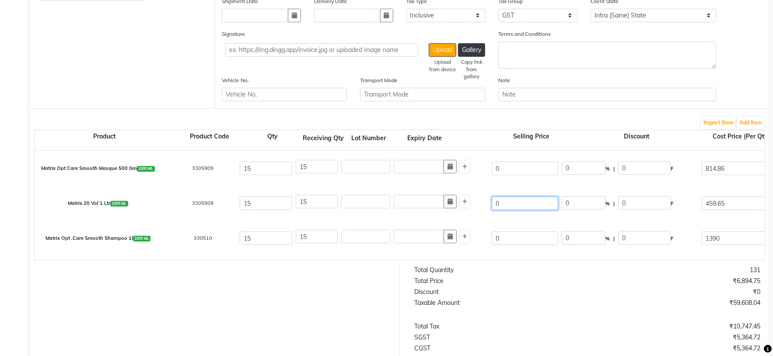
type input "1051.73"
type input "6894.68"
type input "0"
click at [543, 297] on div "Discount" at bounding box center [497, 292] width 179 height 9
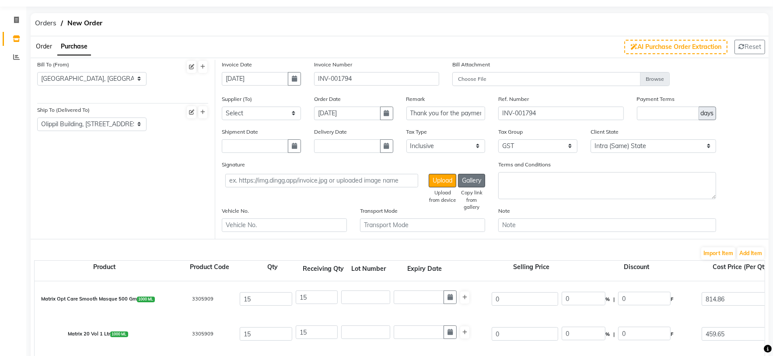
scroll to position [24, 0]
click at [474, 145] on select "Select Inclusive Exclusive" at bounding box center [445, 147] width 79 height 14
select select "false"
click at [406, 140] on select "Select Inclusive Exclusive" at bounding box center [445, 147] width 79 height 14
type input "378"
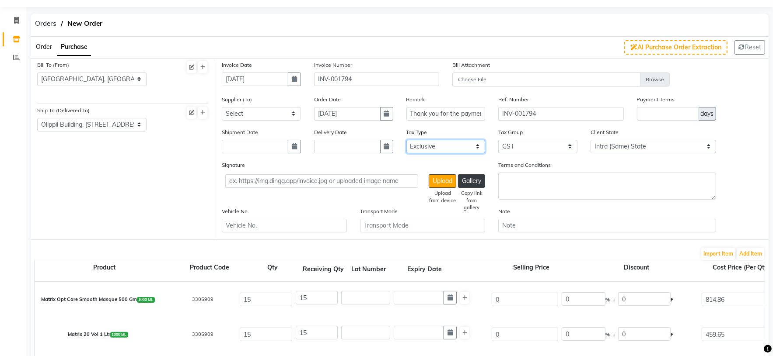
type input "9450"
type input "1701"
type input "11151"
type input "361.6"
type input "19526.4"
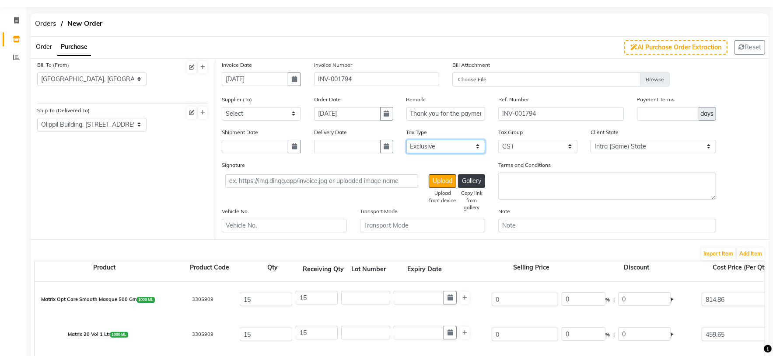
type input "3514.75"
type input "23041.15"
type input "814.86"
type input "12222.9"
type input "2200.12"
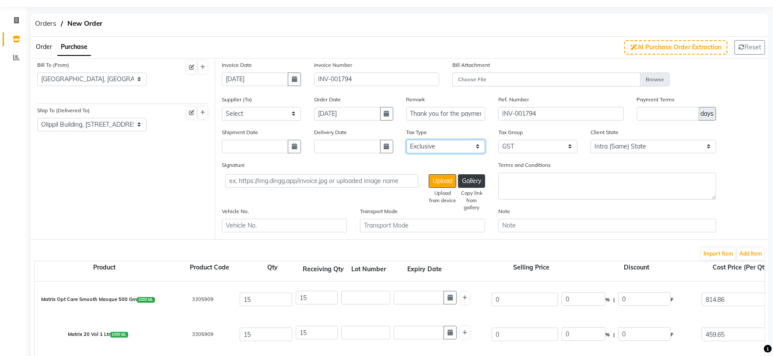
type input "14423.02"
type input "459.65"
type input "6894.75"
type input "1241.06"
type input "8135.81"
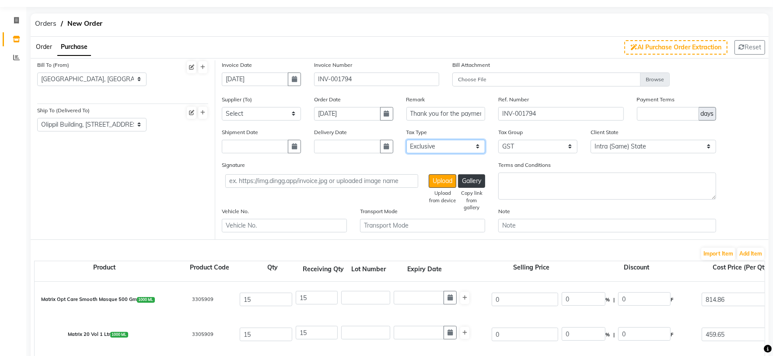
type input "1390"
type input "20850"
type input "3753"
type input "24603"
type input "1292.37"
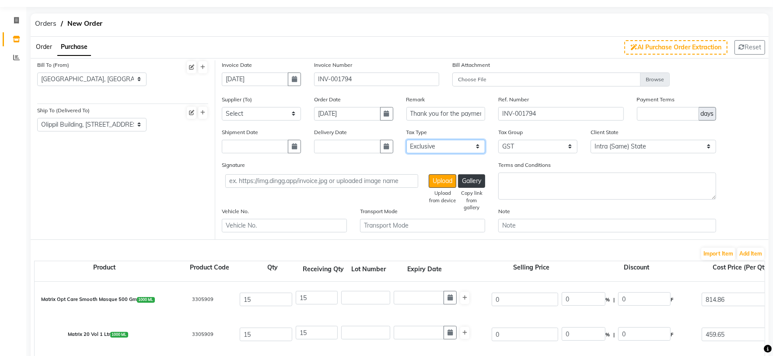
type input "7754.22"
type input "1395.76"
type input "9149.98"
type input "533.89"
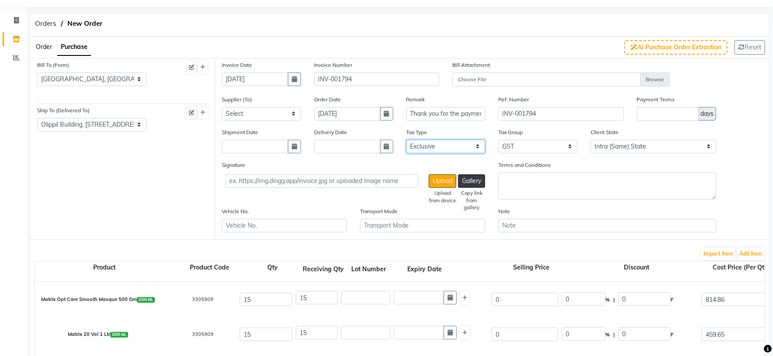
type input "96.1"
type input "629.99"
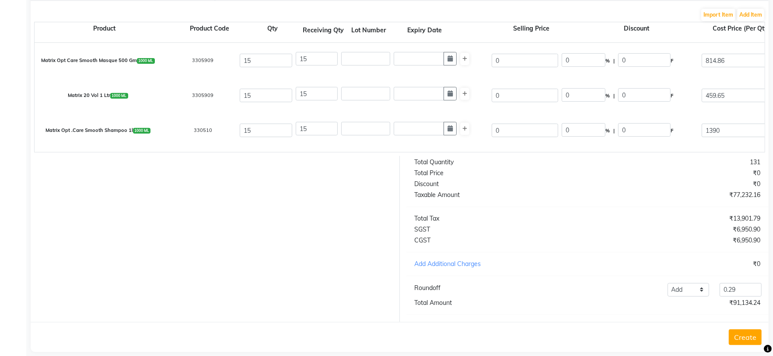
scroll to position [286, 0]
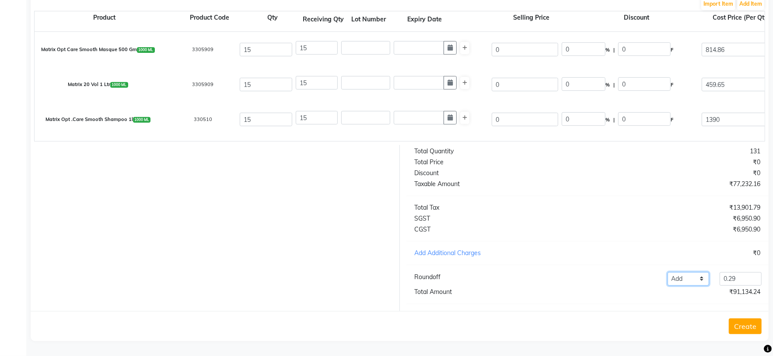
drag, startPoint x: 694, startPoint y: 276, endPoint x: 694, endPoint y: 284, distance: 7.4
click at [694, 276] on select "Add Reduce" at bounding box center [688, 279] width 42 height 14
select select "reduce"
click at [667, 272] on select "Add Reduce" at bounding box center [688, 279] width 42 height 14
drag, startPoint x: 753, startPoint y: 284, endPoint x: 710, endPoint y: 283, distance: 42.4
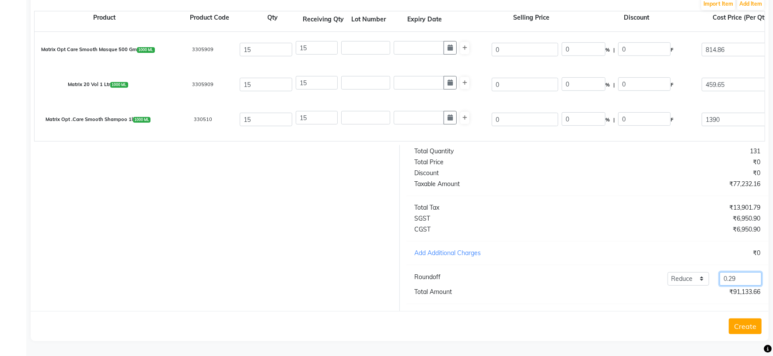
click at [710, 283] on div "Add Reduce 0.29" at bounding box center [661, 279] width 209 height 14
type input "76.95"
click at [575, 306] on div "Total Quantity 131 Total Price ₹0 Discount ₹0 Taxable Amount ₹77,232.16 Total T…" at bounding box center [588, 228] width 376 height 166
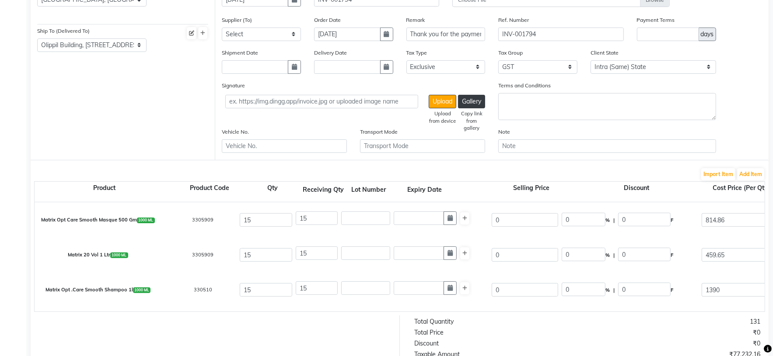
scroll to position [24, 0]
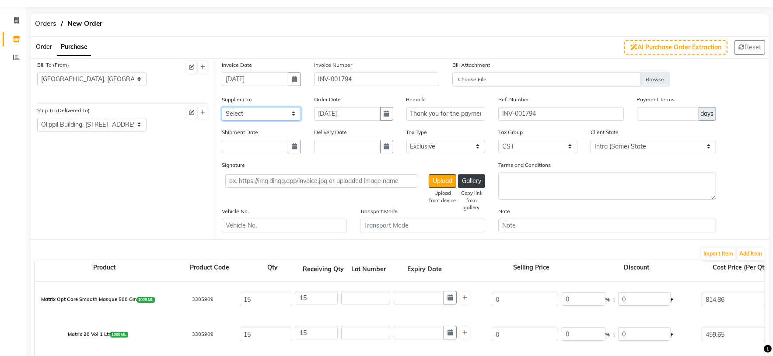
click at [295, 115] on select "Select AROMA BEAUTY GALLERY ASPIRE ENTERPRISES CITY COLLECTION DENTAL POINT GAN…" at bounding box center [261, 114] width 79 height 14
select select "2548"
click at [222, 107] on select "Select AROMA BEAUTY GALLERY ASPIRE ENTERPRISES CITY COLLECTION DENTAL POINT GAN…" at bounding box center [261, 114] width 79 height 14
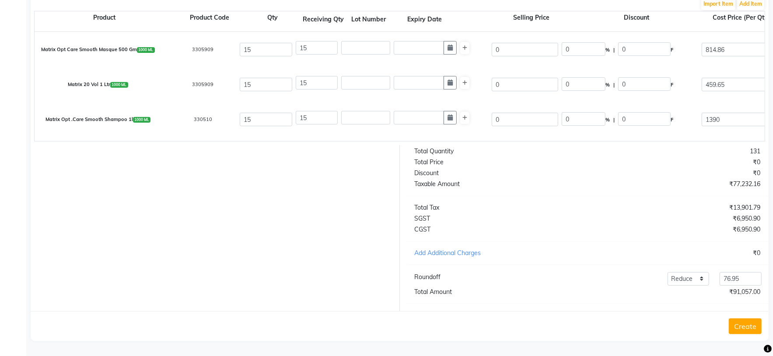
scroll to position [286, 0]
drag, startPoint x: 746, startPoint y: 326, endPoint x: 735, endPoint y: 333, distance: 13.7
click at [746, 327] on button "Create" at bounding box center [745, 327] width 33 height 16
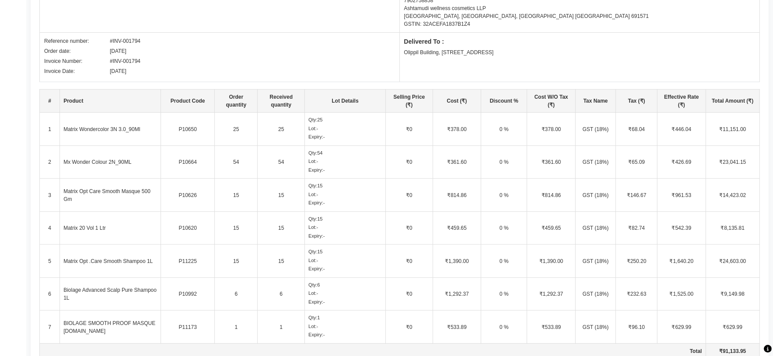
scroll to position [3, 0]
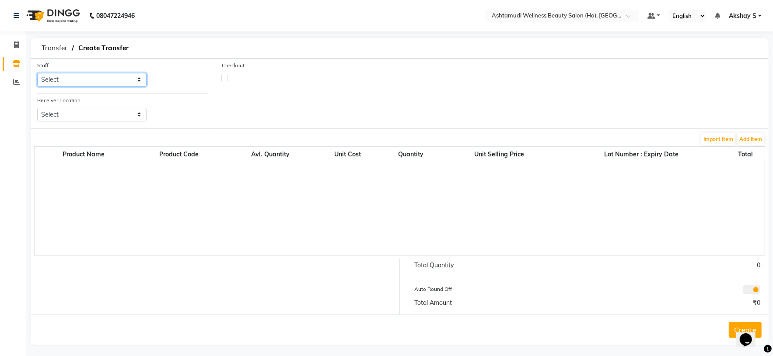
click at [141, 80] on select "Select Abhijith ABHINAND Akshay S Ananthu S Dev Anila P Anjana u Asiya ATHIRA A…" at bounding box center [91, 80] width 109 height 14
select select "44763"
click at [37, 73] on select "Select Abhijith ABHINAND Akshay S Ananthu S Dev Anila P Anjana u Asiya ATHIRA A…" at bounding box center [91, 80] width 109 height 14
click at [132, 113] on select "Select Ashtamudi Wellness Beauty Salon, Kowdiar Ashtamudi Wellness Beauty Salon…" at bounding box center [91, 115] width 109 height 14
select select "1931"
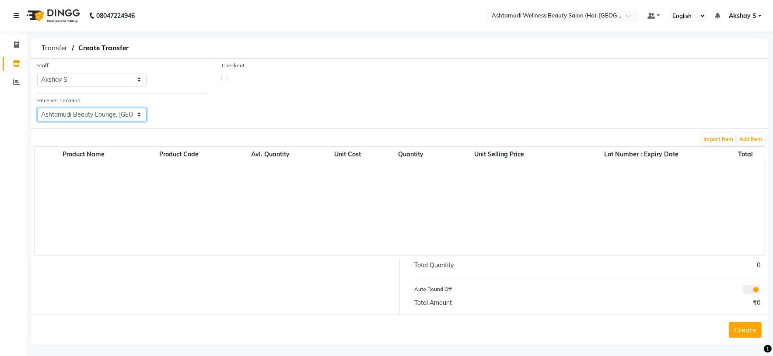
click at [37, 108] on select "Select Ashtamudi Wellness Beauty Salon, Kowdiar Ashtamudi Wellness Beauty Salon…" at bounding box center [91, 115] width 109 height 14
click at [715, 139] on button "Import Item" at bounding box center [718, 139] width 34 height 12
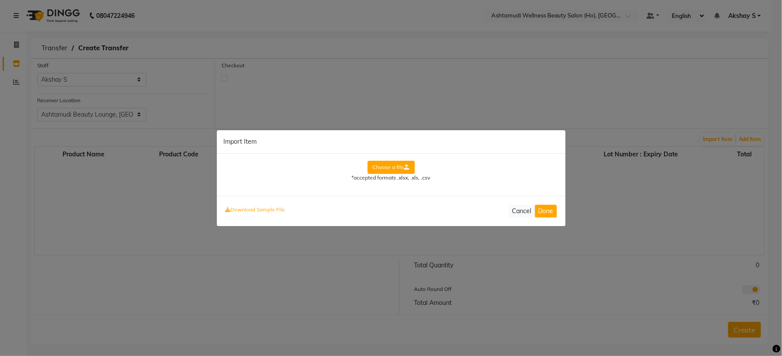
click at [399, 168] on label "Choose a file" at bounding box center [391, 167] width 47 height 13
click at [0, 0] on input "Choose a file" at bounding box center [0, 0] width 0 height 0
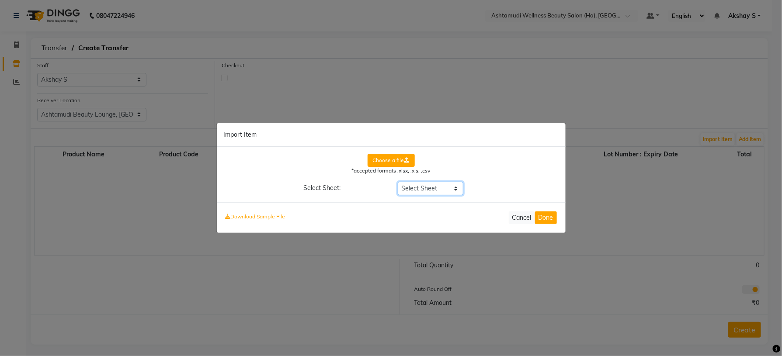
click at [457, 187] on select "Select Sheet STR-ATL Voucher" at bounding box center [431, 189] width 66 height 14
select select "STR-ATL Voucher"
click at [398, 182] on select "Select Sheet STR-ATL Voucher" at bounding box center [431, 189] width 66 height 14
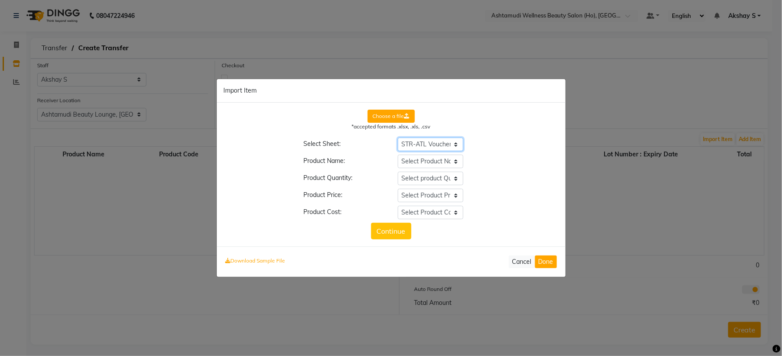
click at [458, 145] on select "Select Sheet STR-ATL Voucher" at bounding box center [431, 145] width 66 height 14
click at [492, 149] on div "Choose a file *accepted formats .xlsx, .xls, .csv Select Sheet: Select Sheet ST…" at bounding box center [391, 175] width 335 height 130
click at [456, 177] on select "Select product Quantity Item Name Batch/Lot Quantity Rate __EMPTY __EMPTY_1" at bounding box center [431, 179] width 66 height 14
select select "Quantity"
click at [398, 172] on select "Select product Quantity Item Name Batch/Lot Quantity Rate __EMPTY __EMPTY_1" at bounding box center [431, 179] width 66 height 14
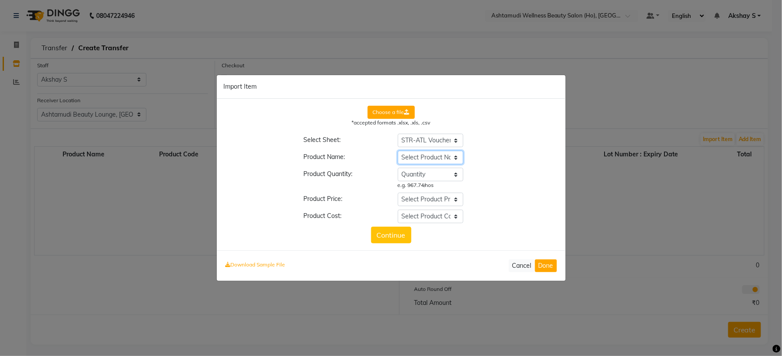
click at [453, 159] on select "Select Product Name Item Name Batch/Lot Quantity Rate __EMPTY __EMPTY_1" at bounding box center [431, 158] width 66 height 14
select select "Item Name"
click at [398, 151] on select "Select Product Name Item Name Batch/Lot Quantity Rate __EMPTY __EMPTY_1" at bounding box center [431, 158] width 66 height 14
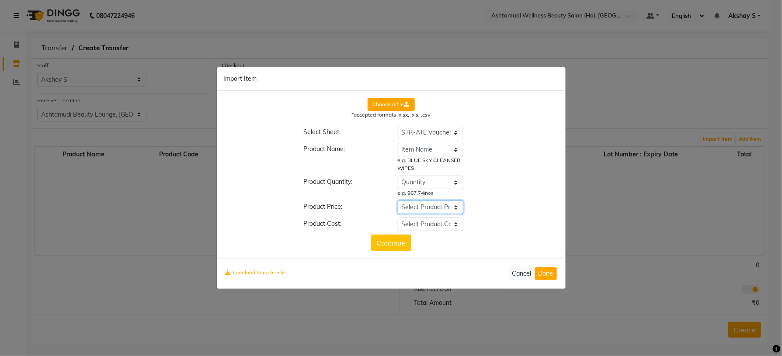
click at [455, 207] on select "Select Product Price Item Name Batch/Lot Quantity Rate __EMPTY __EMPTY_1" at bounding box center [431, 208] width 66 height 14
select select "Rate"
click at [398, 201] on select "Select Product Price Item Name Batch/Lot Quantity Rate __EMPTY __EMPTY_1" at bounding box center [431, 208] width 66 height 14
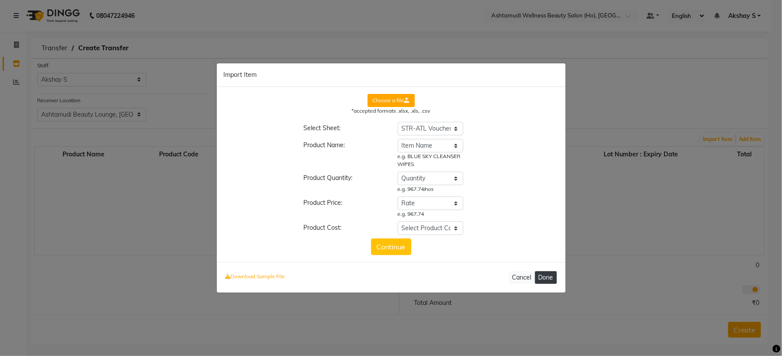
click at [547, 280] on button "Done" at bounding box center [546, 278] width 22 height 13
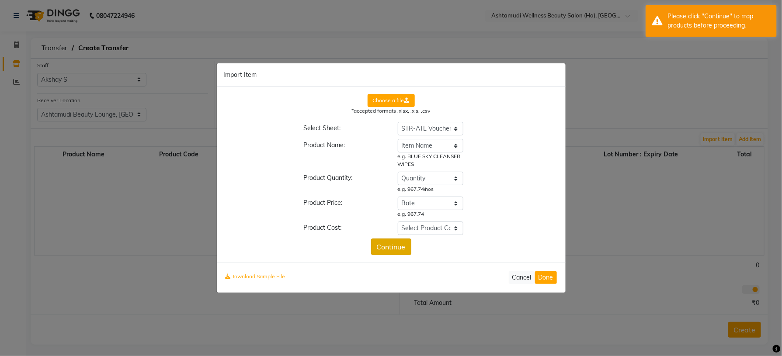
click at [396, 251] on button "Continue" at bounding box center [391, 247] width 40 height 17
click at [456, 229] on select "Select Product Cost Item Name Batch/Lot Quantity Rate __EMPTY __EMPTY_1" at bounding box center [431, 229] width 66 height 14
select select "__EMPTY"
click at [398, 222] on select "Select Product Cost Item Name Batch/Lot Quantity Rate __EMPTY __EMPTY_1" at bounding box center [431, 229] width 66 height 14
click at [543, 278] on button "Done" at bounding box center [546, 278] width 22 height 13
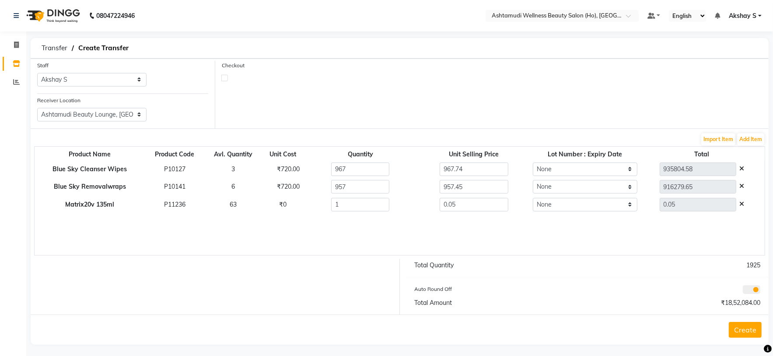
click at [740, 205] on span at bounding box center [740, 204] width 8 height 8
click at [740, 189] on icon at bounding box center [741, 186] width 5 height 6
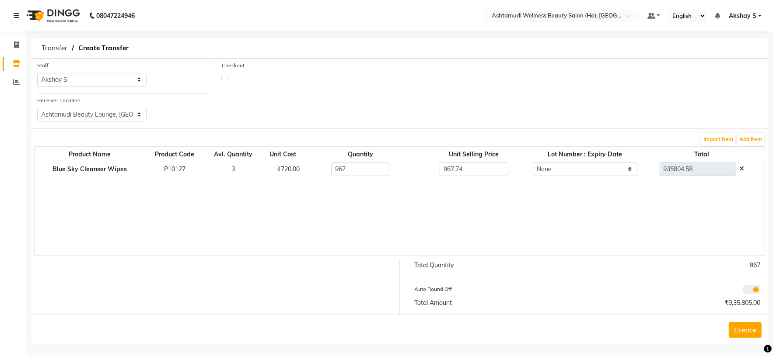
click at [744, 171] on icon at bounding box center [741, 169] width 5 height 6
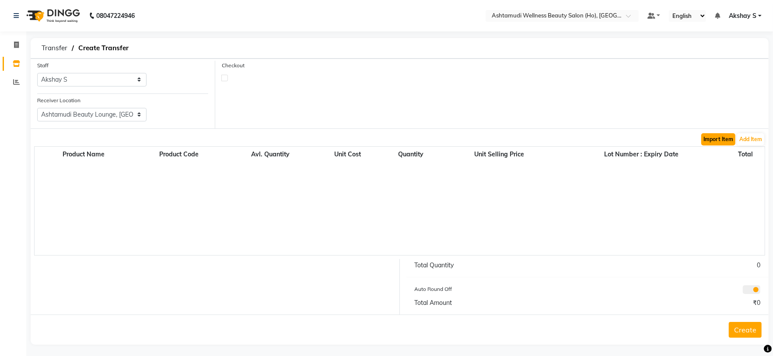
click at [719, 142] on button "Import Item" at bounding box center [718, 139] width 34 height 12
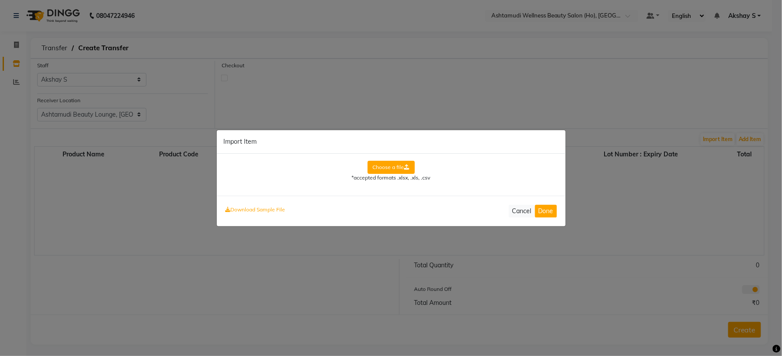
click at [396, 168] on label "Choose a file" at bounding box center [391, 167] width 47 height 13
click at [0, 0] on input "Choose a file" at bounding box center [0, 0] width 0 height 0
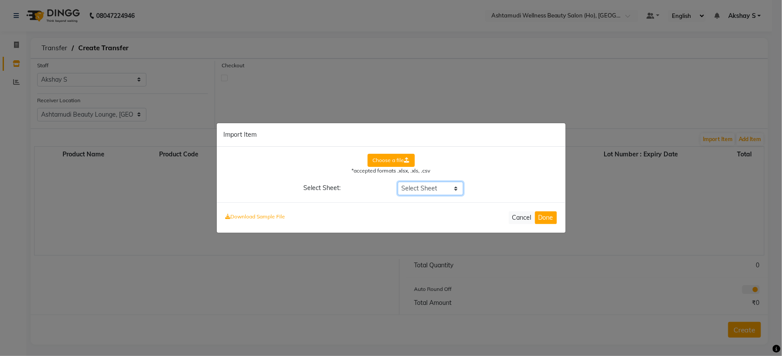
click at [452, 186] on select "Select Sheet STR-ATL Voucher" at bounding box center [431, 189] width 66 height 14
click at [398, 182] on select "Select Sheet STR-ATL Voucher" at bounding box center [431, 189] width 66 height 14
click at [456, 187] on select "Select Sheet STR-ATL Voucher" at bounding box center [431, 189] width 66 height 14
select select "STR-ATL Voucher"
click at [398, 182] on select "Select Sheet STR-ATL Voucher" at bounding box center [431, 189] width 66 height 14
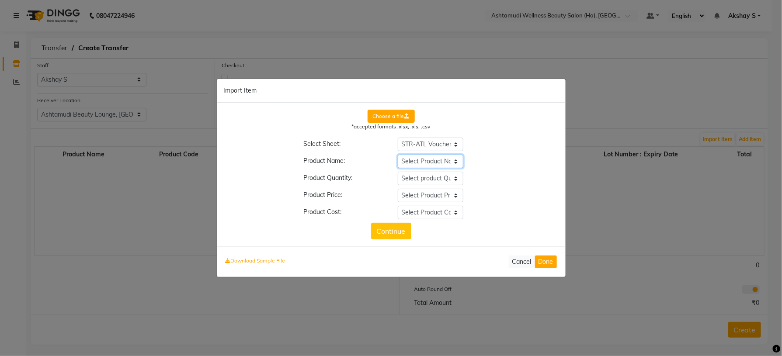
click at [452, 163] on select "Select Product Name Item Name Batch/Lot Quantity Rate __EMPTY __EMPTY_1" at bounding box center [431, 162] width 66 height 14
select select "Item Name"
click at [398, 155] on select "Select Product Name Item Name Batch/Lot Quantity Rate __EMPTY __EMPTY_1" at bounding box center [431, 162] width 66 height 14
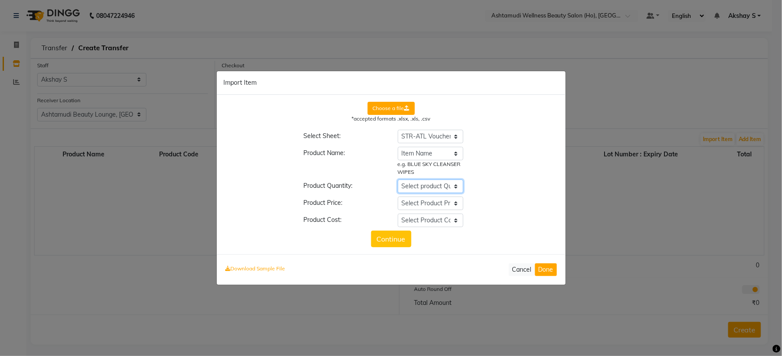
click at [448, 188] on select "Select product Quantity Item Name Batch/Lot Quantity Rate __EMPTY __EMPTY_1" at bounding box center [431, 187] width 66 height 14
click at [457, 188] on select "Select product Quantity Item Name Batch/Lot Quantity Rate __EMPTY __EMPTY_1" at bounding box center [431, 187] width 66 height 14
select select "Batch/Lot"
click at [398, 180] on select "Select product Quantity Item Name Batch/Lot Quantity Rate __EMPTY __EMPTY_1" at bounding box center [431, 187] width 66 height 14
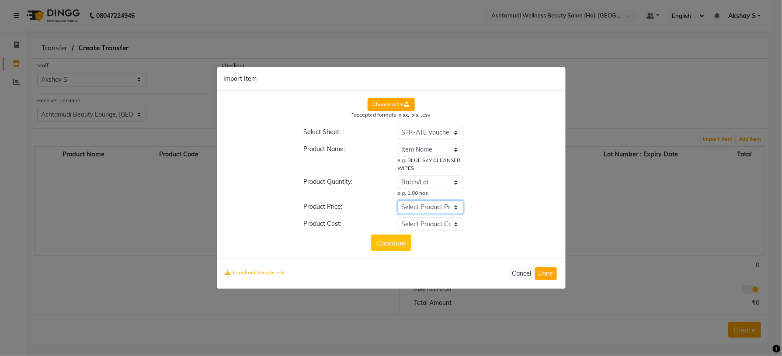
click at [456, 206] on select "Select Product Price Item Name Batch/Lot Quantity Rate __EMPTY __EMPTY_1" at bounding box center [431, 208] width 66 height 14
select select "Quantity"
click at [398, 201] on select "Select Product Price Item Name Batch/Lot Quantity Rate __EMPTY __EMPTY_1" at bounding box center [431, 208] width 66 height 14
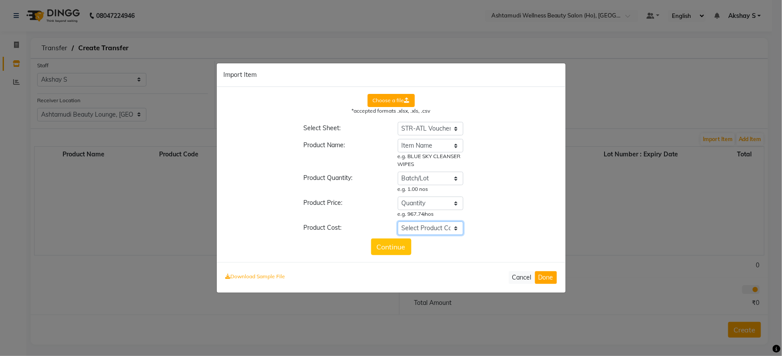
click at [451, 228] on select "Select Product Cost Item Name Batch/Lot Quantity Rate __EMPTY __EMPTY_1" at bounding box center [431, 229] width 66 height 14
click at [455, 230] on select "Select Product Cost Item Name Batch/Lot Quantity Rate __EMPTY __EMPTY_1" at bounding box center [431, 229] width 66 height 14
click at [398, 222] on select "Select Product Cost Item Name Batch/Lot Quantity Rate __EMPTY __EMPTY_1" at bounding box center [431, 229] width 66 height 14
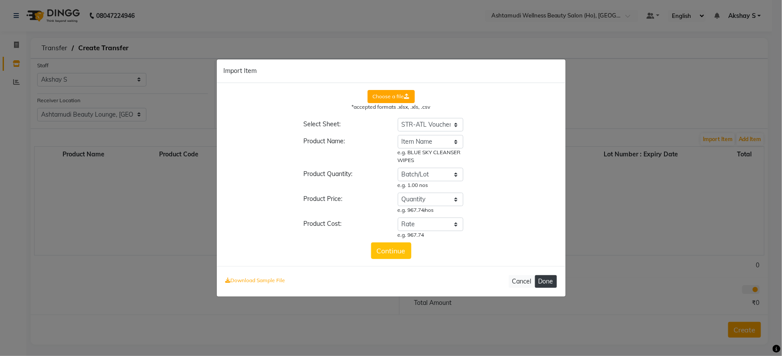
click at [550, 283] on button "Done" at bounding box center [546, 281] width 22 height 13
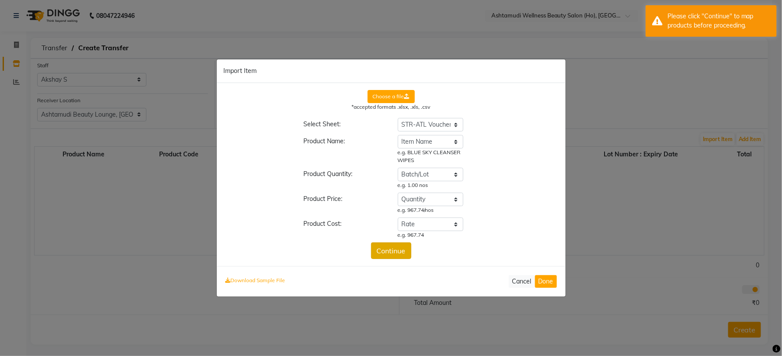
click at [387, 247] on button "Continue" at bounding box center [391, 251] width 40 height 17
click at [390, 252] on button "Continue" at bounding box center [391, 251] width 40 height 17
click at [449, 224] on select "Select Product Cost Item Name Batch/Lot Quantity Rate __EMPTY __EMPTY_1" at bounding box center [431, 225] width 66 height 14
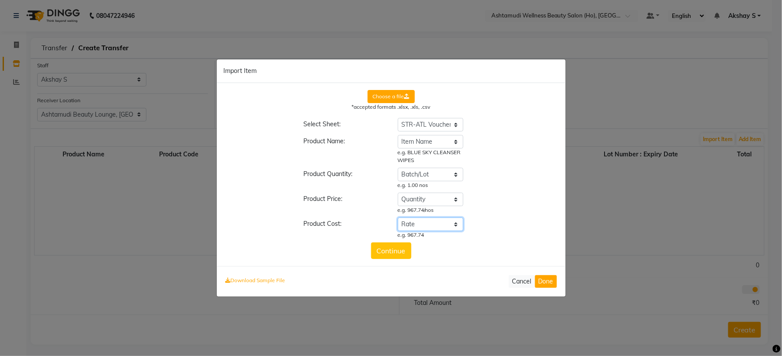
click at [398, 218] on select "Select Product Cost Item Name Batch/Lot Quantity Rate __EMPTY __EMPTY_1" at bounding box center [431, 225] width 66 height 14
click at [455, 227] on select "Select Product Cost Item Name Batch/Lot Quantity Rate __EMPTY __EMPTY_1" at bounding box center [431, 225] width 66 height 14
select select "__EMPTY"
click at [398, 221] on select "Select Product Cost Item Name Batch/Lot Quantity Rate __EMPTY __EMPTY_1" at bounding box center [431, 225] width 66 height 14
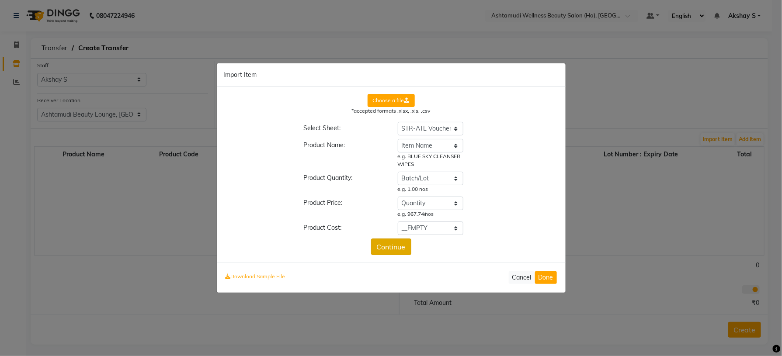
click at [399, 247] on button "Continue" at bounding box center [391, 247] width 40 height 17
click at [395, 244] on button "Continue" at bounding box center [391, 247] width 40 height 17
click at [544, 278] on button "Done" at bounding box center [546, 278] width 22 height 13
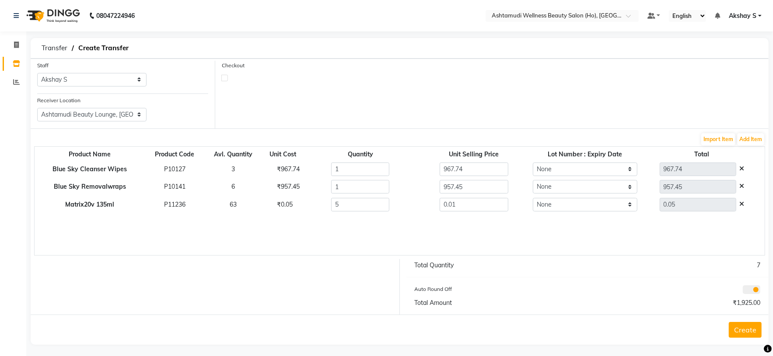
click at [746, 332] on button "Create" at bounding box center [745, 330] width 33 height 16
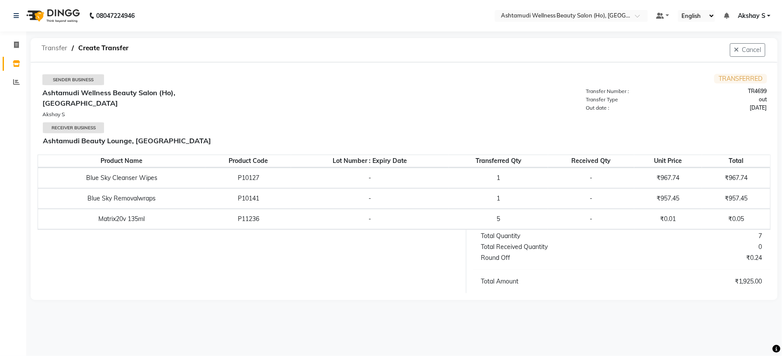
click at [56, 47] on span "Transfer" at bounding box center [54, 48] width 35 height 16
select select "sender"
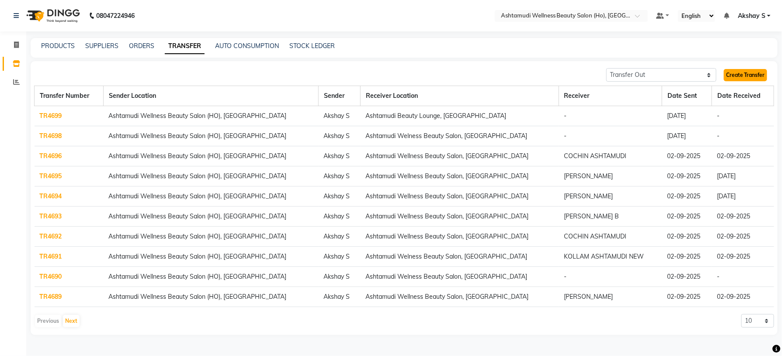
click at [745, 75] on link "Create Transfer" at bounding box center [745, 75] width 43 height 12
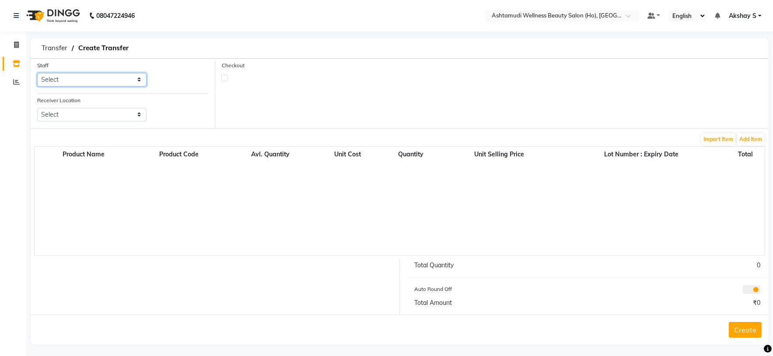
click at [119, 76] on select "Select Abhijith ABHINAND Akshay S Ananthu S Dev Anila P Anjana u Asiya ATHIRA A…" at bounding box center [91, 80] width 109 height 14
select select "44763"
click at [37, 73] on select "Select Abhijith ABHINAND Akshay S Ananthu S Dev Anila P Anjana u Asiya ATHIRA A…" at bounding box center [91, 80] width 109 height 14
click at [132, 118] on select "Select Ashtamudi Wellness Beauty Salon, Kowdiar Ashtamudi Wellness Beauty Salon…" at bounding box center [91, 115] width 109 height 14
select select "1948"
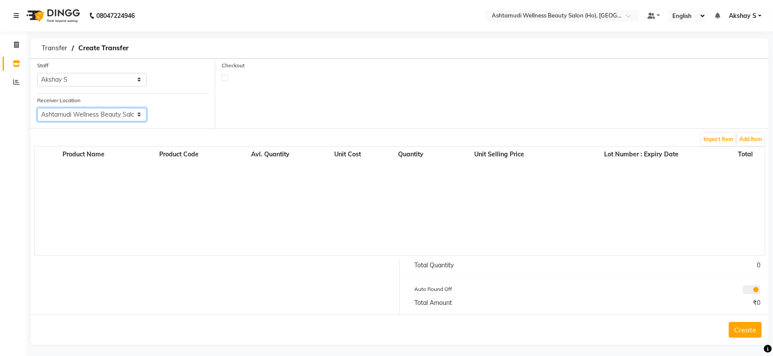
click at [37, 108] on select "Select Ashtamudi Wellness Beauty Salon, Kowdiar Ashtamudi Wellness Beauty Salon…" at bounding box center [91, 115] width 109 height 14
click at [718, 141] on button "Import Item" at bounding box center [718, 139] width 34 height 12
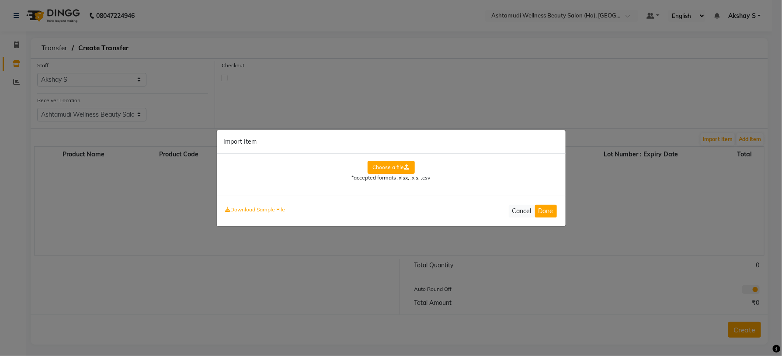
click at [395, 168] on label "Choose a file" at bounding box center [391, 167] width 47 height 13
click at [0, 0] on input "Choose a file" at bounding box center [0, 0] width 0 height 0
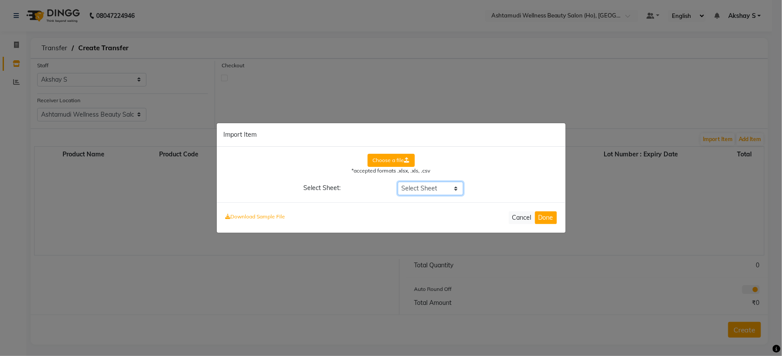
click at [454, 188] on select "Select Sheet STR-KZKM Voucher" at bounding box center [431, 189] width 66 height 14
select select "STR-KZKM Voucher"
click at [398, 182] on select "Select Sheet STR-KZKM Voucher" at bounding box center [431, 189] width 66 height 14
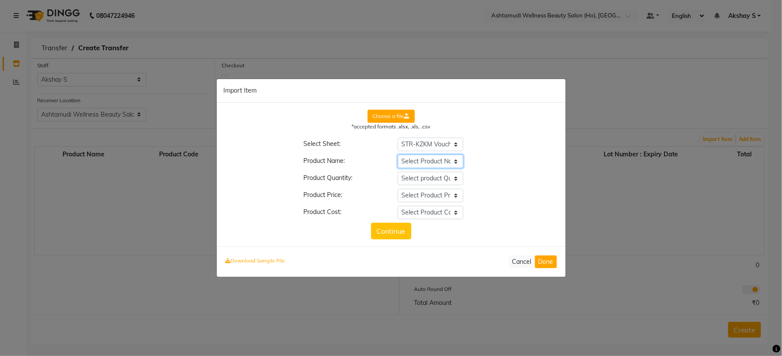
click at [454, 163] on select "Select Product Name Source (Consumption) Quantity Rate Amount __EMPTY __EMPTY_1…" at bounding box center [431, 162] width 66 height 14
select select "Source (Consumption)"
click at [398, 155] on select "Select Product Name Source (Consumption) Quantity Rate Amount __EMPTY __EMPTY_1…" at bounding box center [431, 162] width 66 height 14
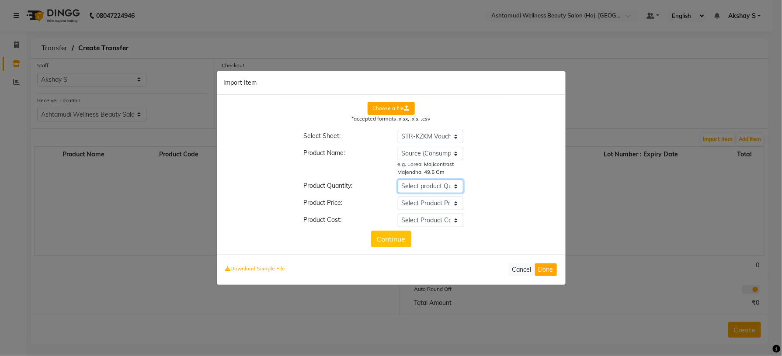
click at [460, 188] on select "Select product Quantity Source (Consumption) Quantity Rate Amount __EMPTY __EMP…" at bounding box center [431, 187] width 66 height 14
select select "Quantity"
click at [398, 180] on select "Select product Quantity Source (Consumption) Quantity Rate Amount __EMPTY __EMP…" at bounding box center [431, 187] width 66 height 14
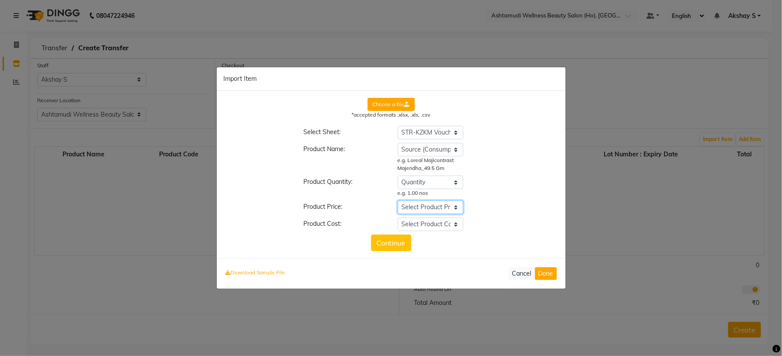
click at [454, 208] on select "Select Product Price Source (Consumption) Quantity Rate Amount __EMPTY __EMPTY_…" at bounding box center [431, 208] width 66 height 14
select select "Rate"
click at [398, 201] on select "Select Product Price Source (Consumption) Quantity Rate Amount __EMPTY __EMPTY_…" at bounding box center [431, 208] width 66 height 14
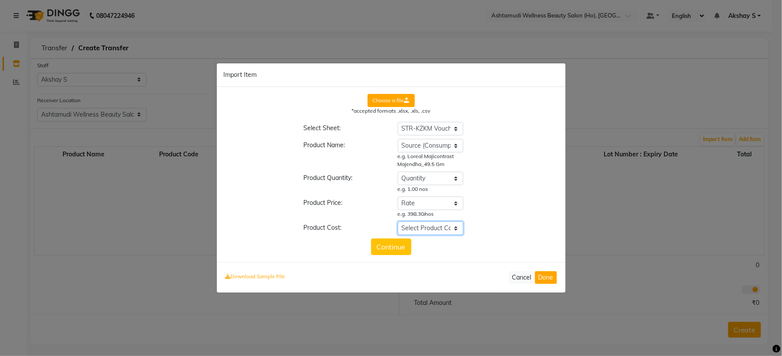
click at [451, 228] on select "Select Product Cost Source (Consumption) Quantity Rate Amount __EMPTY __EMPTY_1…" at bounding box center [431, 229] width 66 height 14
select select "__EMPTY"
click at [398, 222] on select "Select Product Cost Source (Consumption) Quantity Rate Amount __EMPTY __EMPTY_1…" at bounding box center [431, 229] width 66 height 14
click at [397, 246] on button "Continue" at bounding box center [391, 247] width 40 height 17
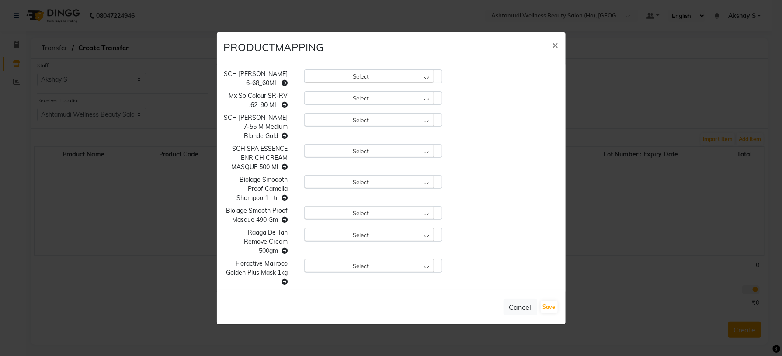
click at [419, 77] on div "Select" at bounding box center [369, 76] width 129 height 13
type input "6-68"
click at [371, 114] on label "Sch [PERSON_NAME] 6-68_60 Ml" at bounding box center [354, 114] width 91 height 8
click at [421, 98] on div "Select" at bounding box center [369, 97] width 129 height 13
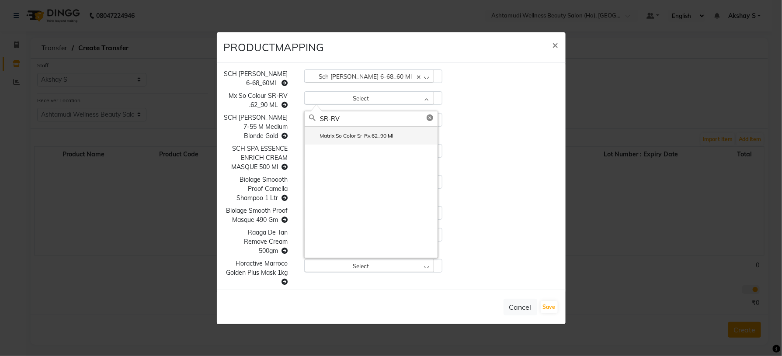
type input "SR-RV"
click at [381, 134] on label "Matrix So Color Sr-Rv.62_90 Ml" at bounding box center [351, 136] width 84 height 8
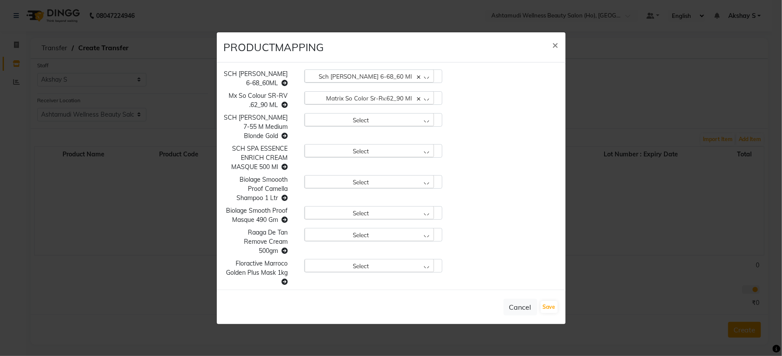
click at [419, 119] on div "Select" at bounding box center [369, 119] width 129 height 13
type input "7-55"
click at [363, 157] on label "Sch [PERSON_NAME] 7-55 60 Ml" at bounding box center [354, 158] width 90 height 8
click at [418, 150] on div "Select" at bounding box center [369, 150] width 129 height 13
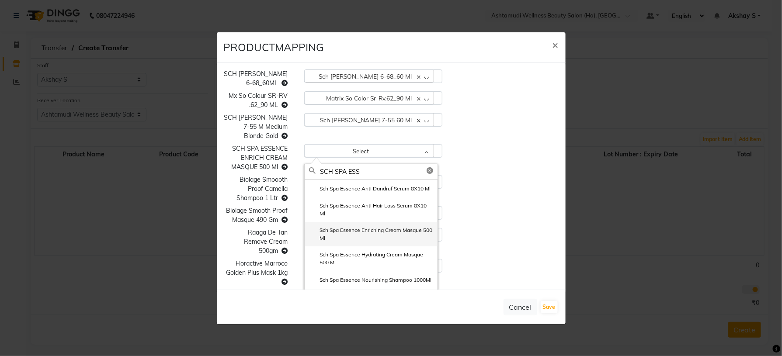
type input "SCH SPA ESS"
click at [401, 232] on label "Sch Spa Essence Enriching Cream Masque 500 Ml" at bounding box center [371, 235] width 124 height 16
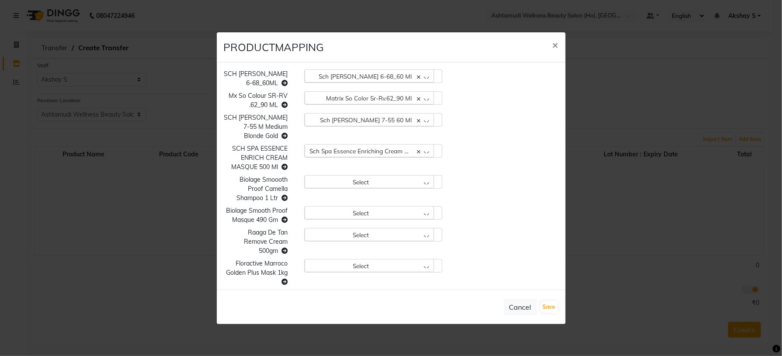
click at [418, 183] on div "Select" at bounding box center [369, 181] width 129 height 13
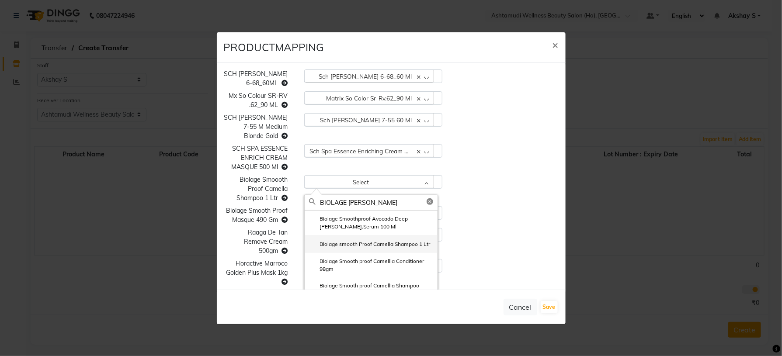
type input "BIOLAGE SMOOT"
click at [378, 246] on label "Biolage smooth Proof Camella Shampoo 1 Ltr" at bounding box center [369, 245] width 121 height 8
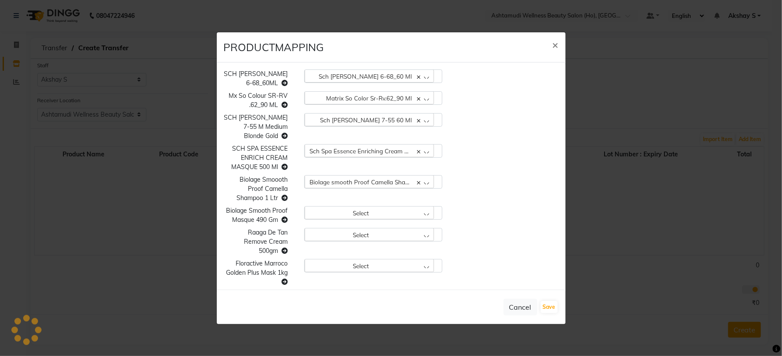
click at [419, 217] on div "Select" at bounding box center [369, 212] width 129 height 13
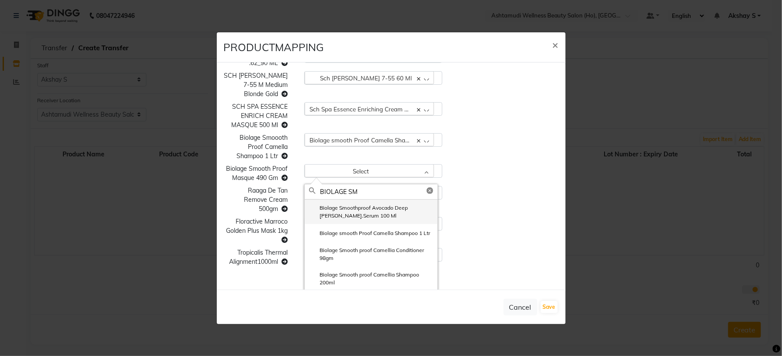
scroll to position [66, 0]
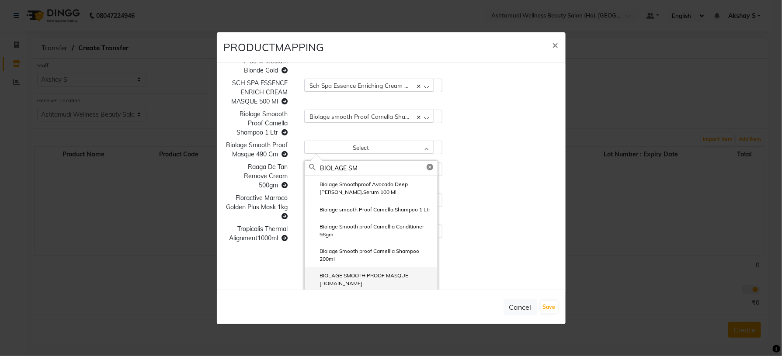
type input "BIOLAGE SM"
click at [393, 273] on label "BIOLAGE SMOOTH PROOF MASQUE [DOMAIN_NAME]" at bounding box center [371, 280] width 124 height 16
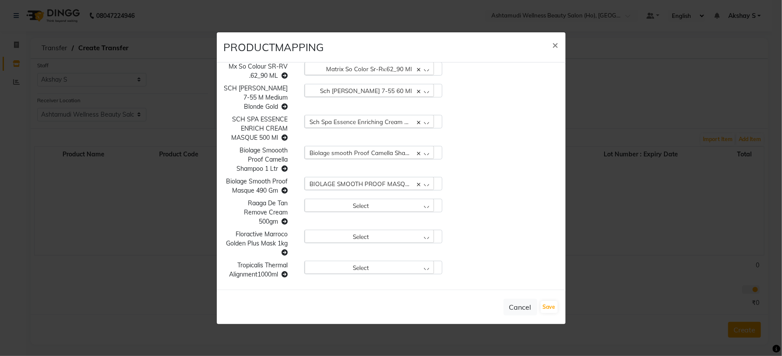
scroll to position [29, 0]
click at [418, 207] on div "Select" at bounding box center [369, 205] width 129 height 13
type input "RAAGA"
click at [374, 244] on label "RAAGA DAY CREAM RETAIL 50 GM" at bounding box center [357, 244] width 97 height 8
click at [418, 238] on div "Select" at bounding box center [369, 236] width 129 height 13
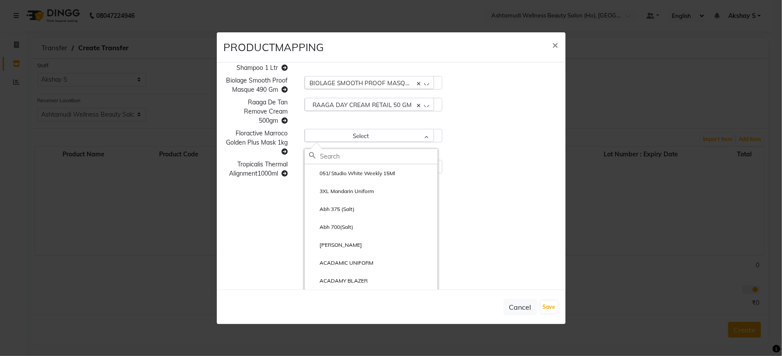
scroll to position [136, 0]
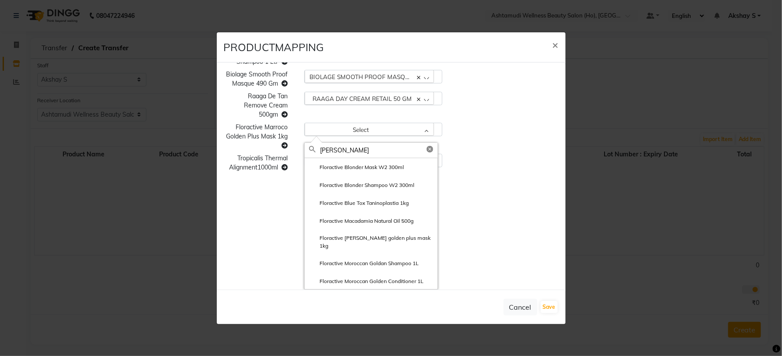
type input "FLOR"
click at [374, 239] on label "Floractive [PERSON_NAME] golden plus mask 1kg" at bounding box center [371, 242] width 124 height 16
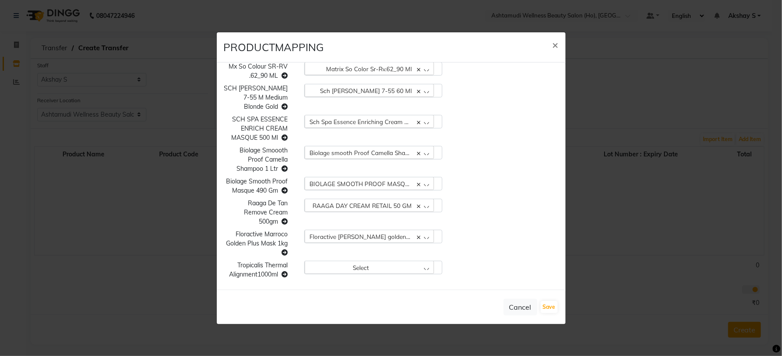
scroll to position [29, 0]
click at [420, 267] on div "Select" at bounding box center [369, 268] width 129 height 13
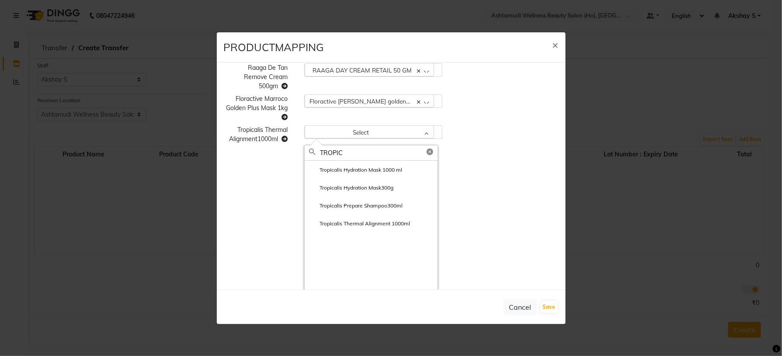
scroll to position [167, 0]
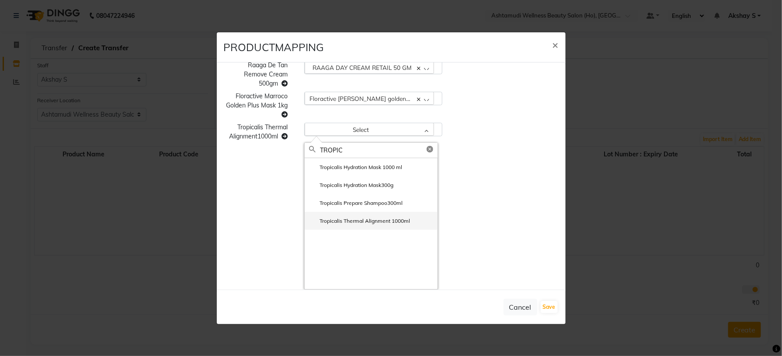
type input "TROPIC"
click at [394, 219] on label "Tropicalis Thermal Alignment 1000ml" at bounding box center [359, 221] width 101 height 8
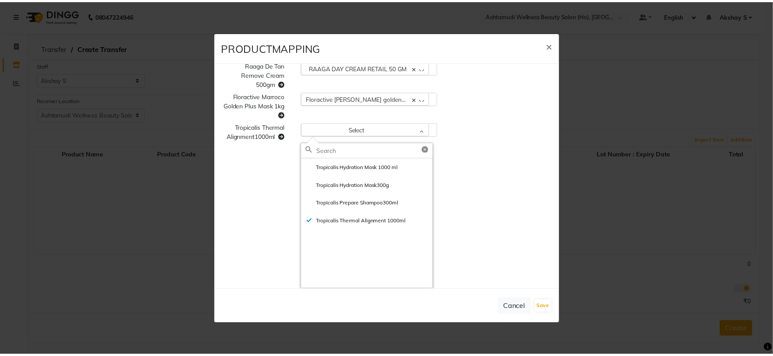
scroll to position [29, 0]
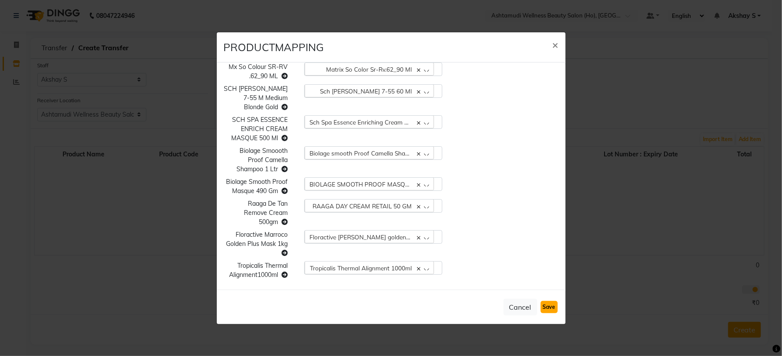
click at [553, 308] on button "Save" at bounding box center [549, 307] width 17 height 12
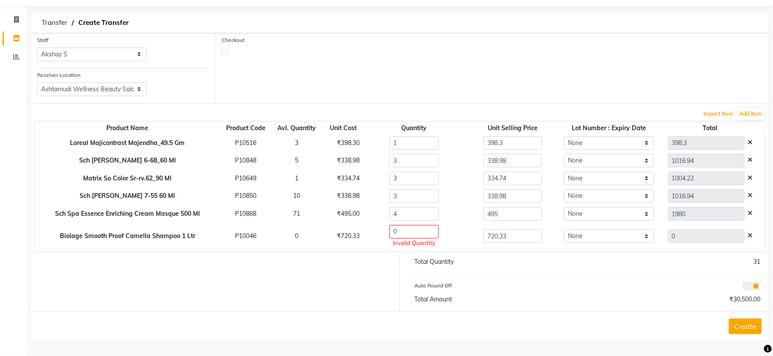
scroll to position [0, 0]
